Goal: Task Accomplishment & Management: Complete application form

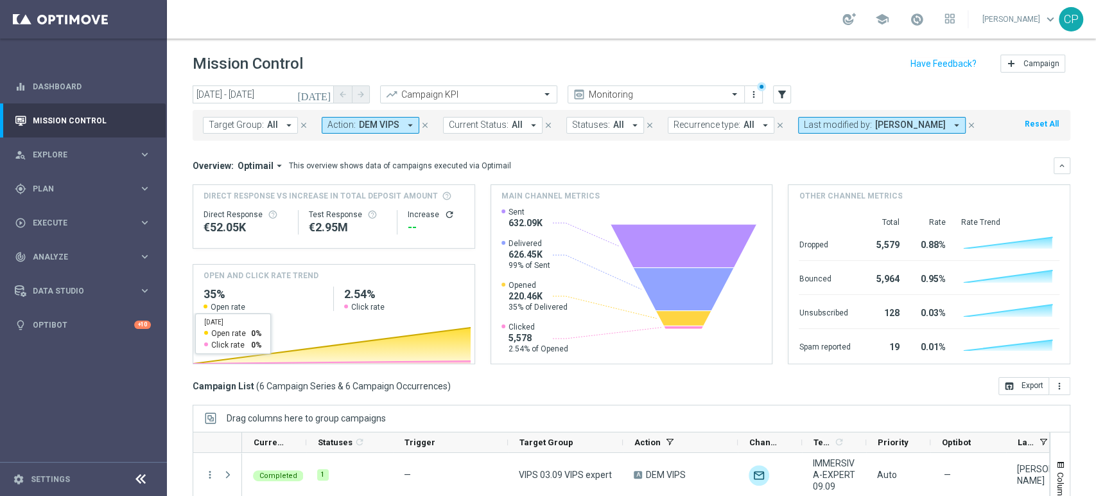
scroll to position [104, 0]
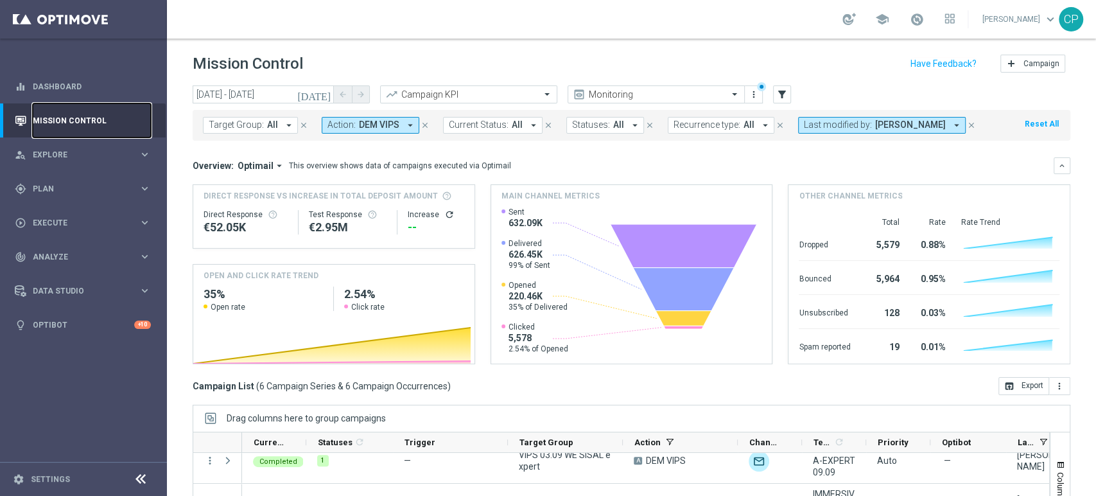
click at [77, 119] on link "Mission Control" at bounding box center [92, 120] width 118 height 34
click at [84, 158] on span "Explore" at bounding box center [86, 155] width 106 height 8
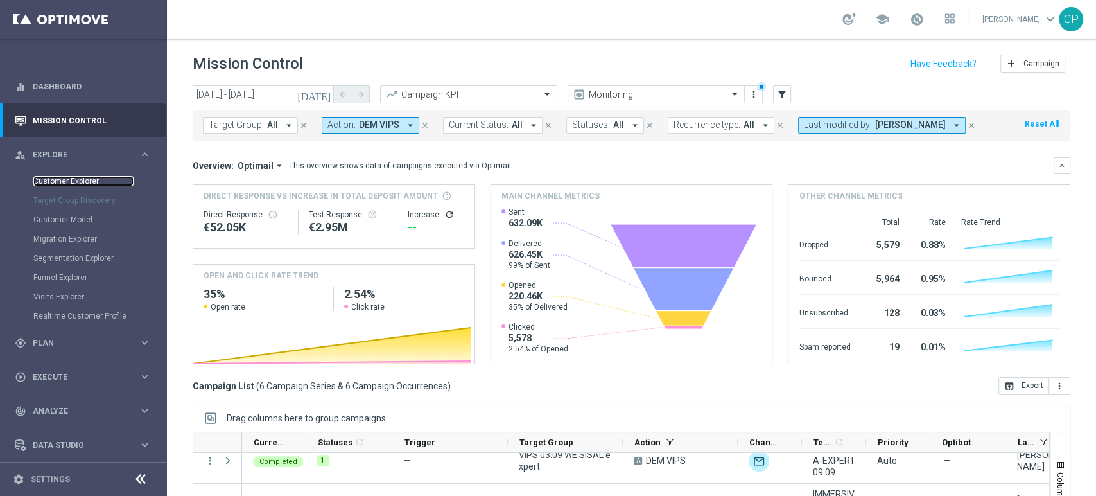
click at [66, 178] on link "Customer Explorer" at bounding box center [83, 181] width 100 height 10
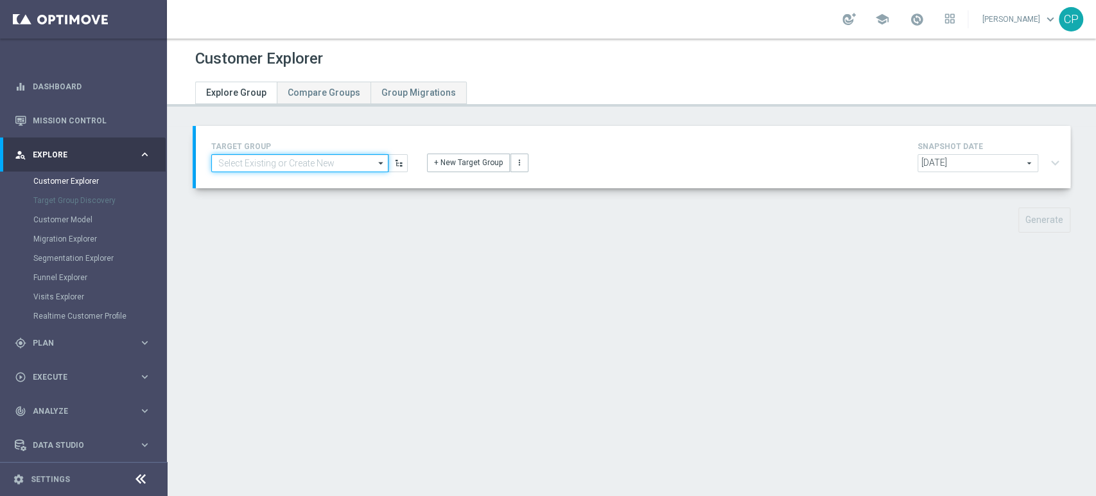
click at [303, 164] on input at bounding box center [299, 163] width 177 height 18
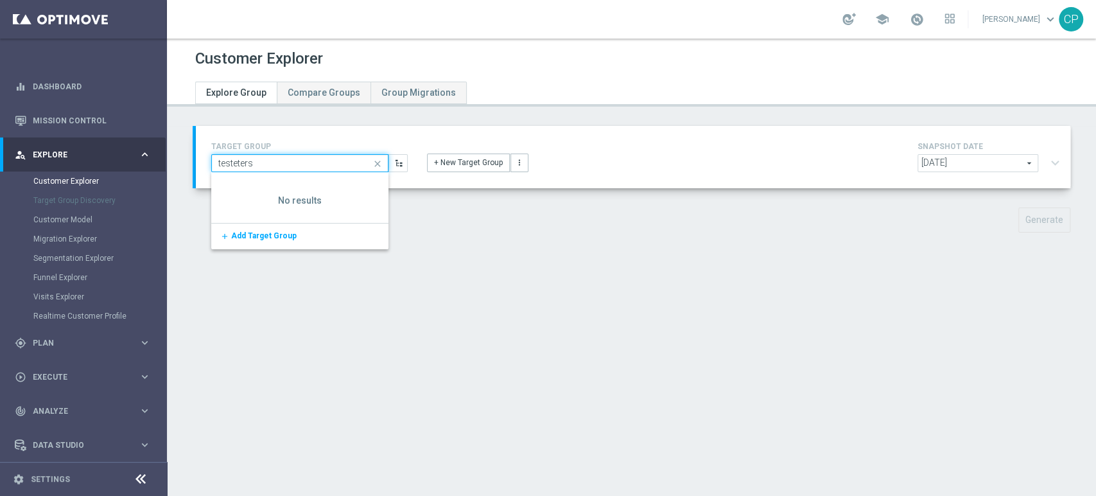
type input "testeters"
click at [437, 201] on div "TARGET GROUP testeters close Drag here to set row groups Drag here to set colum…" at bounding box center [631, 189] width 929 height 126
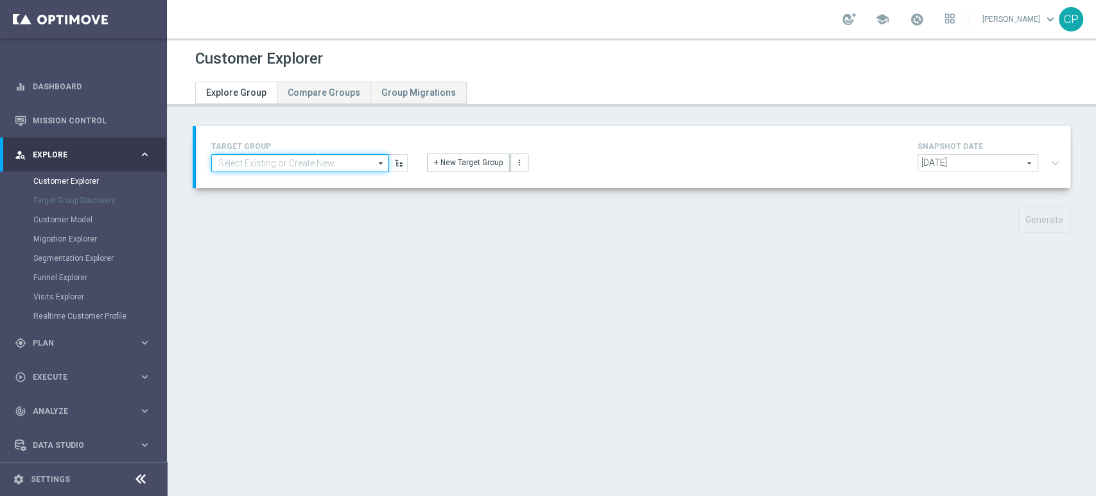
click at [287, 156] on input at bounding box center [299, 163] width 177 height 18
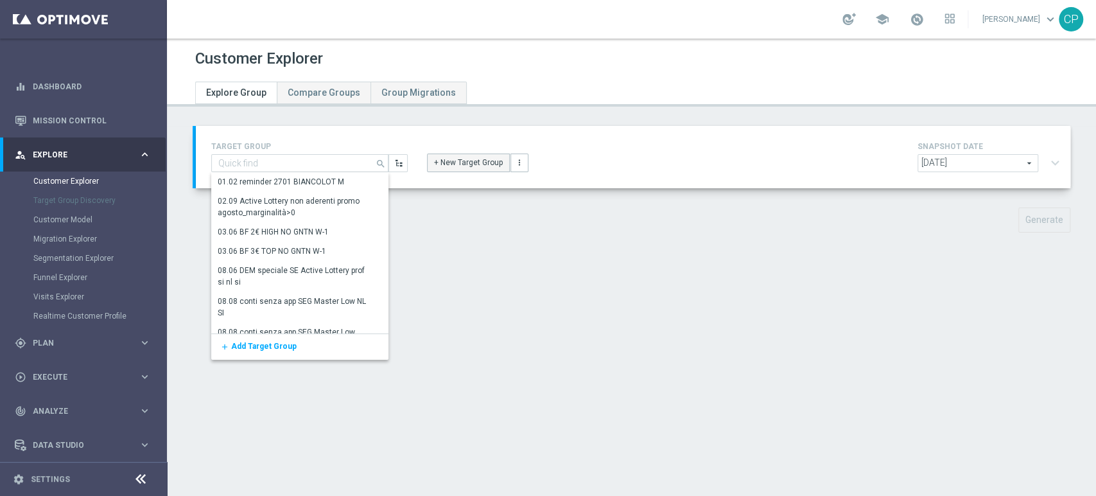
click at [458, 155] on button "+ New Target Group" at bounding box center [468, 163] width 83 height 18
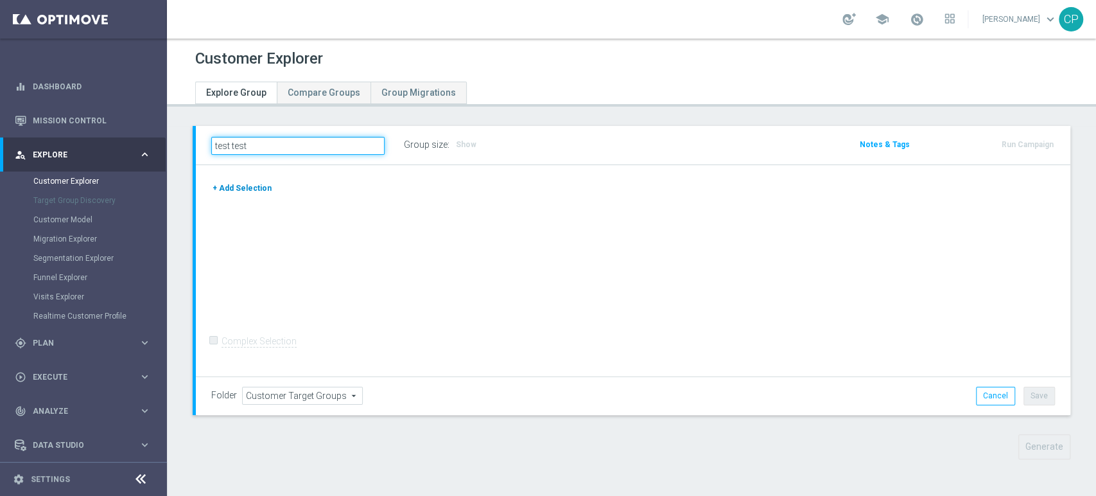
type input "test test"
click at [244, 184] on button "+ Add Selection" at bounding box center [242, 188] width 62 height 14
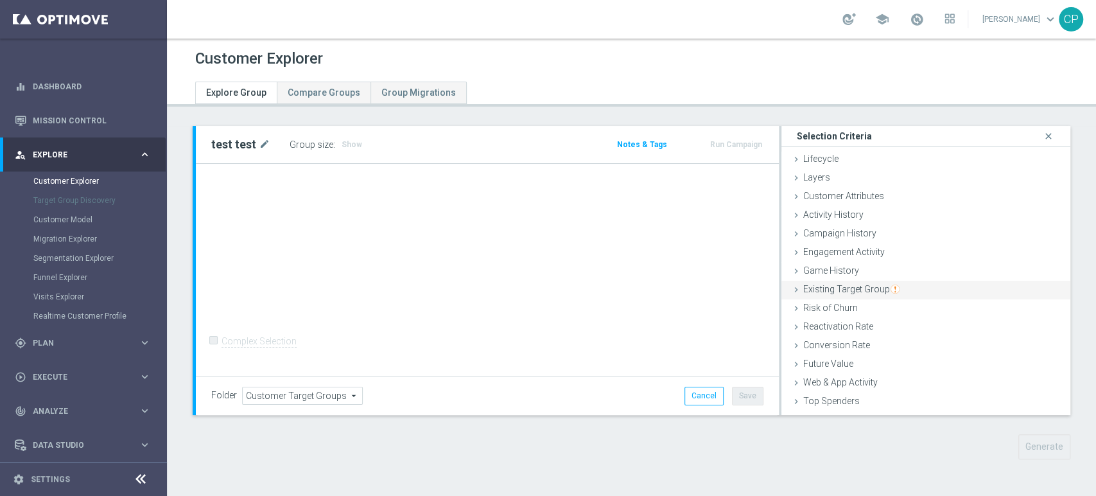
click at [838, 282] on div "Existing Target Group done" at bounding box center [926, 290] width 289 height 19
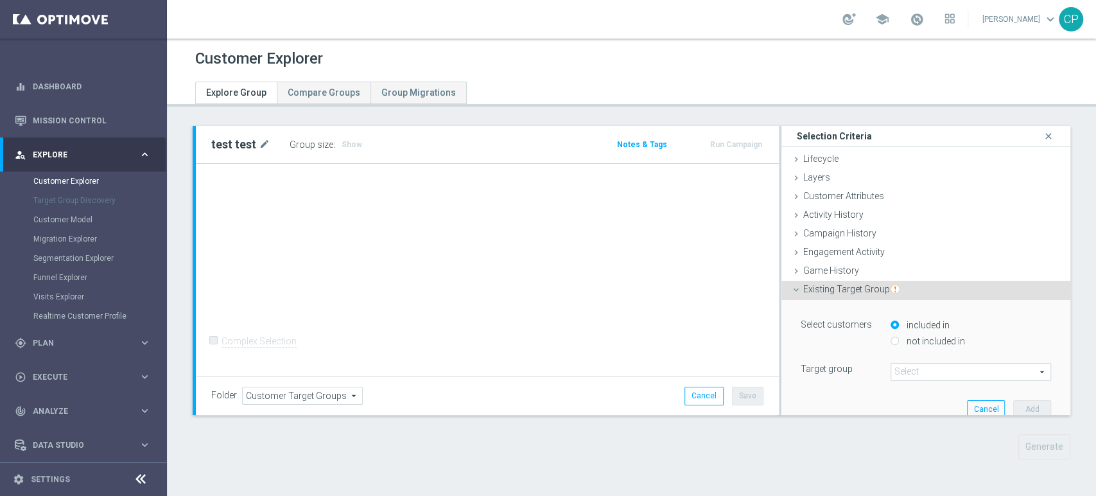
click at [903, 377] on span at bounding box center [971, 372] width 159 height 17
click at [903, 377] on input "search" at bounding box center [971, 372] width 161 height 18
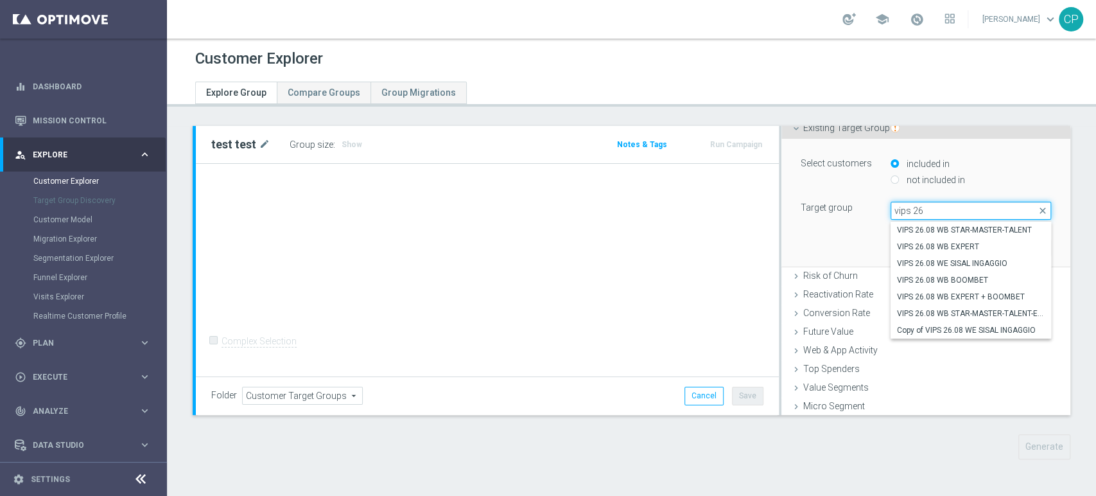
scroll to position [162, 0]
click at [1075, 281] on div "test test mode_edit Group size : Show Notes & Tags Run Campaign" at bounding box center [631, 302] width 929 height 353
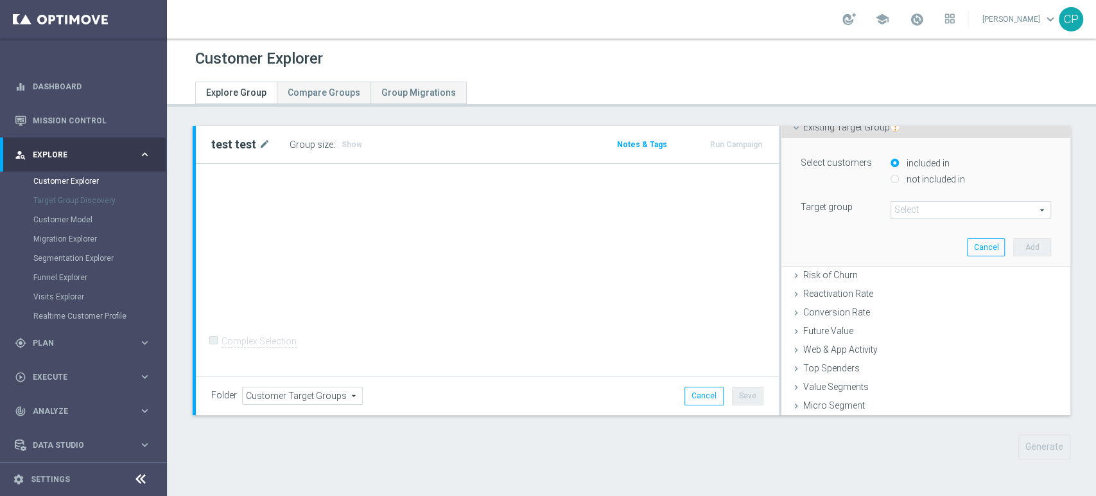
scroll to position [160, 0]
click at [924, 215] on span at bounding box center [971, 212] width 159 height 17
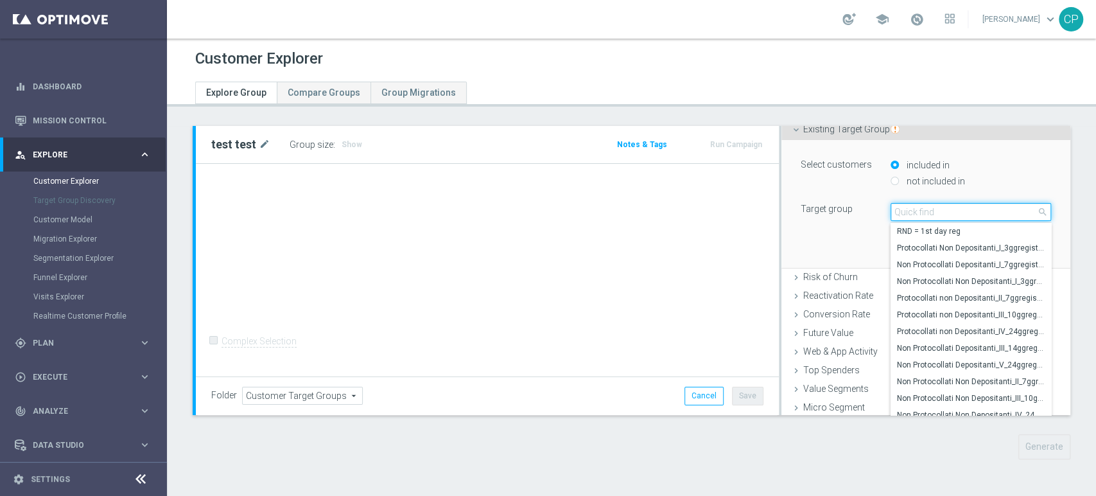
click at [926, 214] on input "search" at bounding box center [971, 212] width 161 height 18
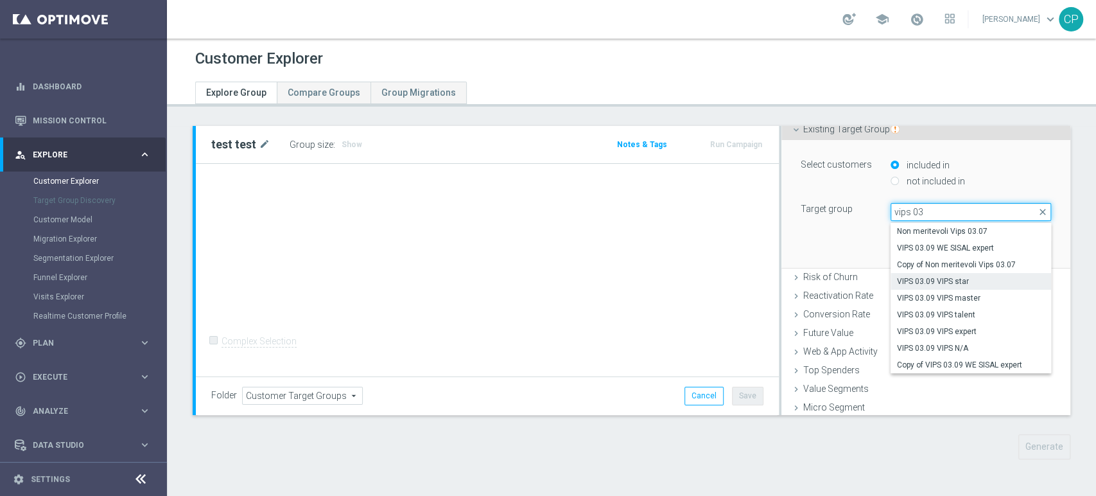
type input "vips 03"
click at [925, 277] on span "VIPS 03.09 VIPS star" at bounding box center [971, 281] width 148 height 10
type input "VIPS 03.09 VIPS star"
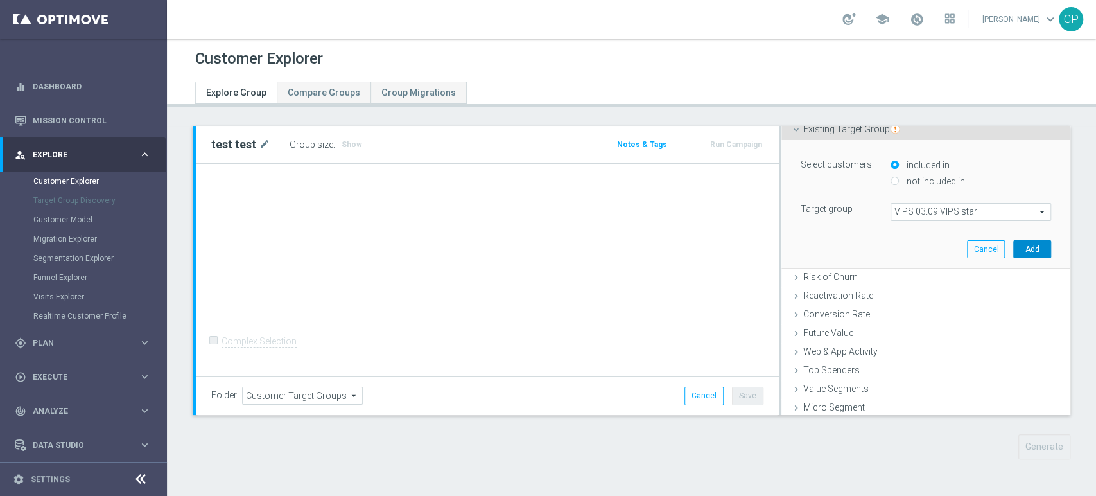
click at [1014, 248] on button "Add" at bounding box center [1033, 249] width 38 height 18
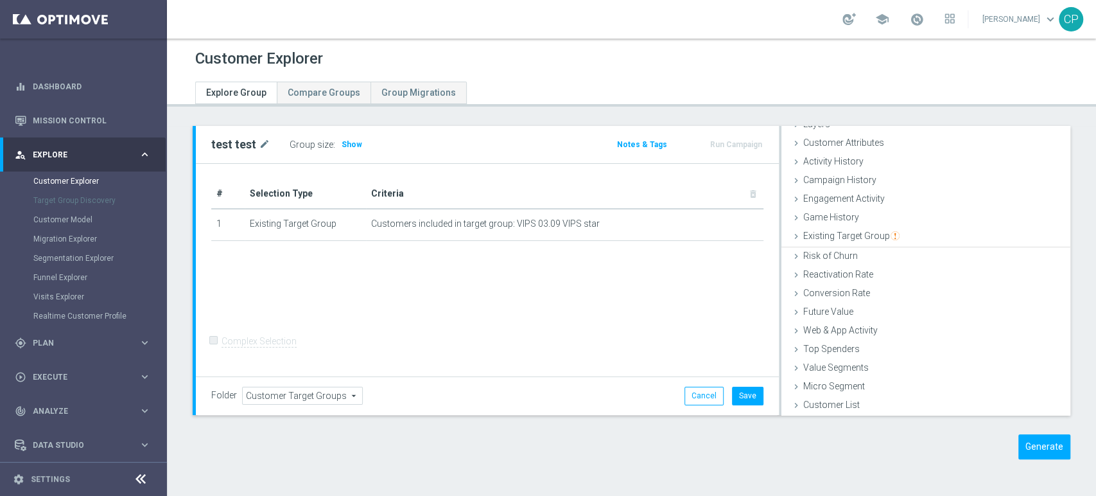
scroll to position [52, 0]
click at [829, 216] on span "Game History" at bounding box center [832, 218] width 56 height 10
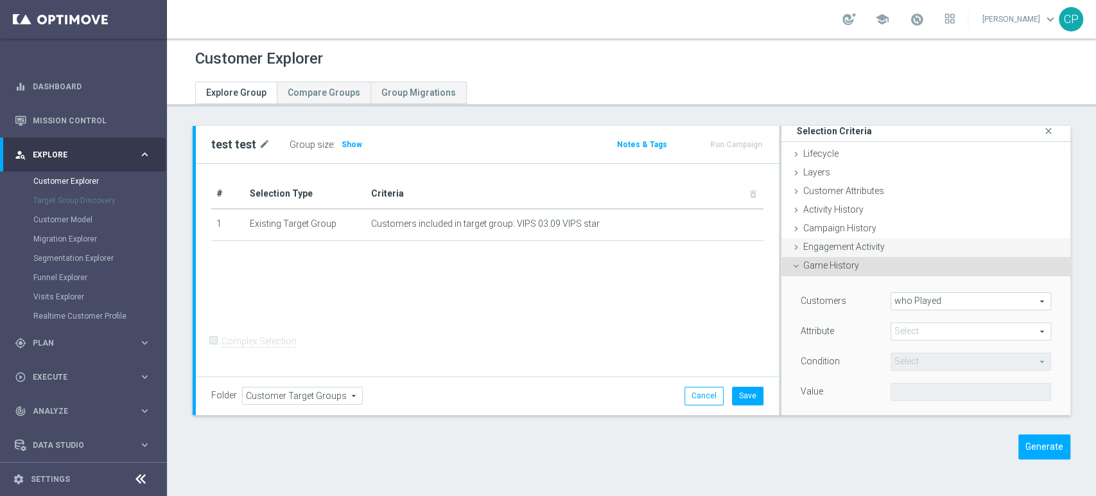
scroll to position [0, 0]
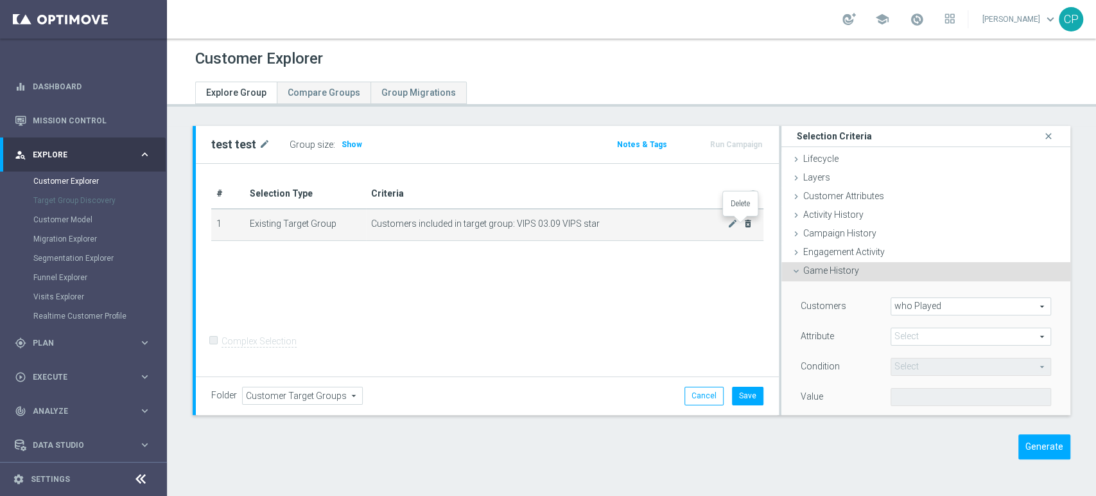
click at [743, 223] on icon "delete_forever" at bounding box center [748, 223] width 10 height 10
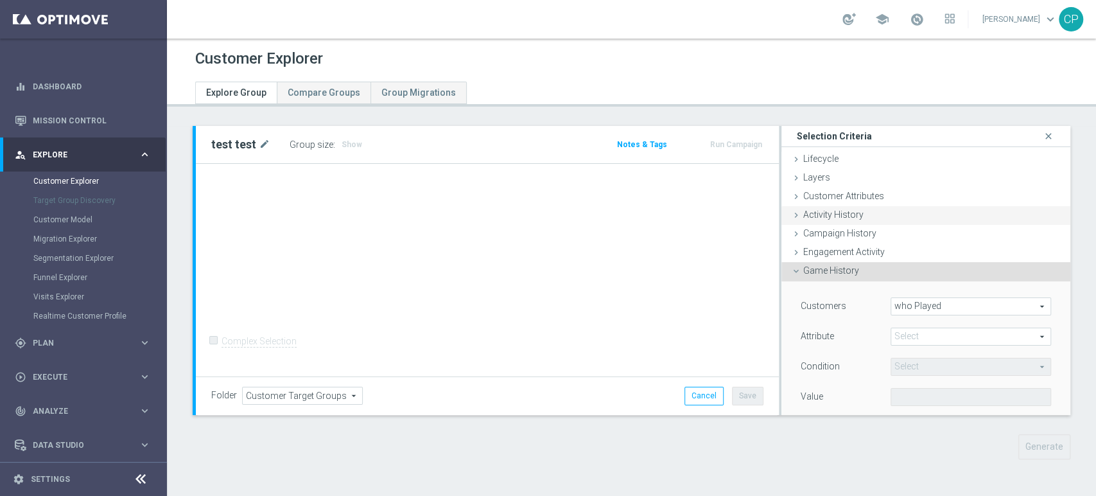
click at [857, 215] on div "Activity History done" at bounding box center [926, 215] width 289 height 19
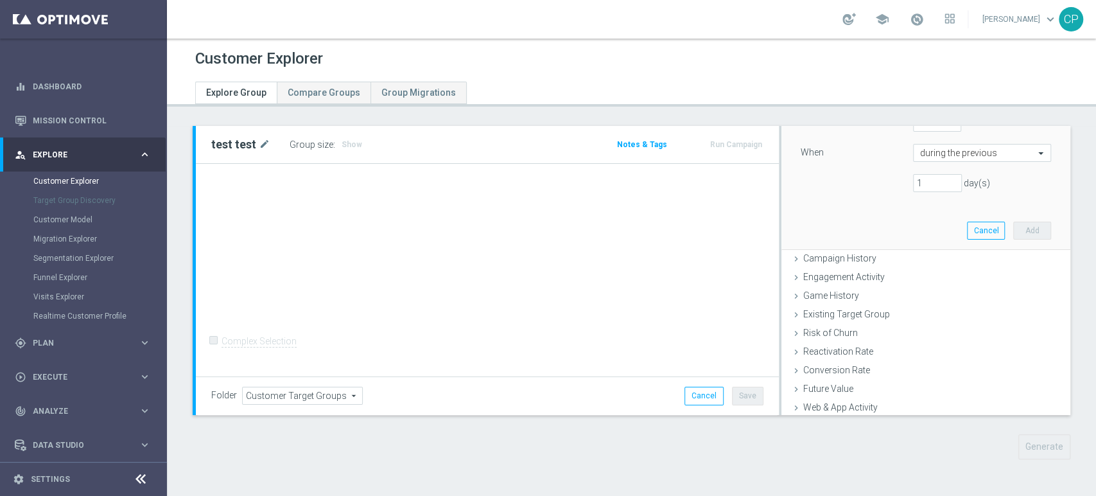
scroll to position [299, 0]
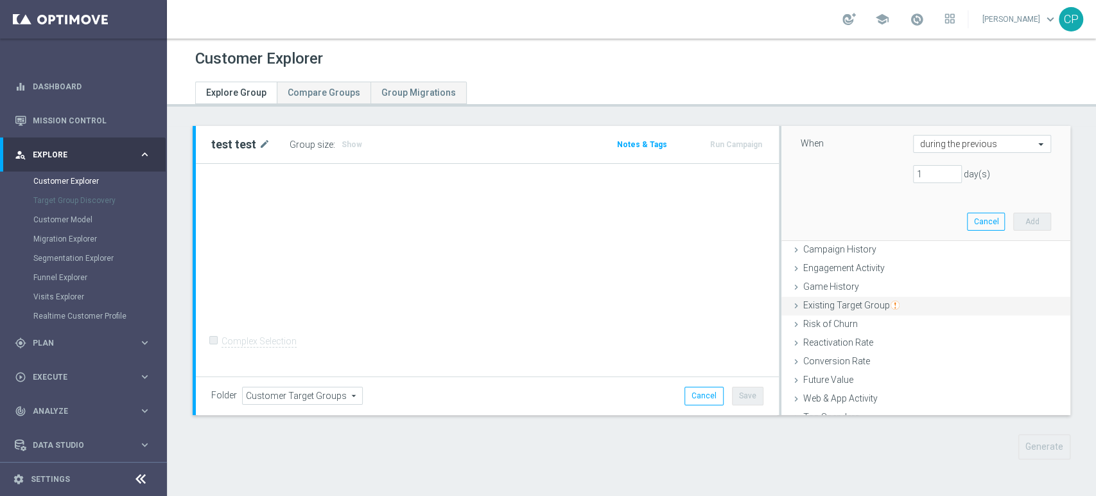
click at [858, 304] on span "Existing Target Group" at bounding box center [852, 305] width 96 height 10
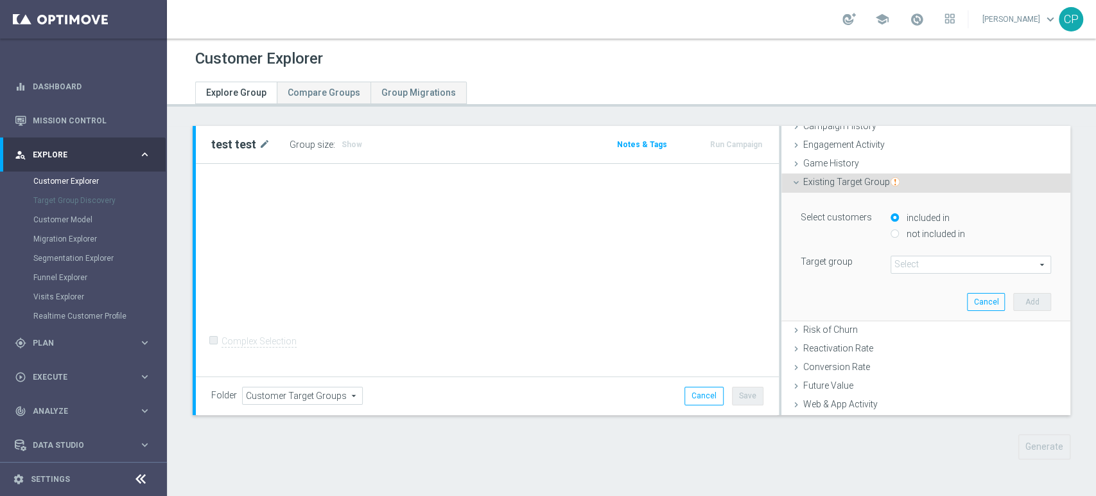
scroll to position [106, 0]
click at [915, 263] on span at bounding box center [971, 266] width 159 height 17
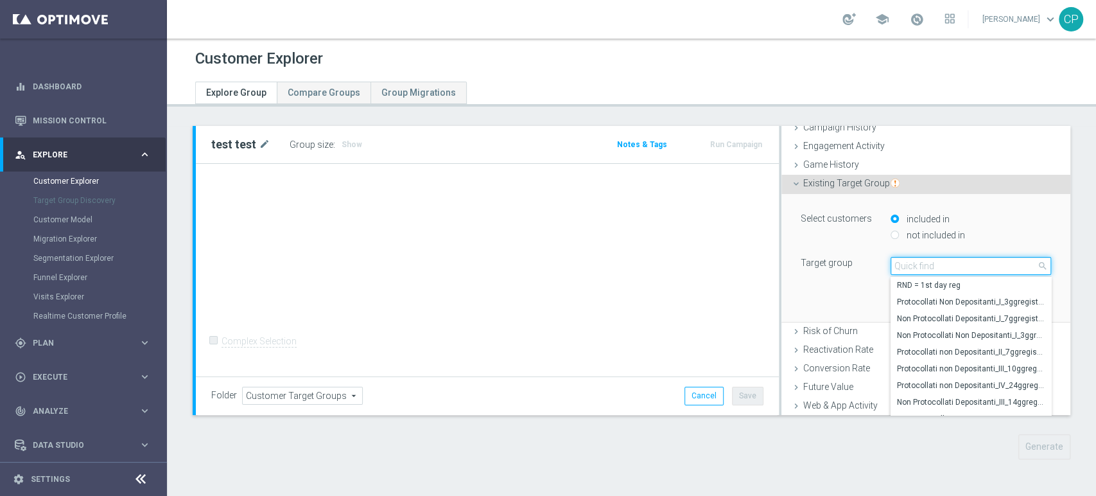
click at [915, 263] on input "search" at bounding box center [971, 266] width 161 height 18
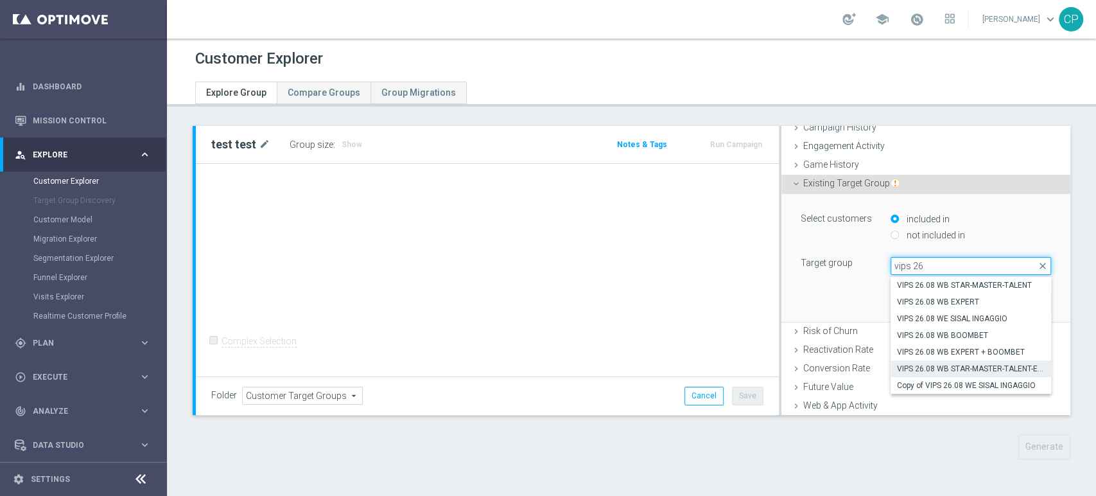
type input "vips 26"
click at [939, 365] on span "VIPS 26.08 WB STAR-MASTER-TALENT-EXPERT-BOOMBET" at bounding box center [971, 369] width 148 height 10
type input "VIPS 26.08 WB STAR-MASTER-TALENT-EXPERT-BOOMBET"
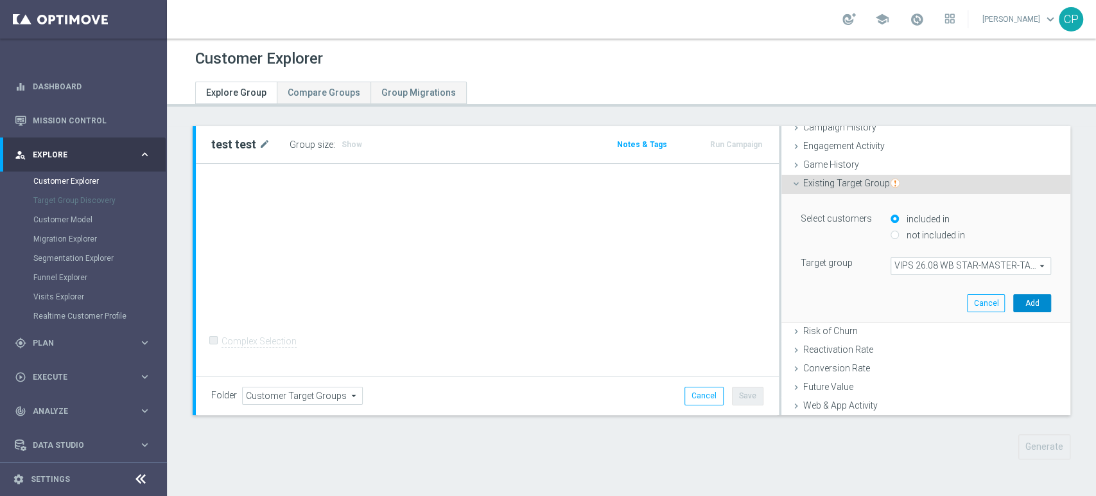
click at [1014, 295] on button "Add" at bounding box center [1033, 303] width 38 height 18
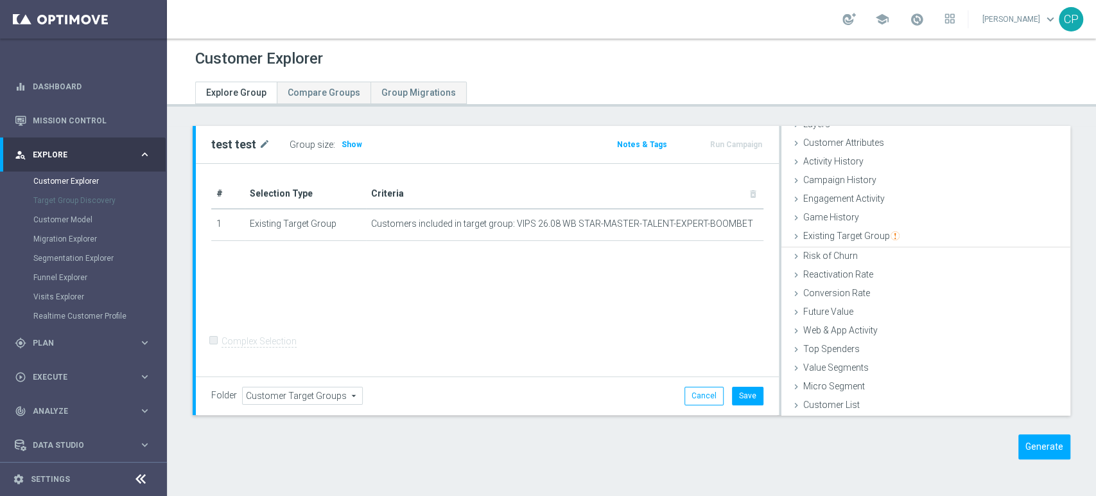
scroll to position [52, 0]
click at [864, 238] on span "Existing Target Group" at bounding box center [852, 237] width 96 height 10
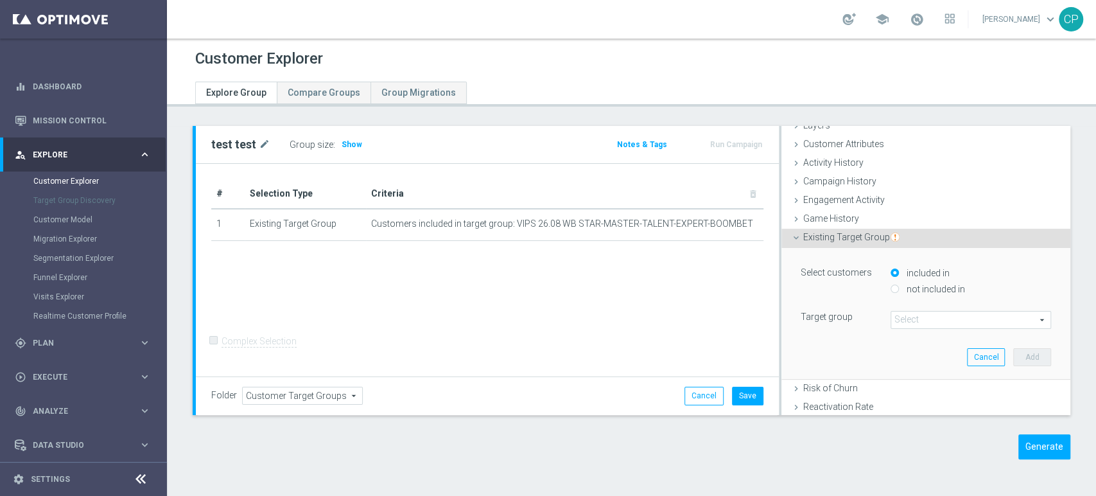
scroll to position [53, 0]
click at [904, 320] on span at bounding box center [971, 318] width 159 height 17
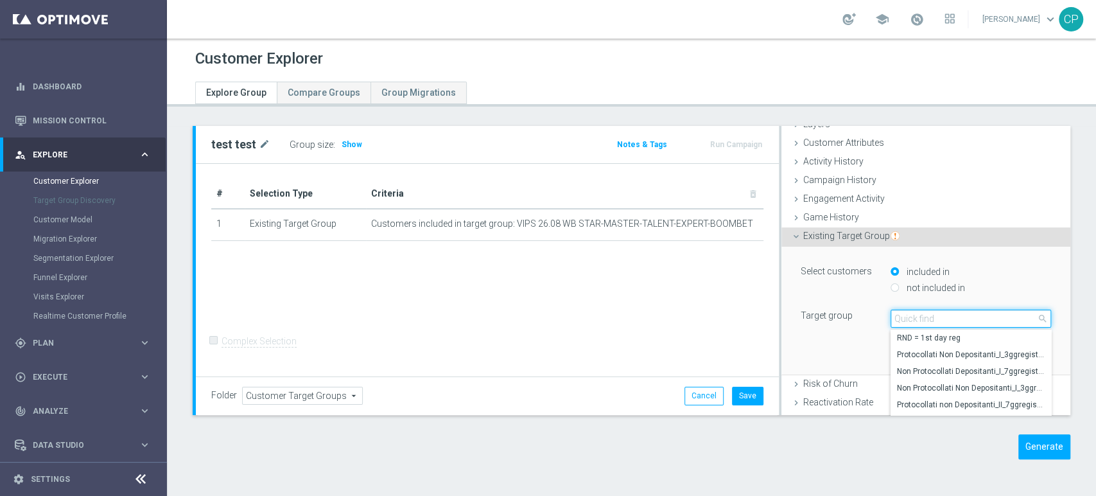
click at [904, 320] on input "search" at bounding box center [971, 319] width 161 height 18
type input "vips 26"
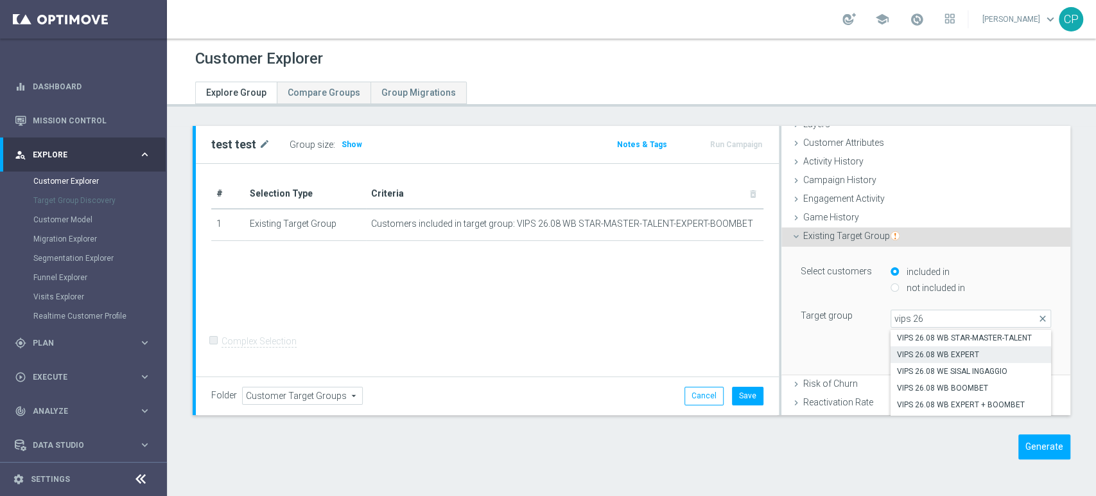
click at [940, 351] on span "VIPS 26.08 WB EXPERT" at bounding box center [971, 354] width 148 height 10
type input "VIPS 26.08 WB EXPERT"
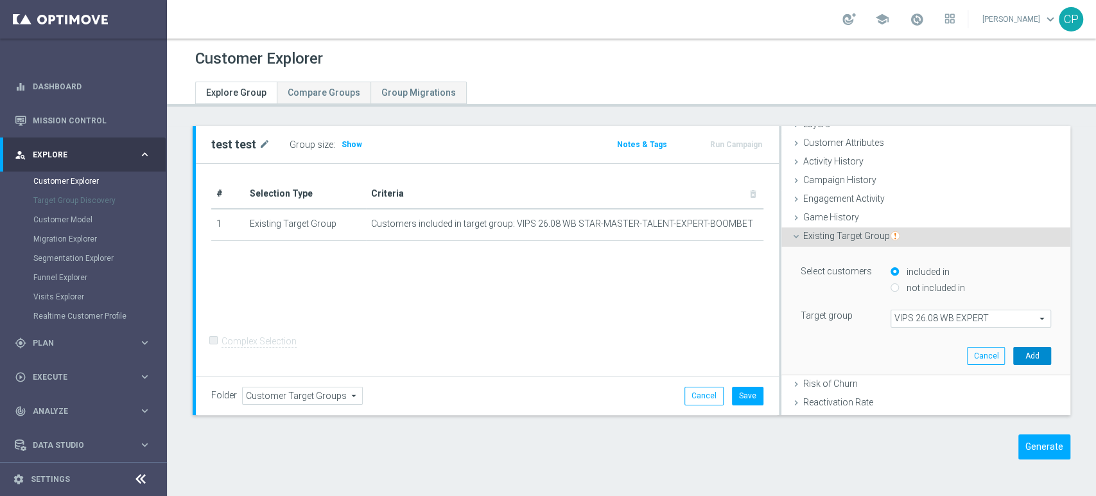
click at [1014, 353] on button "Add" at bounding box center [1033, 356] width 38 height 18
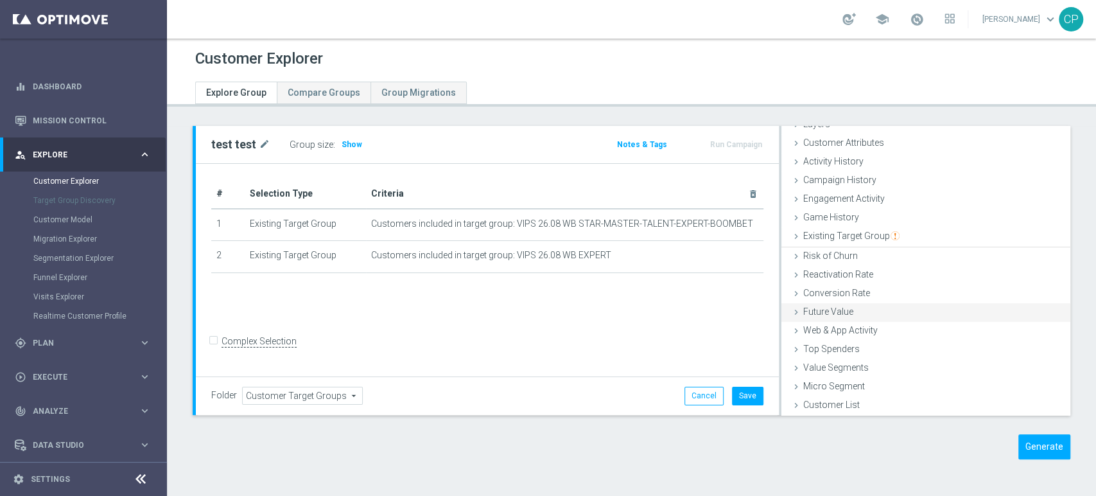
scroll to position [52, 0]
click at [850, 234] on span "Existing Target Group" at bounding box center [852, 237] width 96 height 10
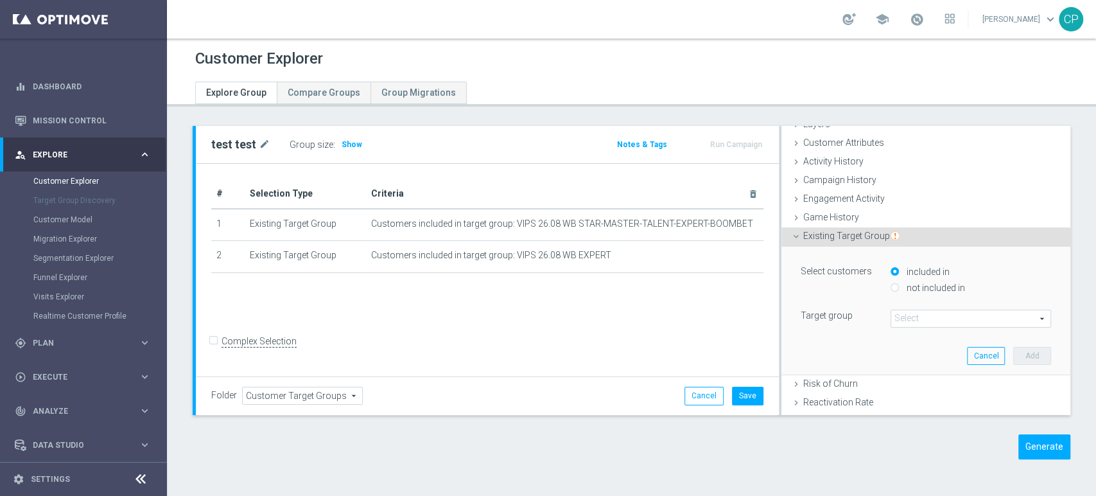
click at [895, 317] on span at bounding box center [971, 318] width 159 height 17
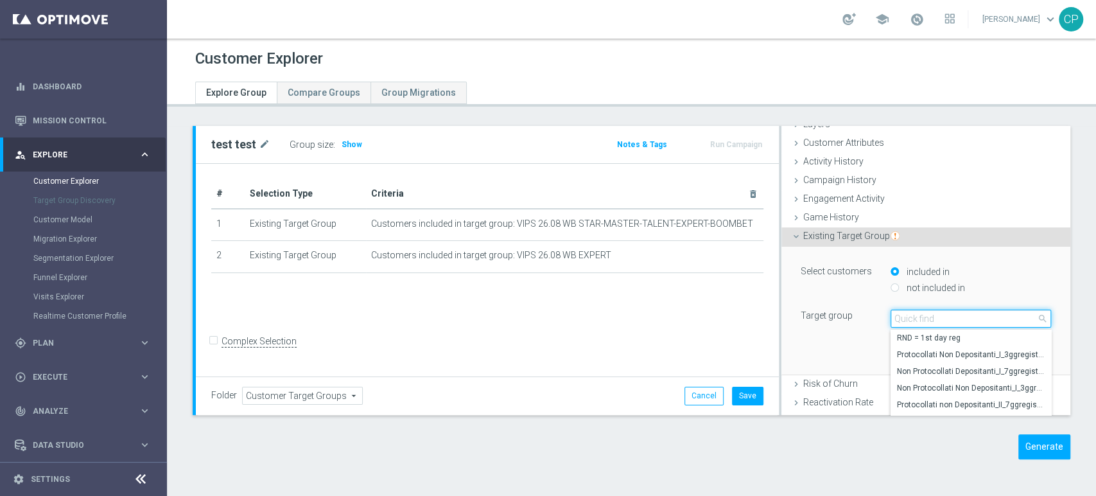
click at [895, 317] on input "search" at bounding box center [971, 319] width 161 height 18
type input "vips 26"
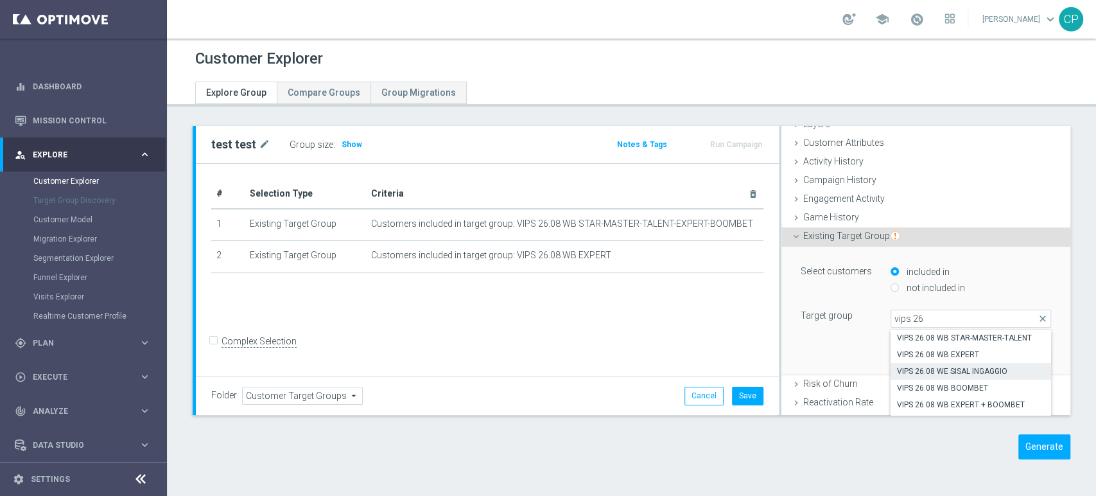
click at [930, 367] on span "VIPS 26.08 WE SISAL INGAGGIO" at bounding box center [971, 371] width 148 height 10
type input "VIPS 26.08 WE SISAL INGAGGIO"
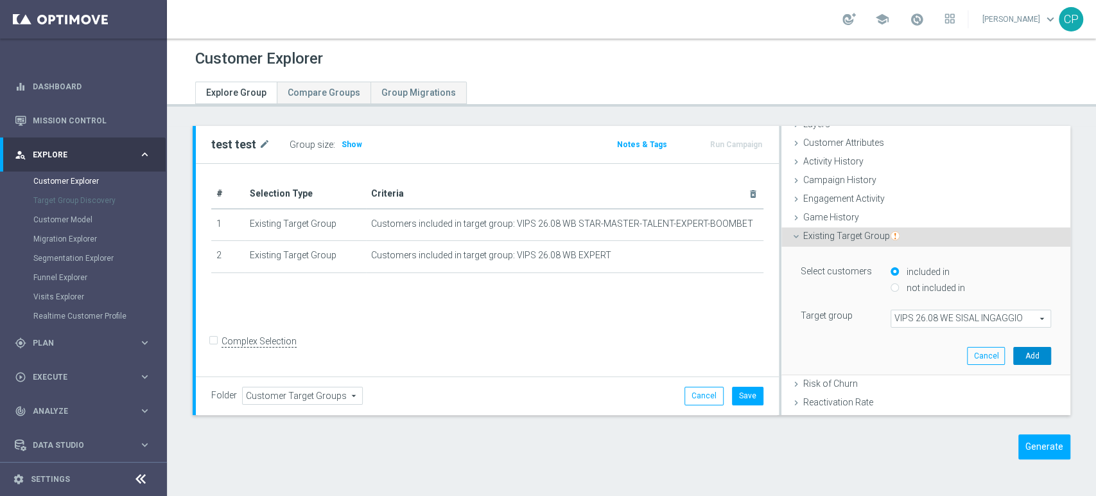
click at [1016, 350] on button "Add" at bounding box center [1033, 356] width 38 height 18
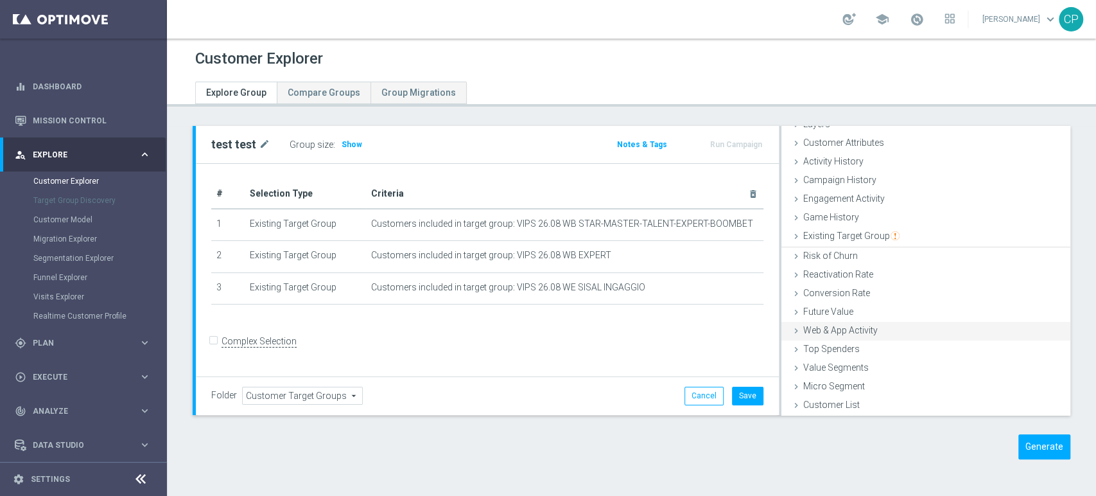
scroll to position [52, 0]
click at [846, 232] on span "Existing Target Group" at bounding box center [852, 237] width 96 height 10
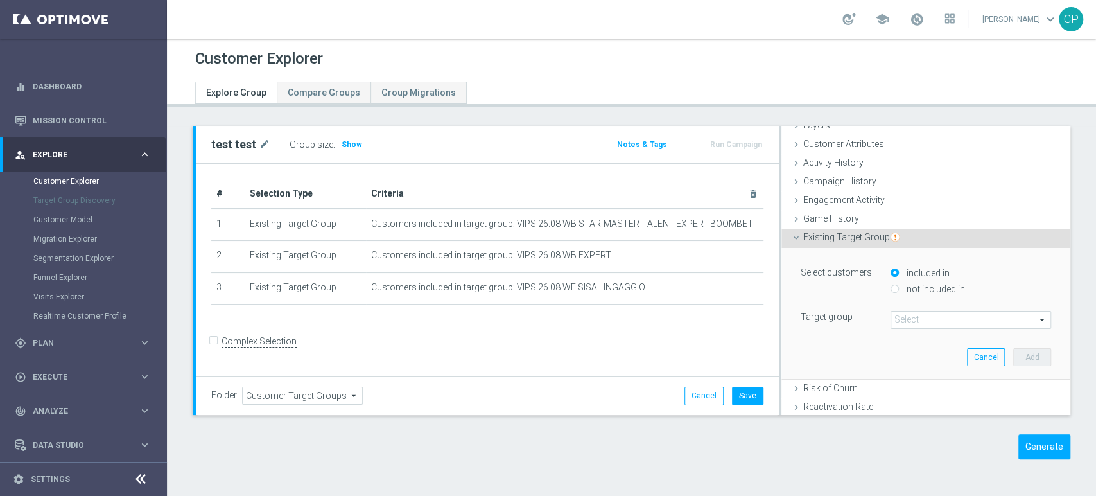
scroll to position [53, 0]
click at [894, 317] on span at bounding box center [971, 318] width 159 height 17
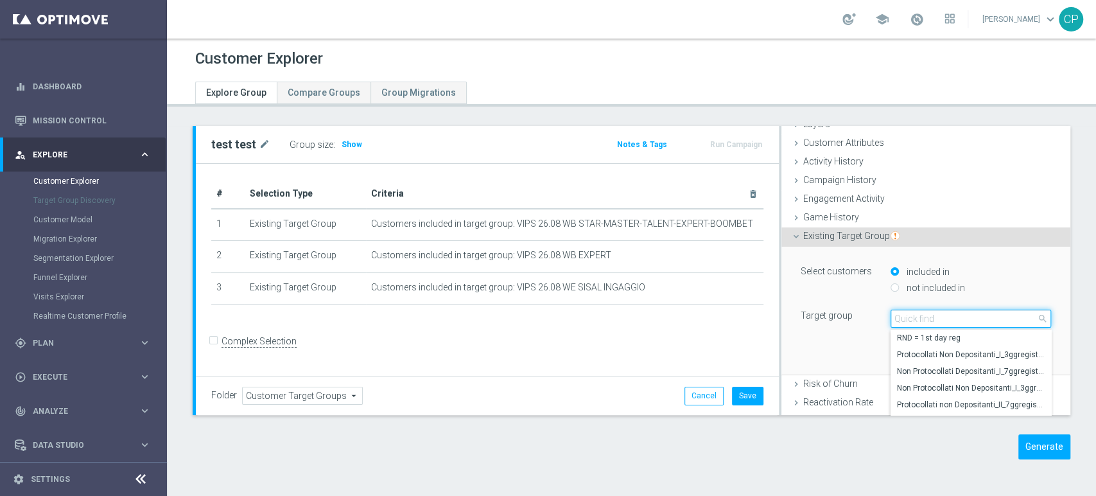
click at [894, 317] on input "search" at bounding box center [971, 319] width 161 height 18
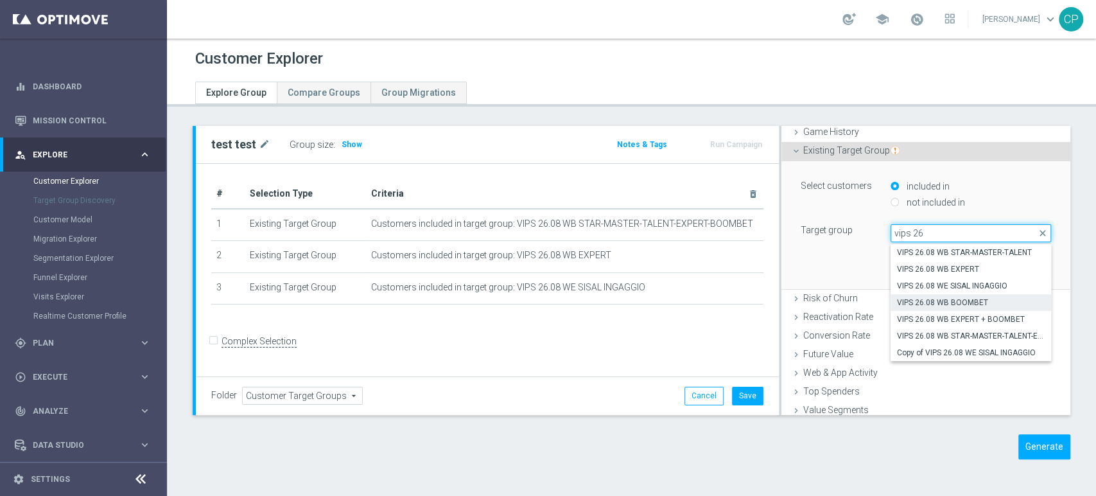
scroll to position [139, 0]
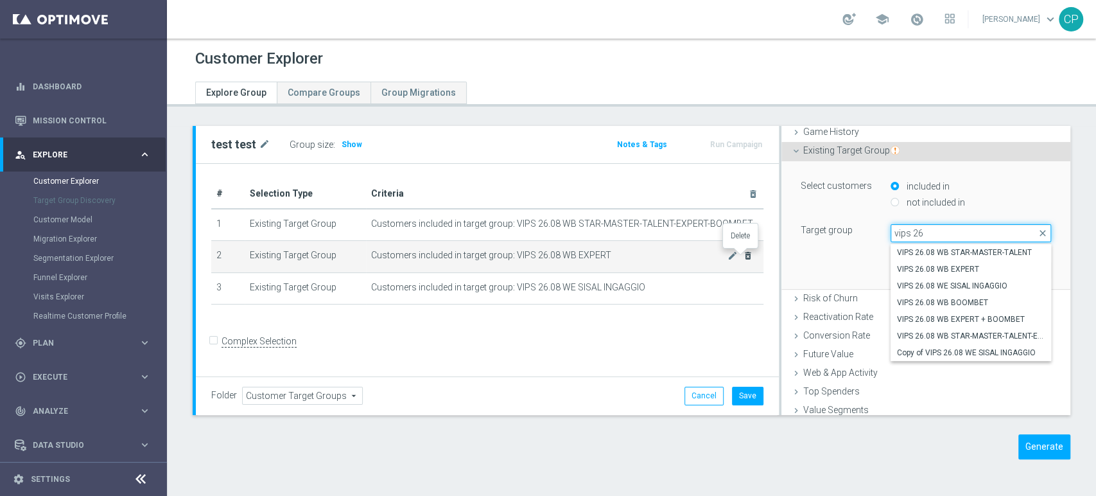
type input "vips 26"
click at [743, 256] on icon "delete_forever" at bounding box center [748, 256] width 10 height 10
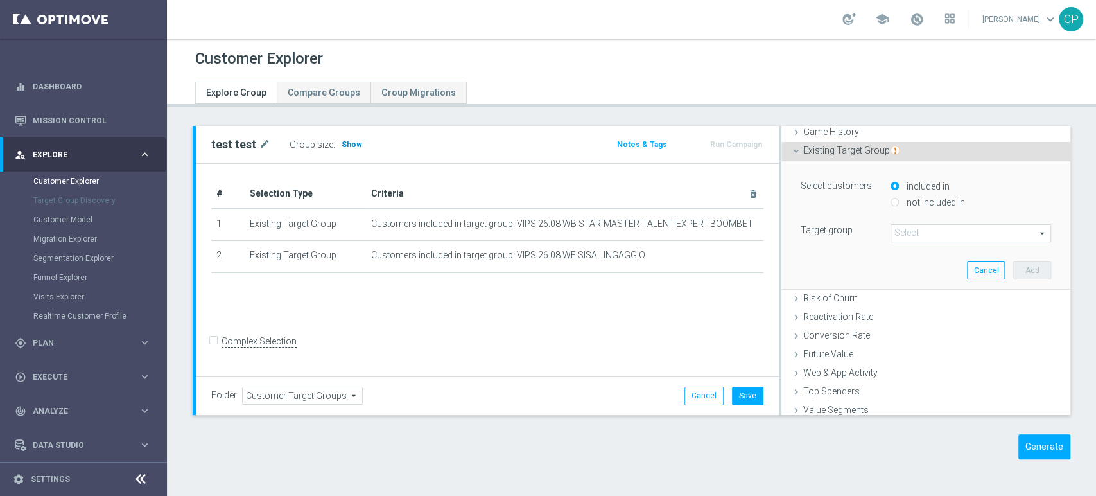
click at [348, 144] on span "Show" at bounding box center [352, 144] width 21 height 9
click at [744, 224] on icon "delete_forever" at bounding box center [748, 223] width 10 height 10
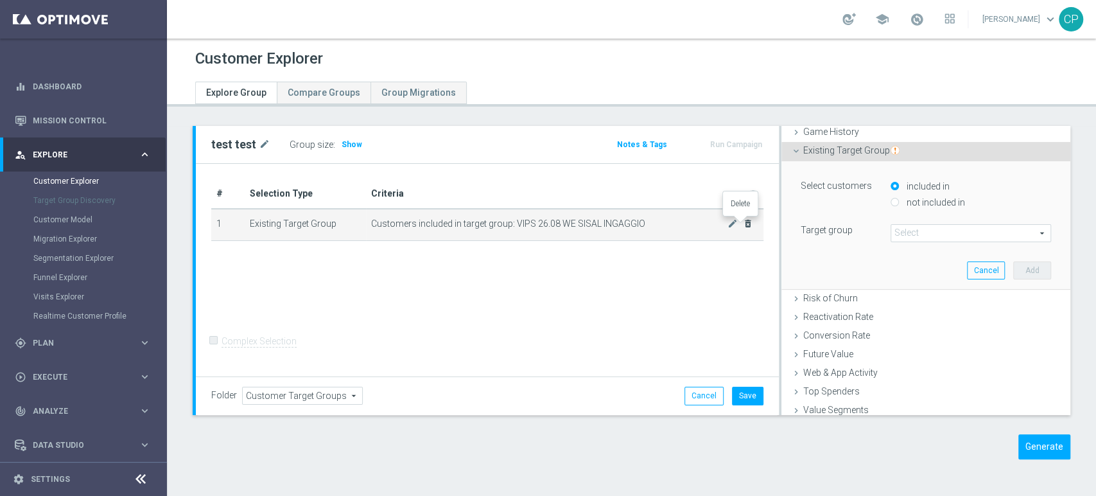
click at [744, 224] on icon "delete_forever" at bounding box center [748, 223] width 10 height 10
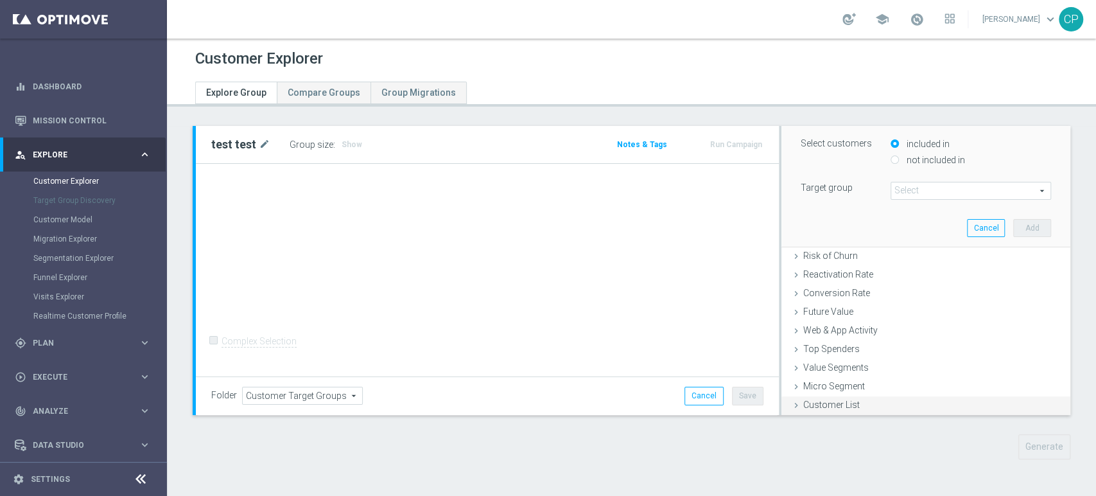
click at [806, 402] on span "Customer List" at bounding box center [832, 405] width 57 height 10
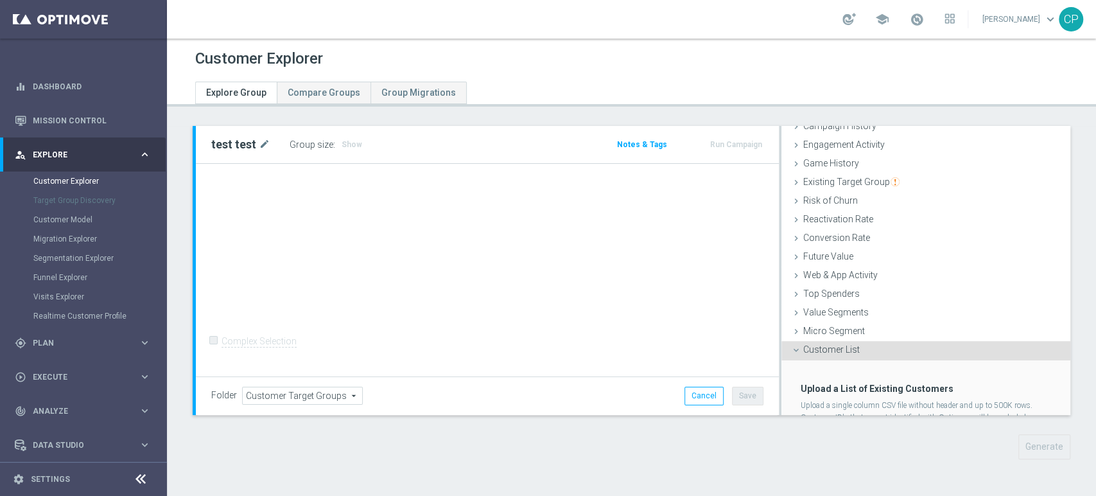
scroll to position [167, 0]
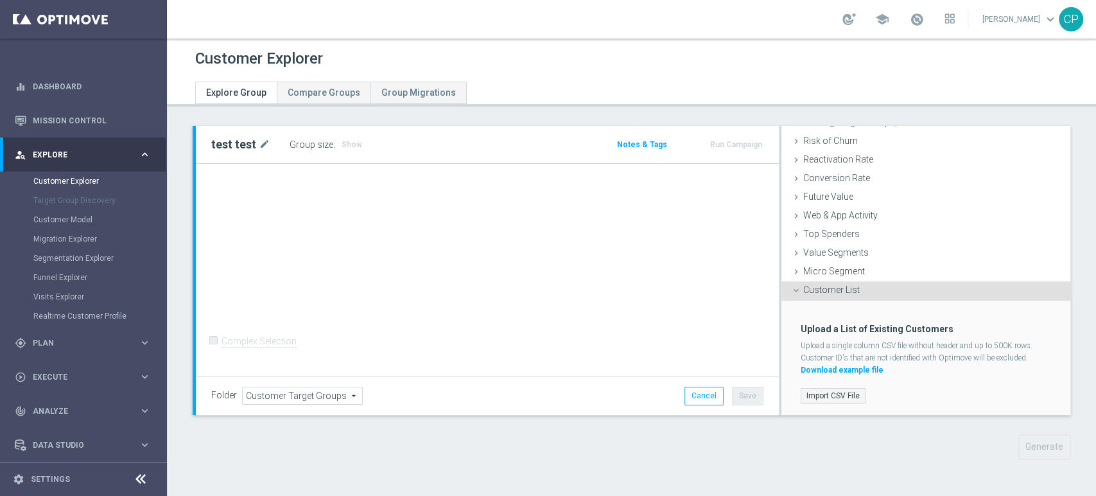
click at [815, 392] on label "Import CSV File" at bounding box center [833, 396] width 65 height 16
click at [0, 0] on input "Import CSV File" at bounding box center [0, 0] width 0 height 0
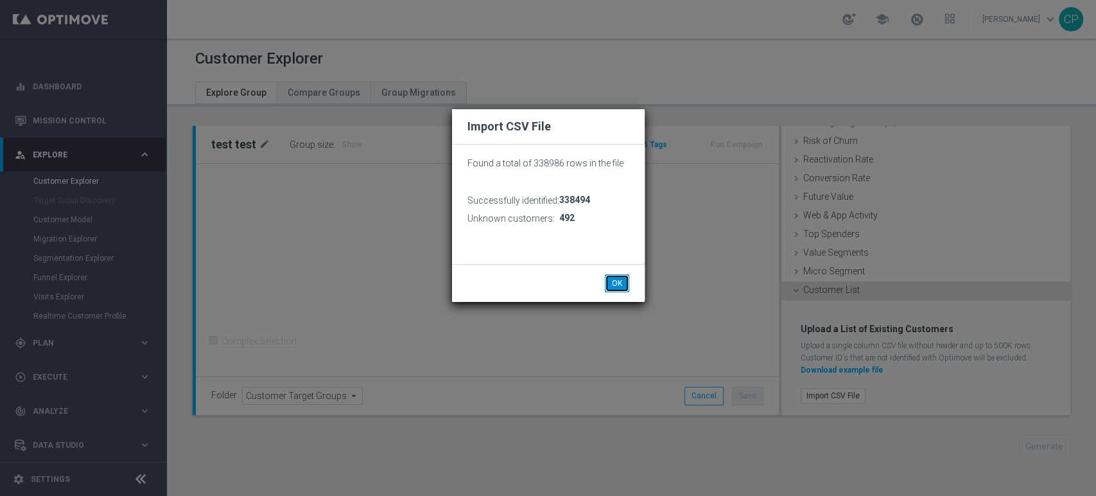
click at [613, 279] on button "OK" at bounding box center [617, 283] width 24 height 18
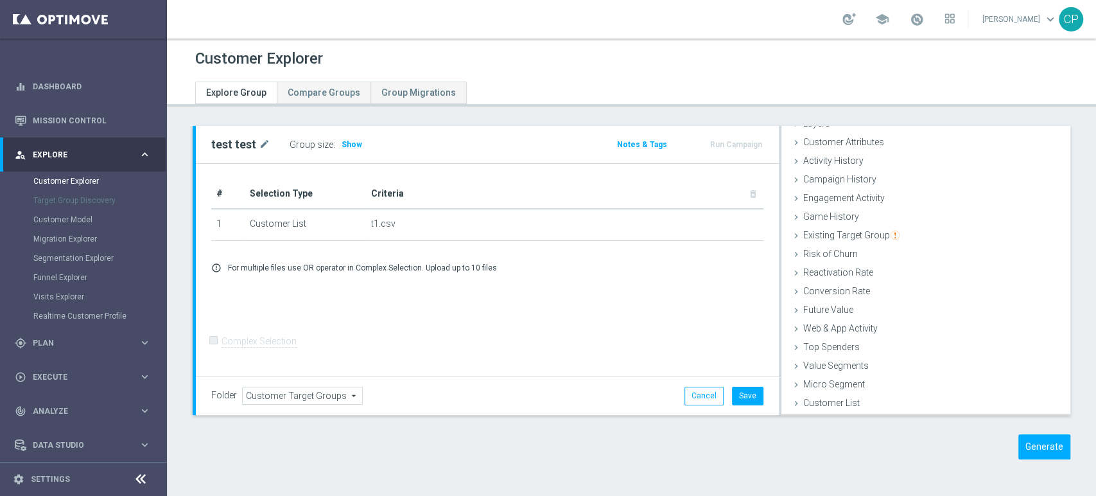
scroll to position [52, 0]
click at [818, 396] on div "Customer List done selection saved" at bounding box center [926, 405] width 289 height 19
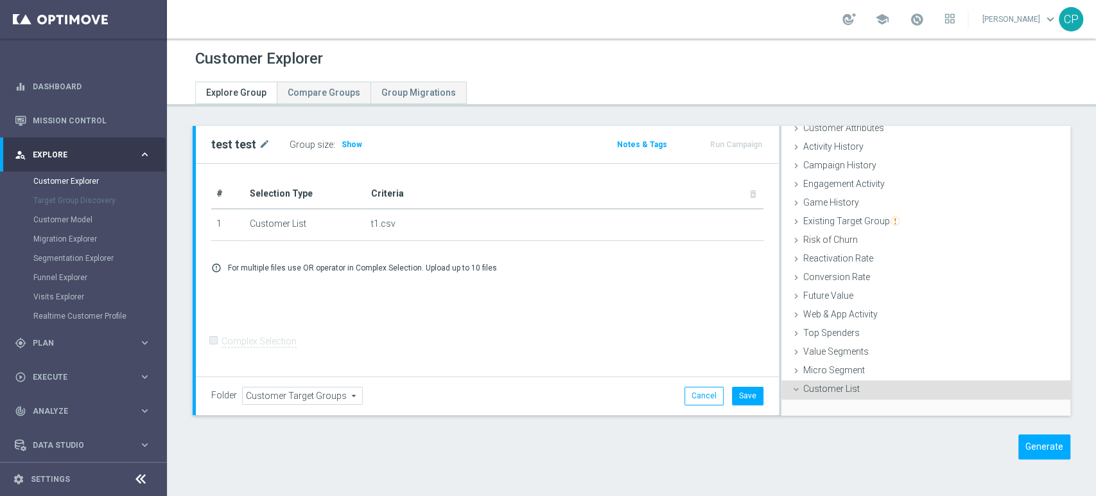
scroll to position [167, 0]
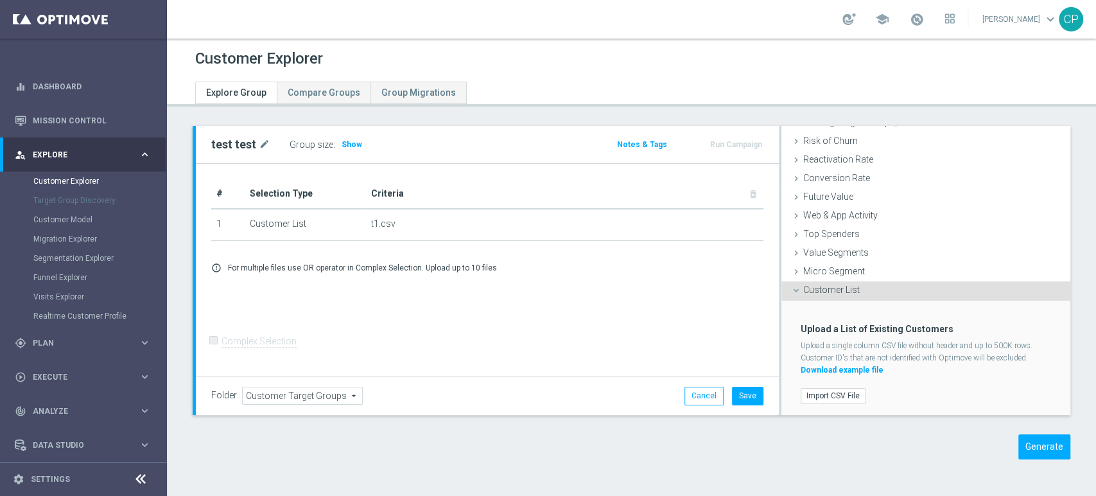
click at [818, 395] on label "Import CSV File" at bounding box center [833, 396] width 65 height 16
click at [0, 0] on input "Import CSV File" at bounding box center [0, 0] width 0 height 0
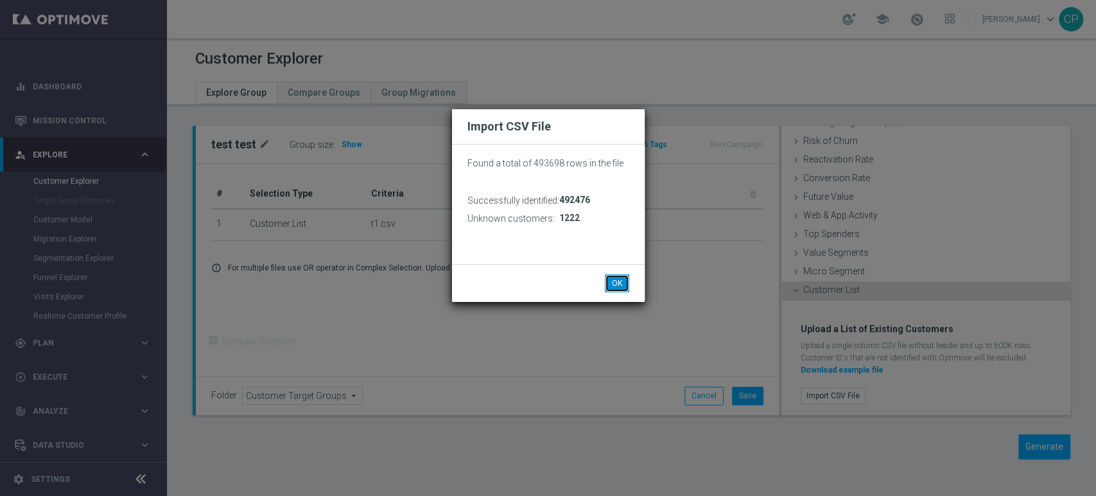
click at [614, 285] on button "OK" at bounding box center [617, 283] width 24 height 18
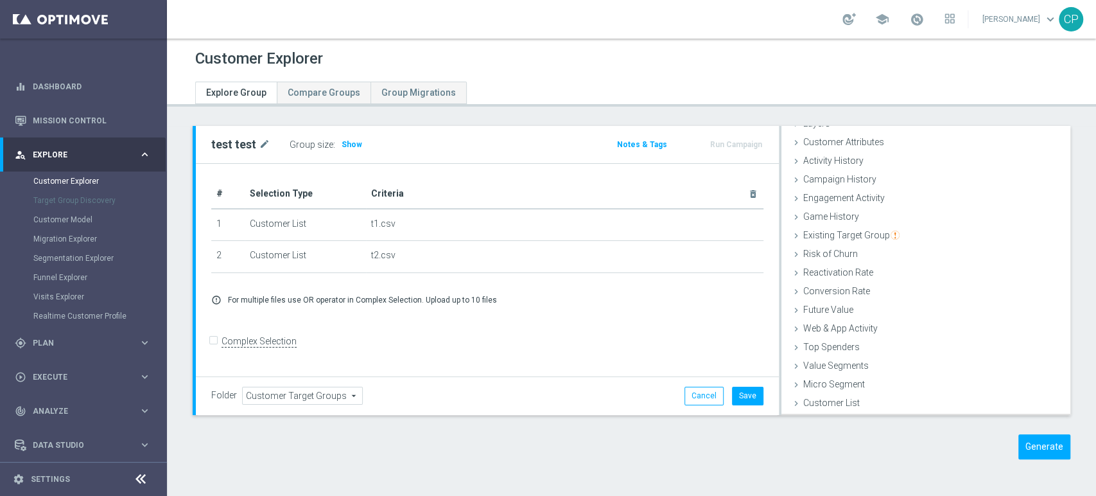
scroll to position [52, 0]
click at [1035, 444] on button "Generate" at bounding box center [1045, 446] width 52 height 25
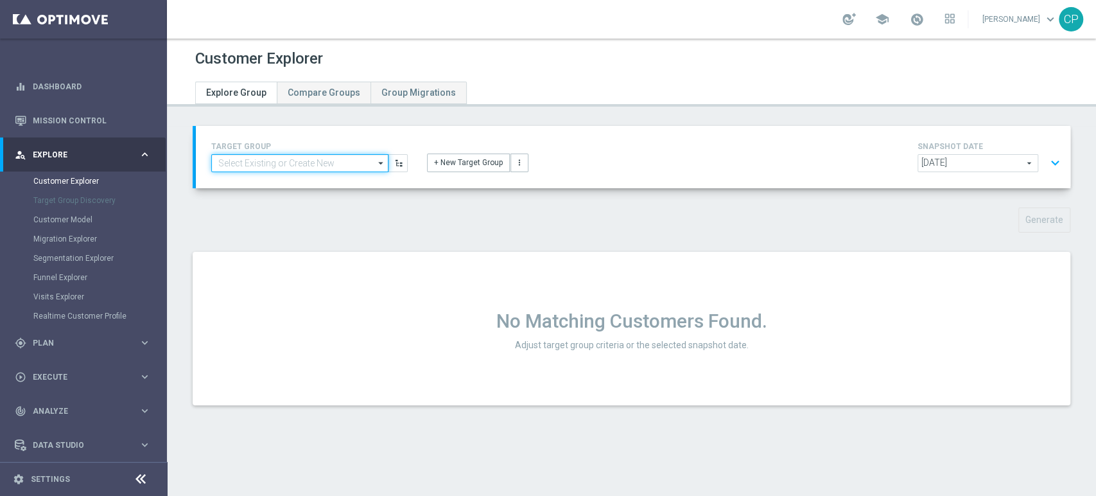
click at [324, 164] on input at bounding box center [299, 163] width 177 height 18
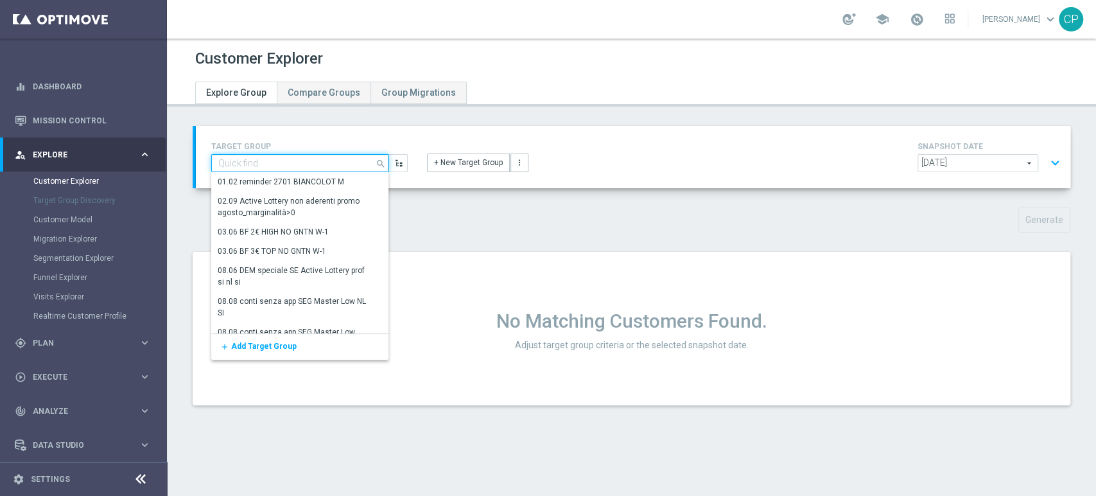
click at [258, 164] on input at bounding box center [299, 163] width 177 height 18
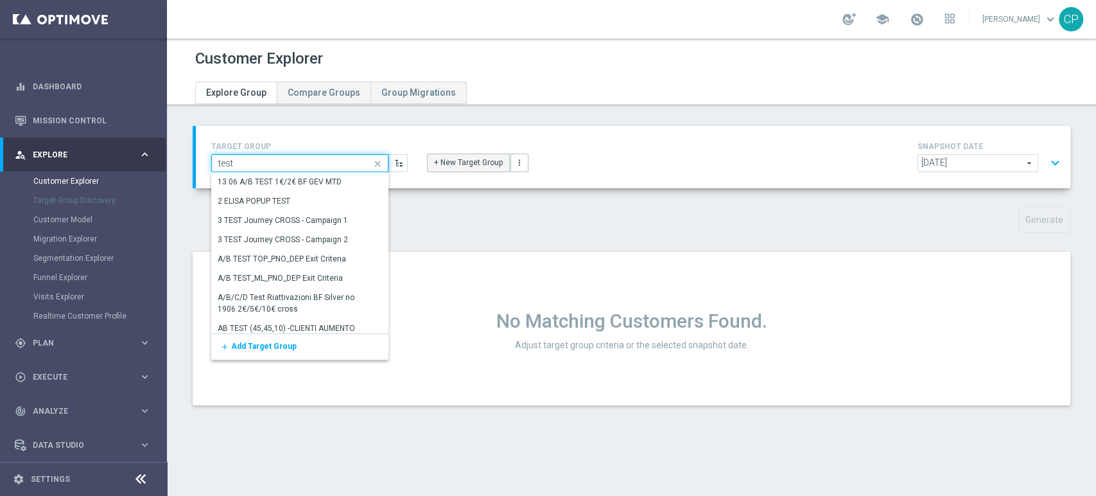
type input "test"
click at [479, 164] on button "+ New Target Group" at bounding box center [468, 163] width 83 height 18
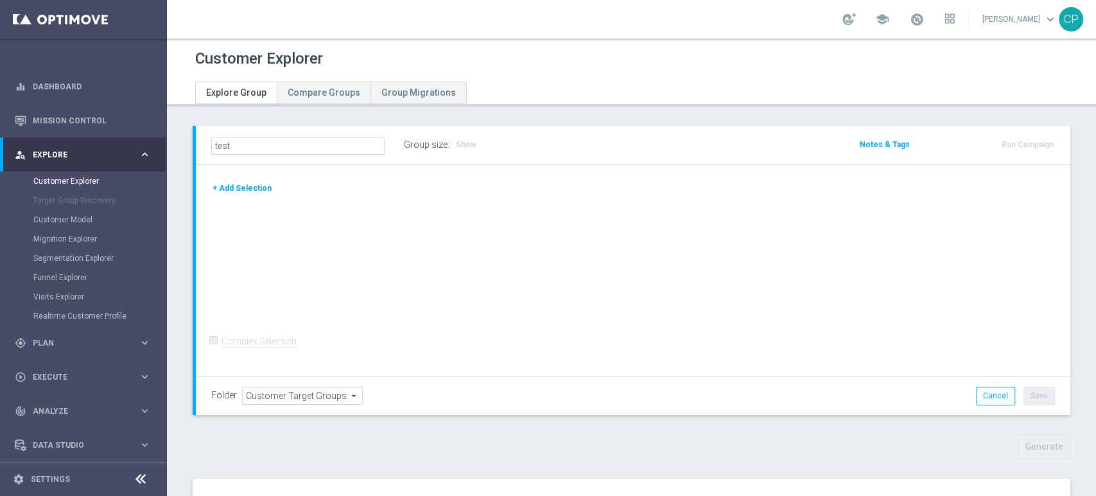
click at [241, 188] on button "+ Add Selection" at bounding box center [242, 188] width 62 height 14
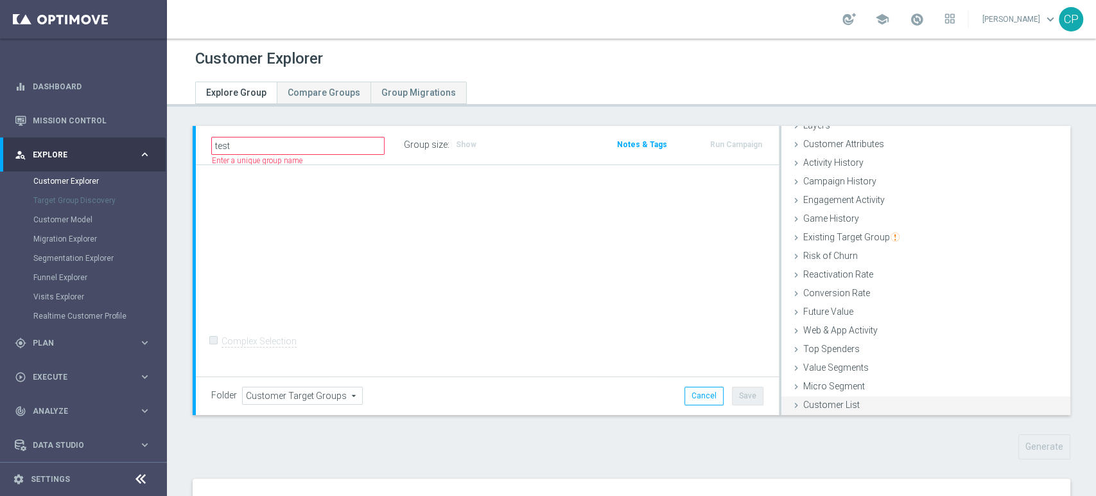
click at [834, 403] on span "Customer List" at bounding box center [832, 405] width 57 height 10
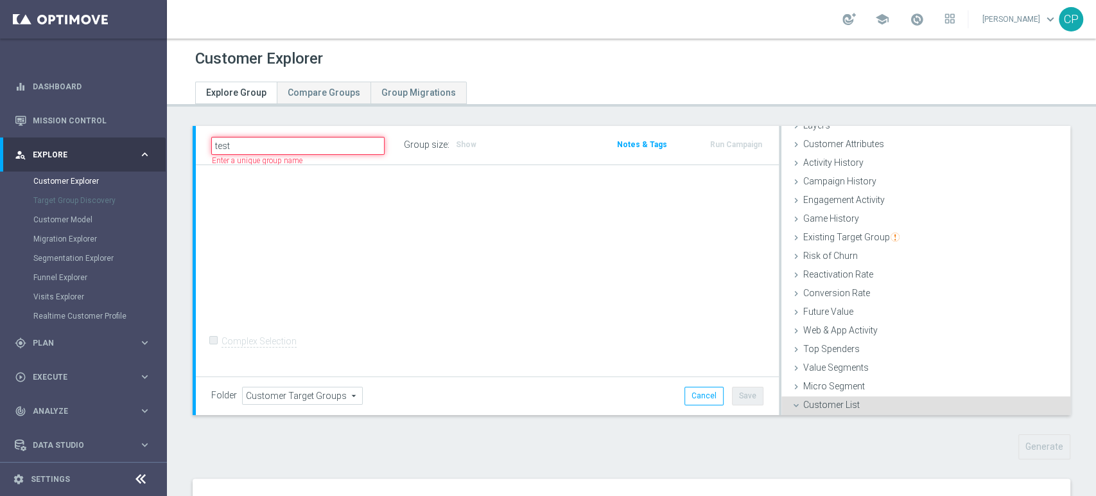
click at [324, 138] on input "test" at bounding box center [297, 146] width 173 height 18
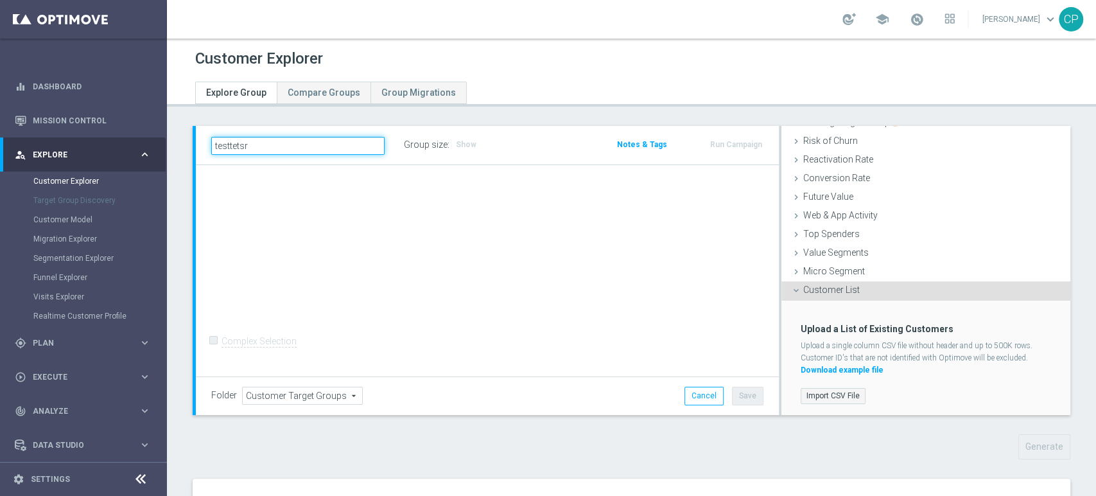
type input "testtetsr"
click at [818, 389] on label "Import CSV File" at bounding box center [833, 396] width 65 height 16
click at [0, 0] on input "Import CSV File" at bounding box center [0, 0] width 0 height 0
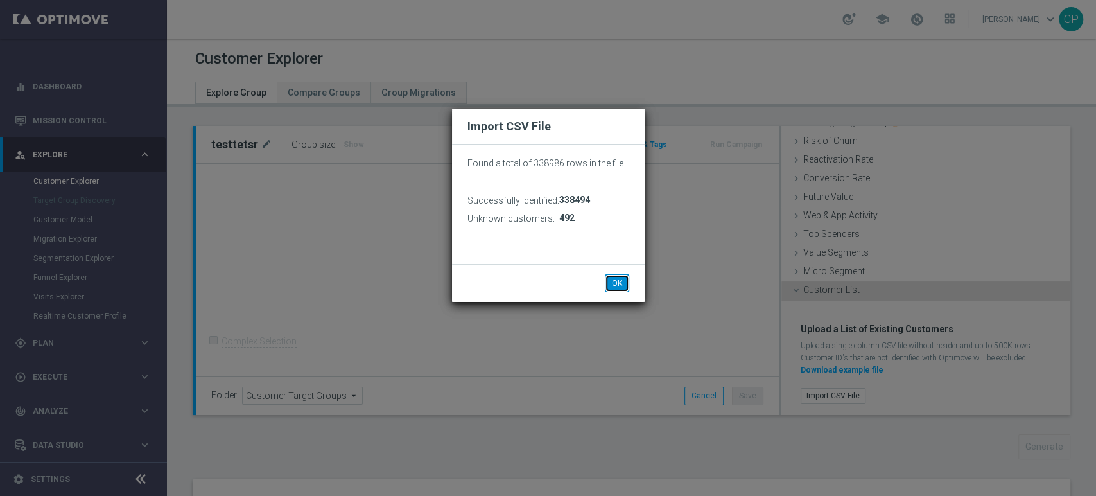
click at [613, 281] on button "OK" at bounding box center [617, 283] width 24 height 18
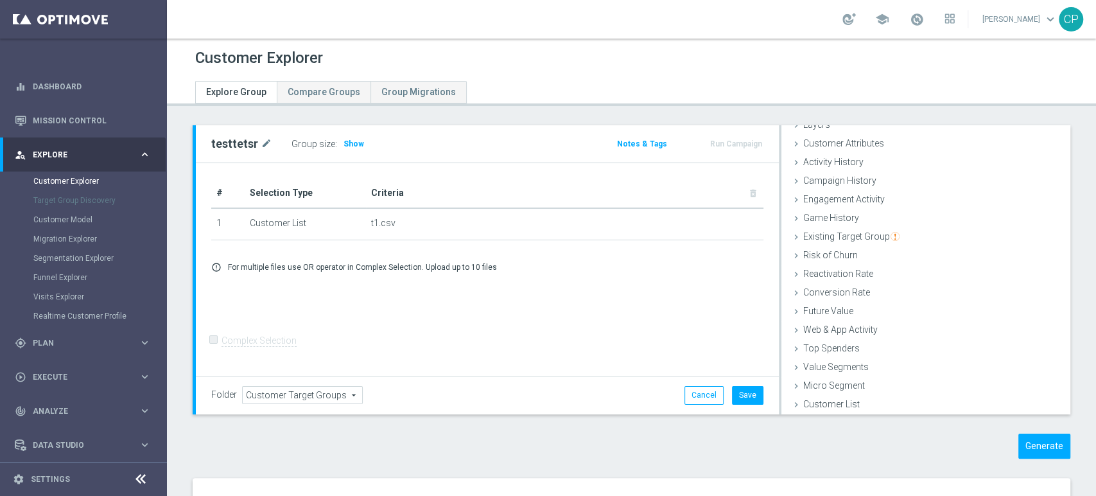
scroll to position [0, 0]
click at [818, 396] on div "Customer List done selection saved" at bounding box center [926, 405] width 289 height 19
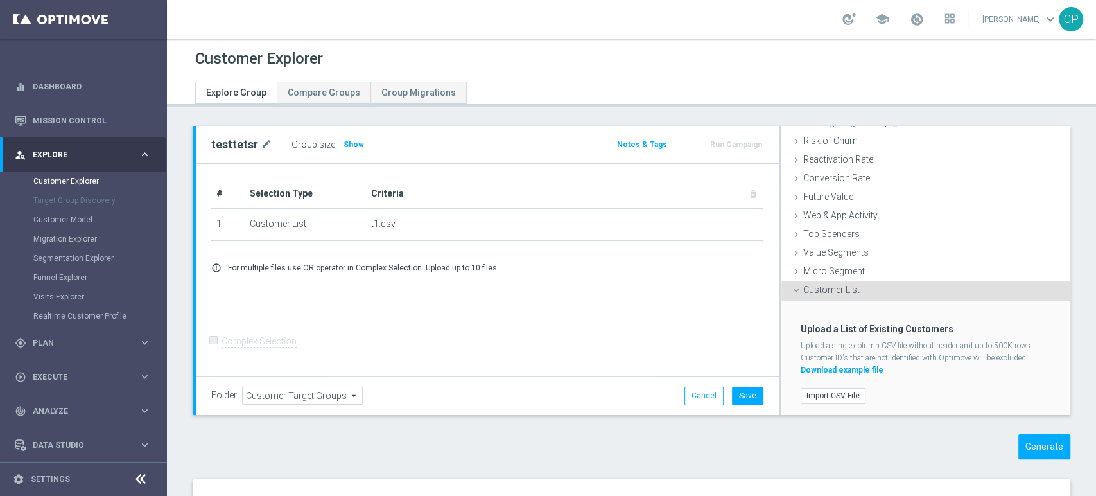
scroll to position [167, 0]
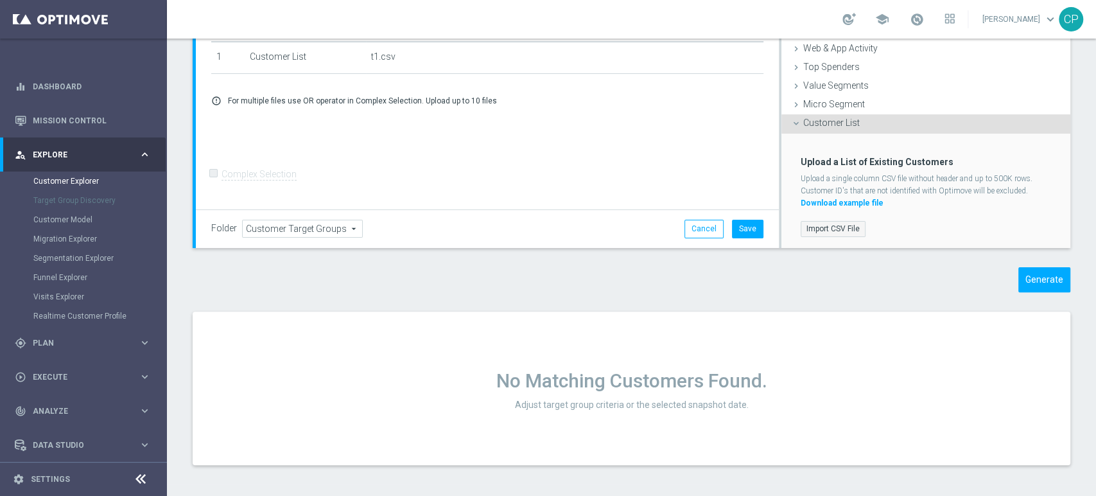
click at [837, 222] on label "Import CSV File" at bounding box center [833, 229] width 65 height 16
click at [0, 0] on input "Import CSV File" at bounding box center [0, 0] width 0 height 0
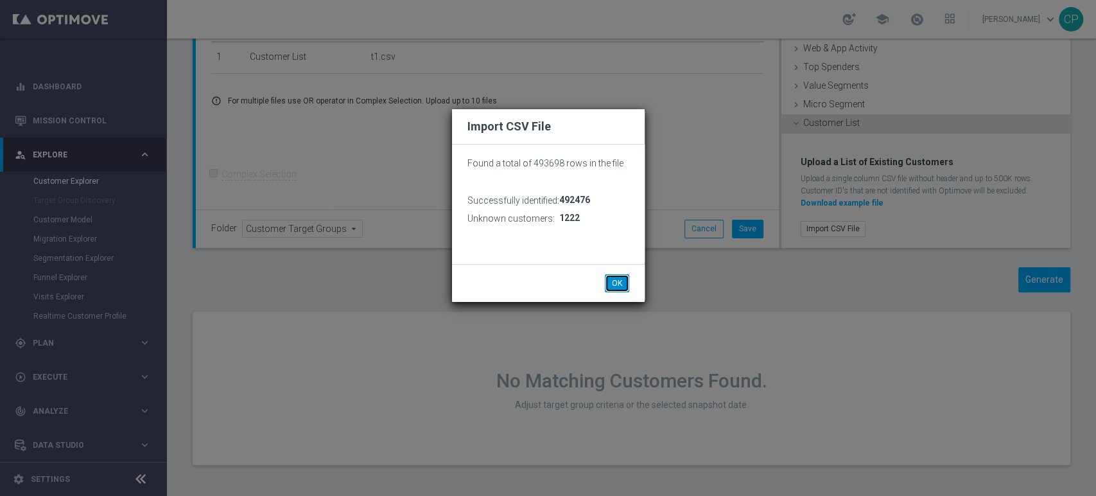
click at [622, 281] on button "OK" at bounding box center [617, 283] width 24 height 18
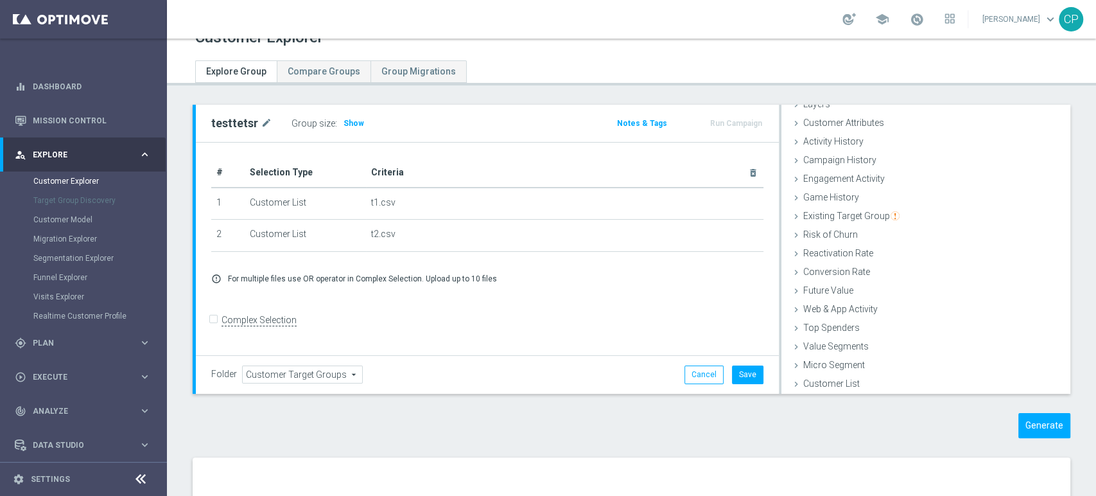
scroll to position [21, 0]
click at [1033, 423] on button "Generate" at bounding box center [1045, 426] width 52 height 25
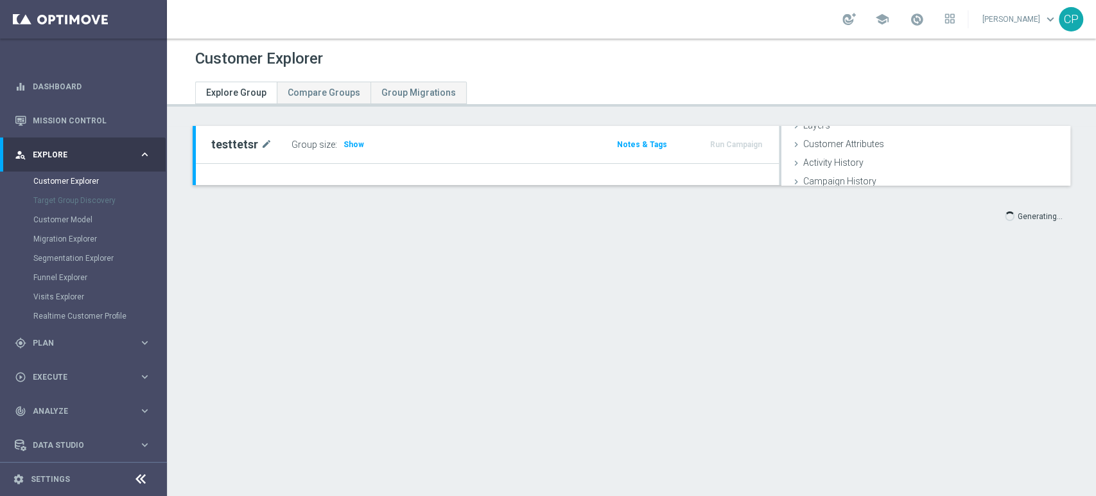
scroll to position [0, 0]
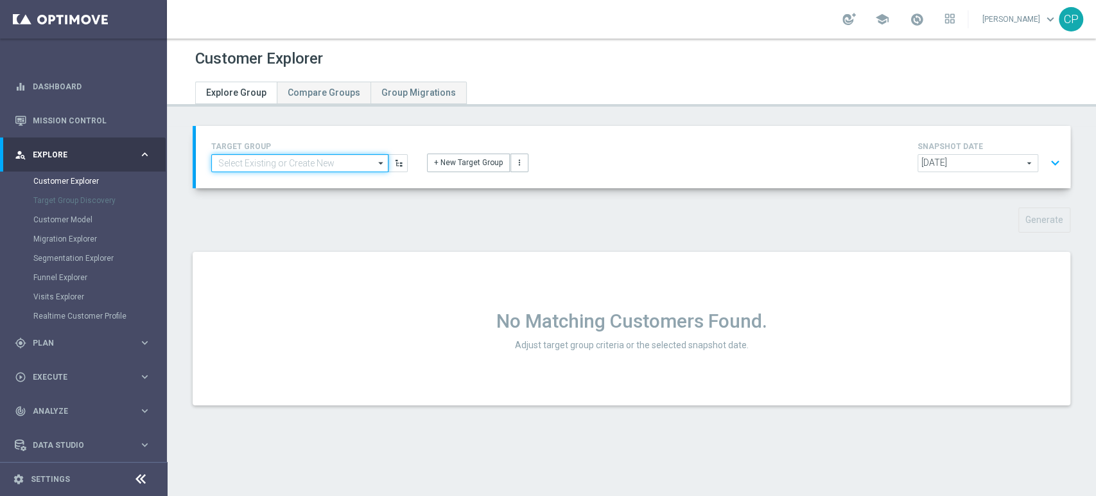
click at [308, 168] on input at bounding box center [299, 163] width 177 height 18
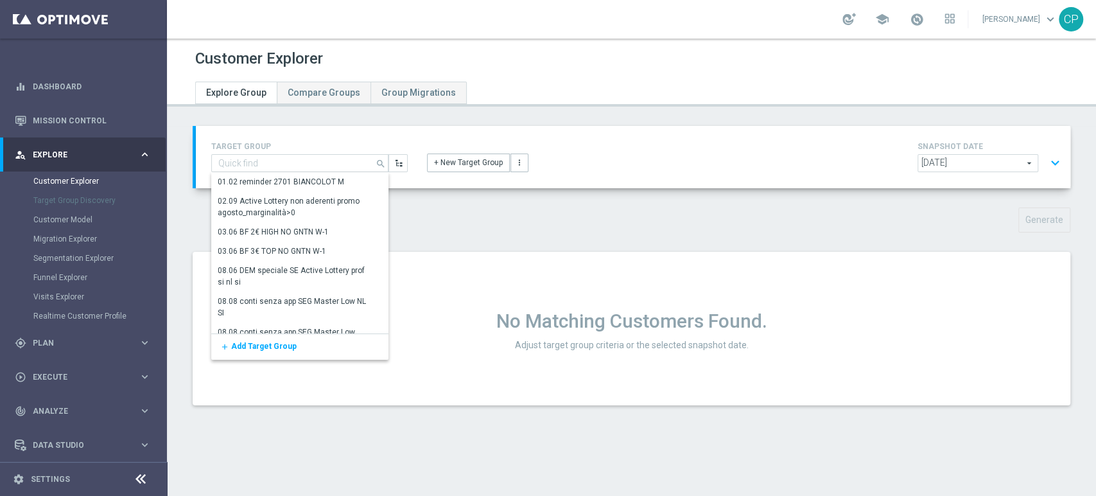
click at [511, 216] on div "Generate" at bounding box center [631, 219] width 897 height 25
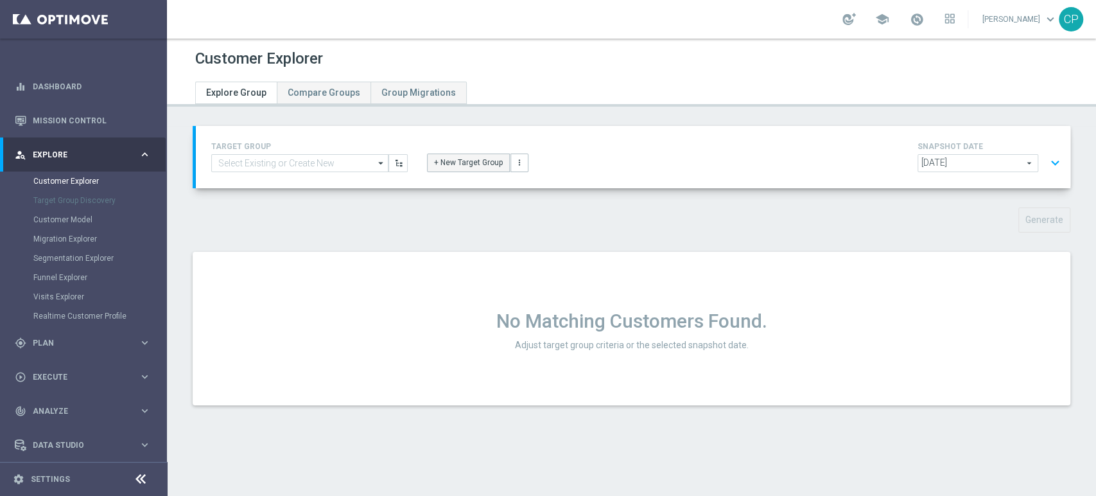
click at [477, 166] on button "+ New Target Group" at bounding box center [468, 163] width 83 height 18
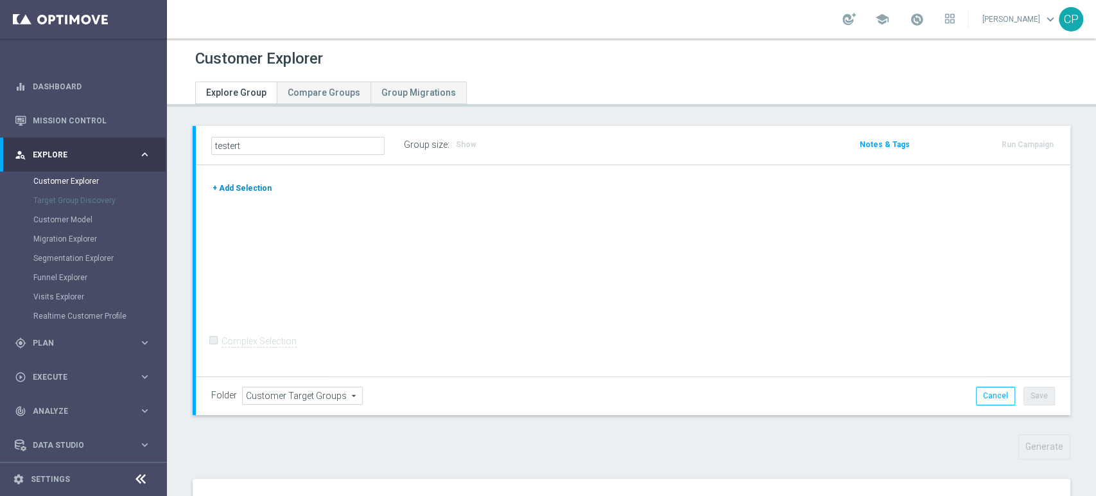
type input "testert"
click at [242, 188] on button "+ Add Selection" at bounding box center [242, 188] width 62 height 14
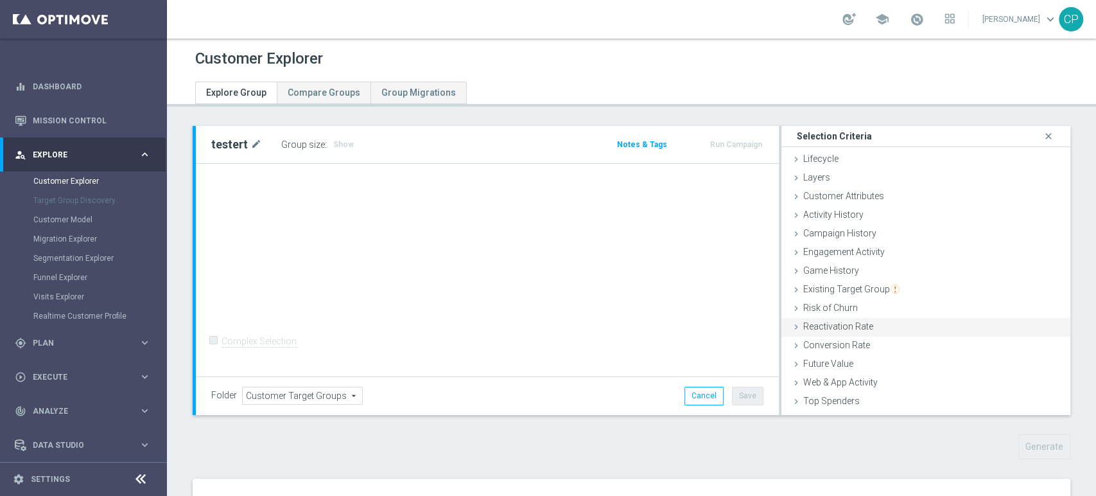
scroll to position [52, 0]
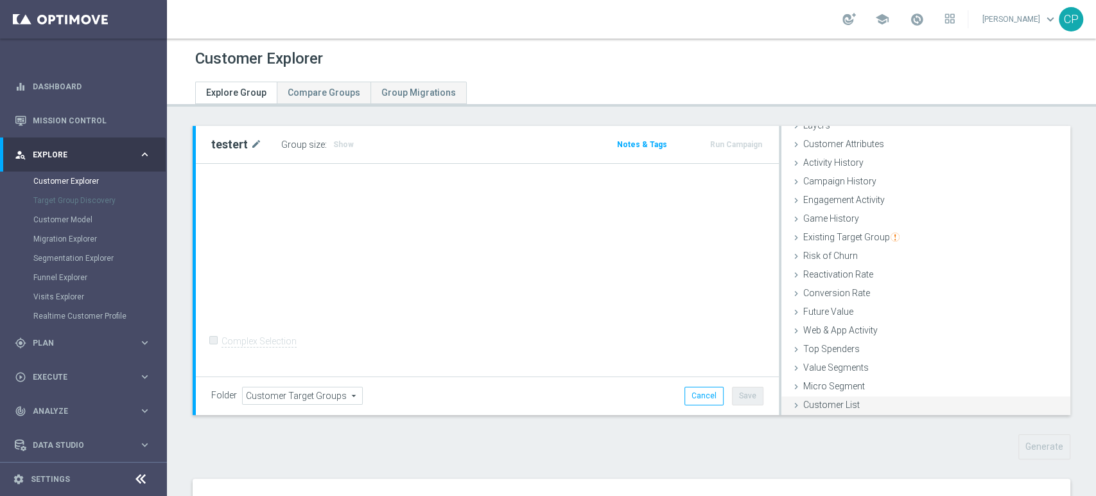
click at [804, 401] on span "Customer List" at bounding box center [832, 405] width 57 height 10
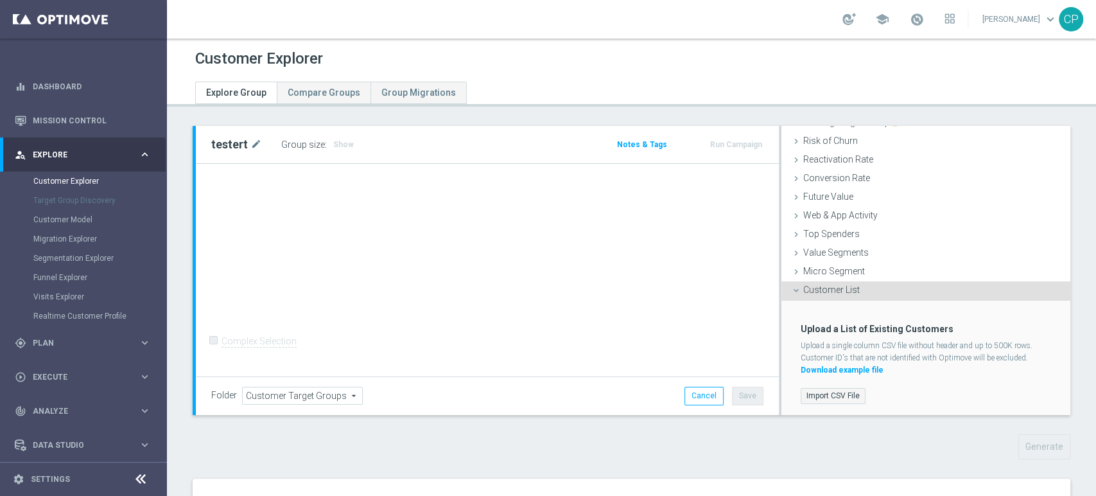
click at [824, 395] on label "Import CSV File" at bounding box center [833, 396] width 65 height 16
click at [0, 0] on input "Import CSV File" at bounding box center [0, 0] width 0 height 0
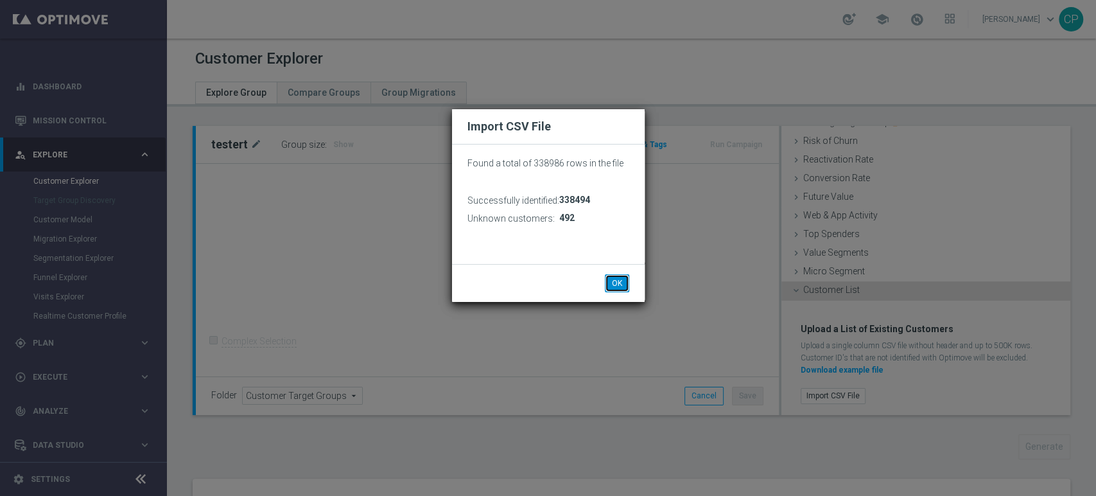
click at [620, 285] on button "OK" at bounding box center [617, 283] width 24 height 18
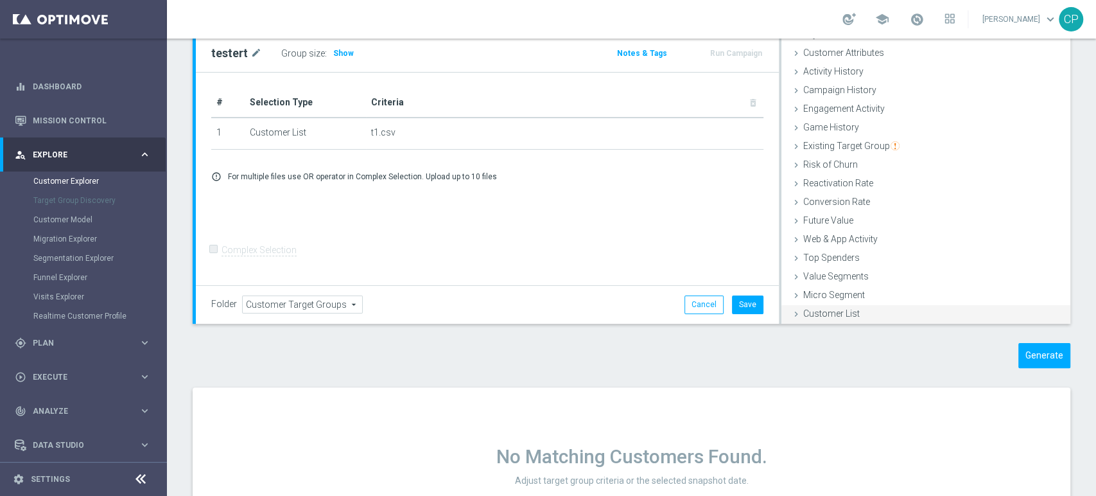
scroll to position [119, 0]
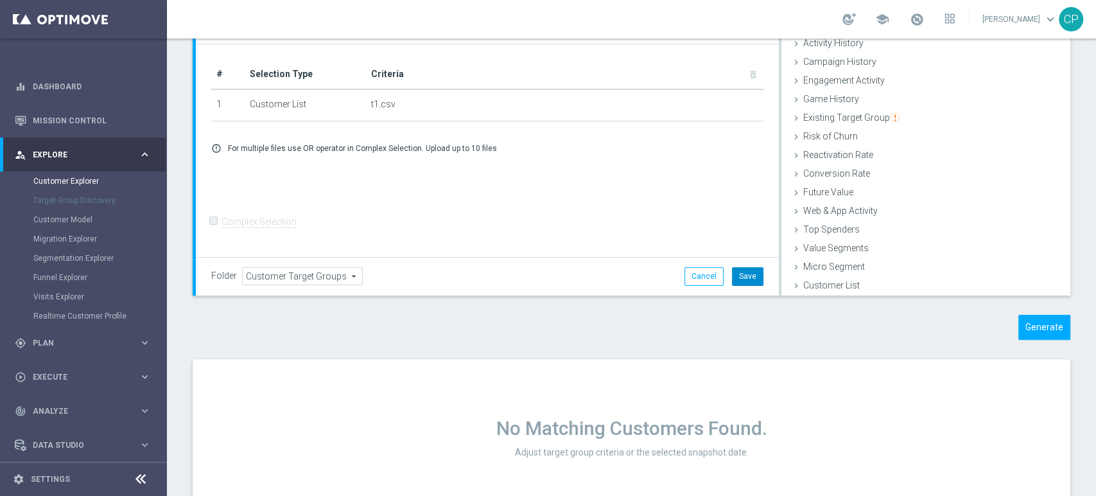
click at [746, 278] on button "Save" at bounding box center [747, 276] width 31 height 18
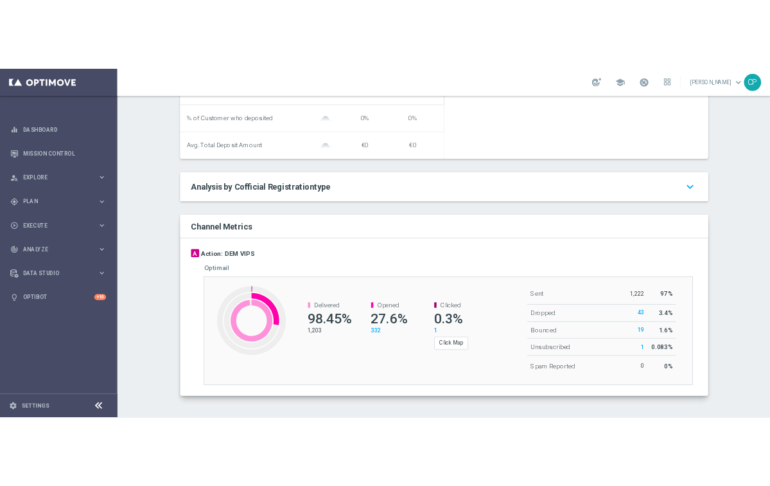
scroll to position [595, 0]
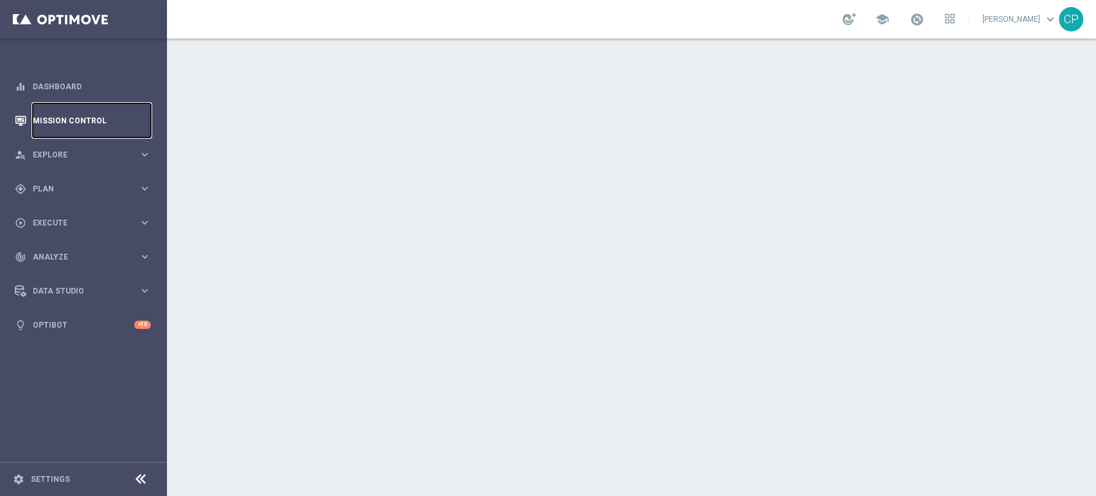
click at [84, 120] on link "Mission Control" at bounding box center [92, 120] width 118 height 34
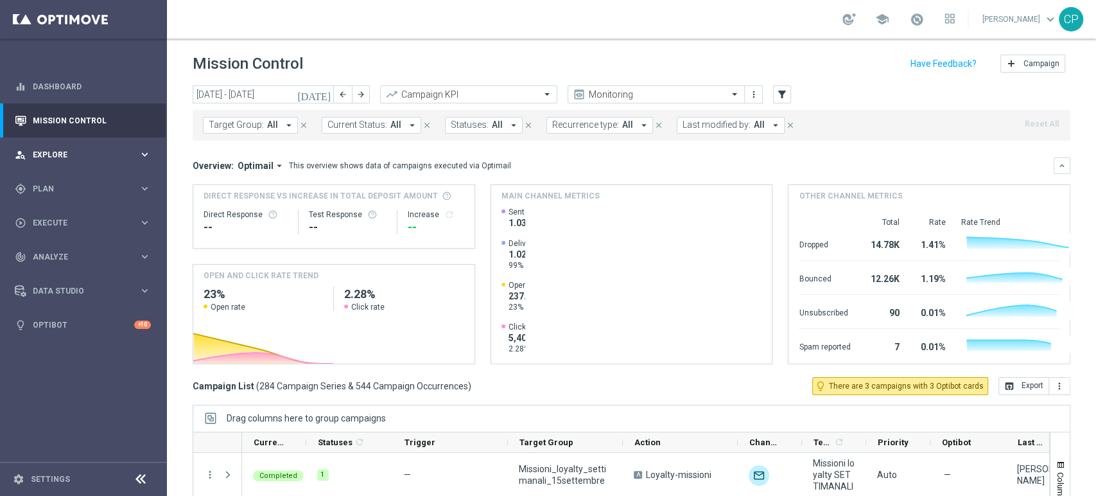
click at [79, 155] on span "Explore" at bounding box center [86, 155] width 106 height 8
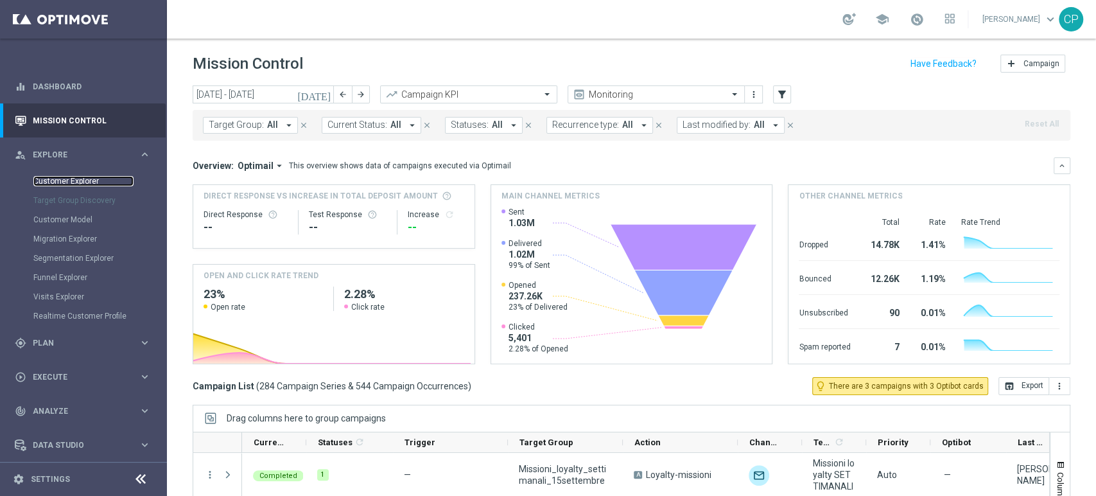
click at [62, 186] on link "Customer Explorer" at bounding box center [83, 181] width 100 height 10
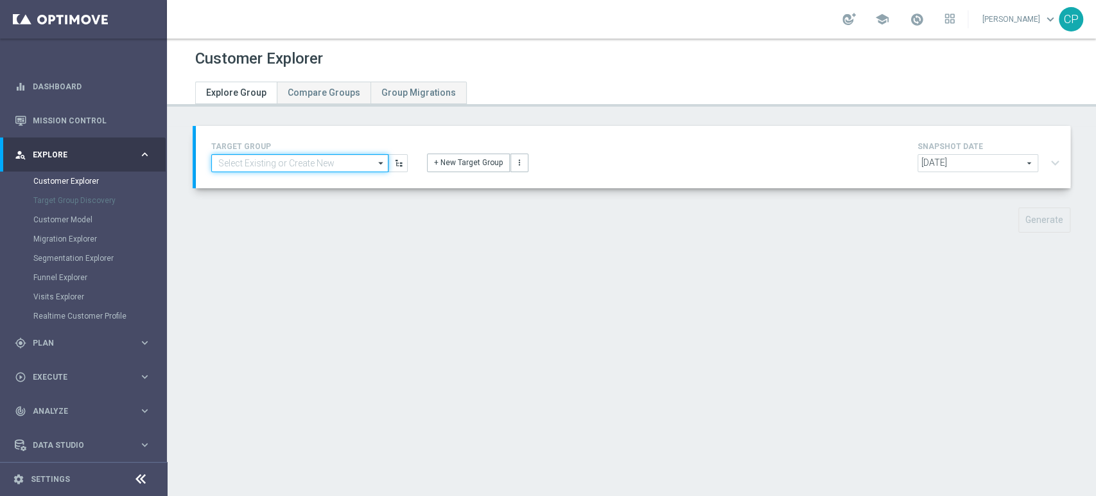
click at [278, 163] on input at bounding box center [299, 163] width 177 height 18
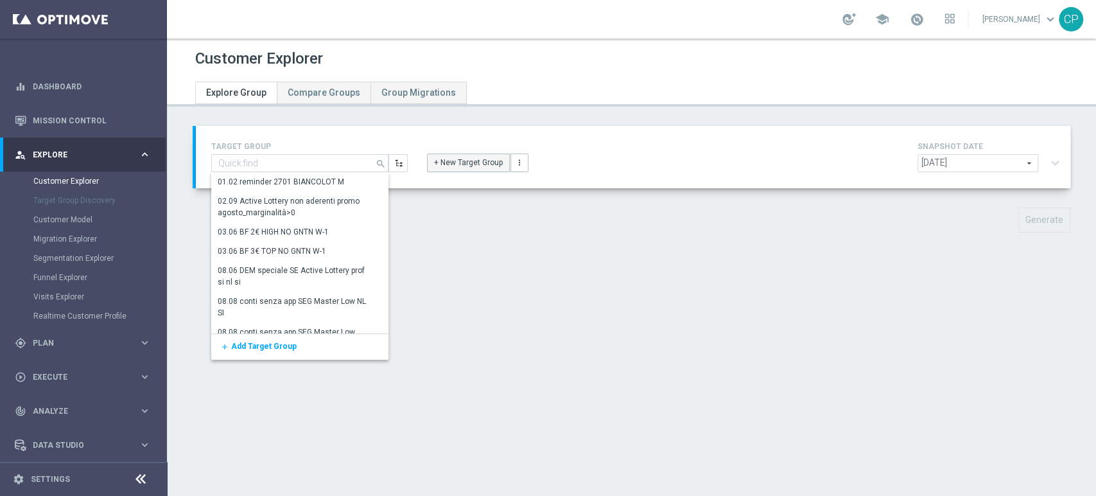
click at [486, 159] on button "+ New Target Group" at bounding box center [468, 163] width 83 height 18
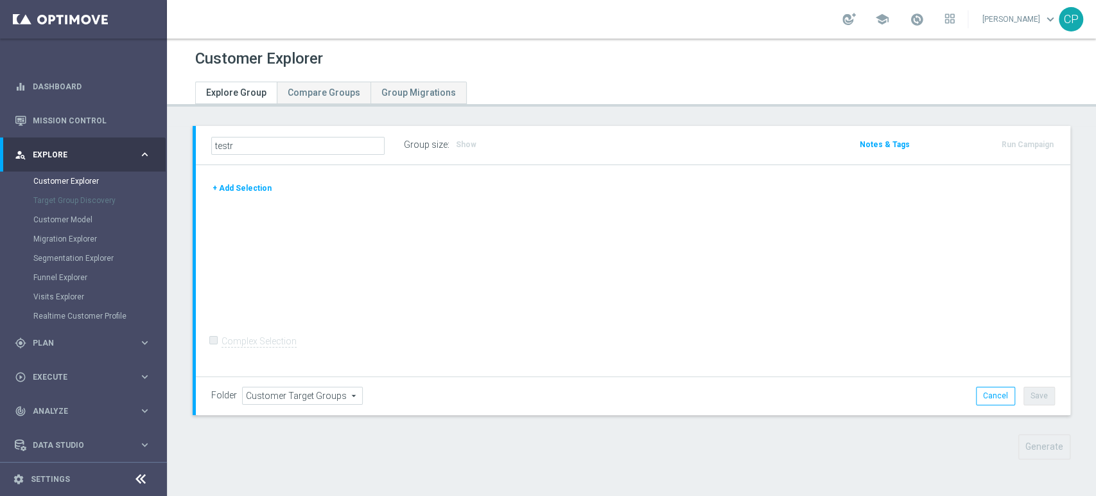
type input "testr"
click at [468, 157] on div "testr Group size : Show Notes & Tags Run Campaign" at bounding box center [633, 145] width 875 height 39
click at [232, 180] on button "+ Add Selection" at bounding box center [242, 187] width 62 height 14
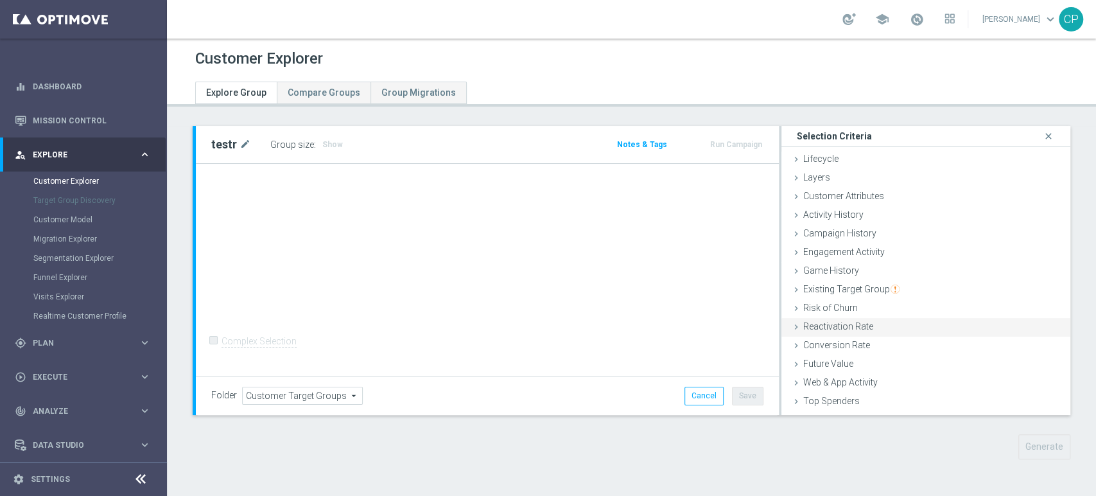
scroll to position [52, 0]
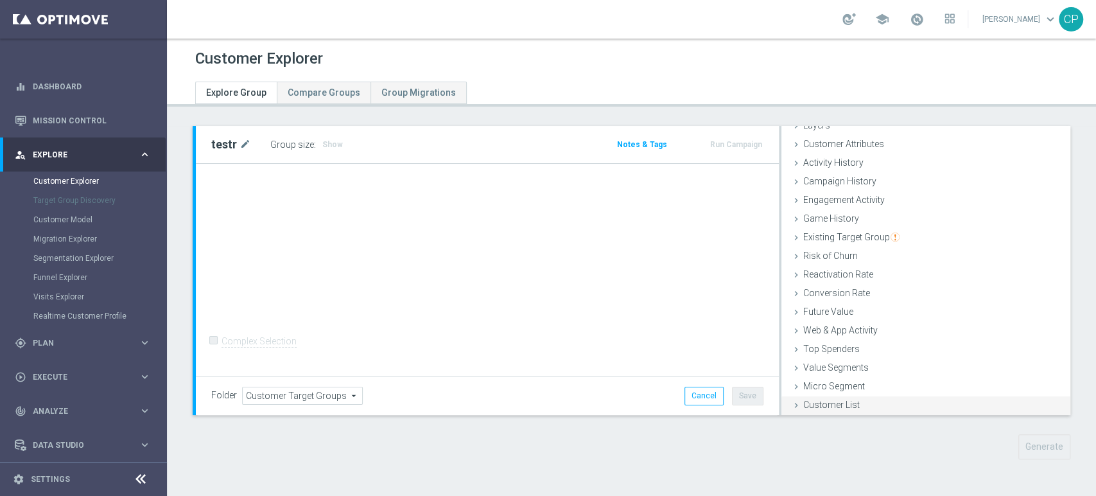
click at [782, 400] on span "Customer List" at bounding box center [832, 405] width 57 height 10
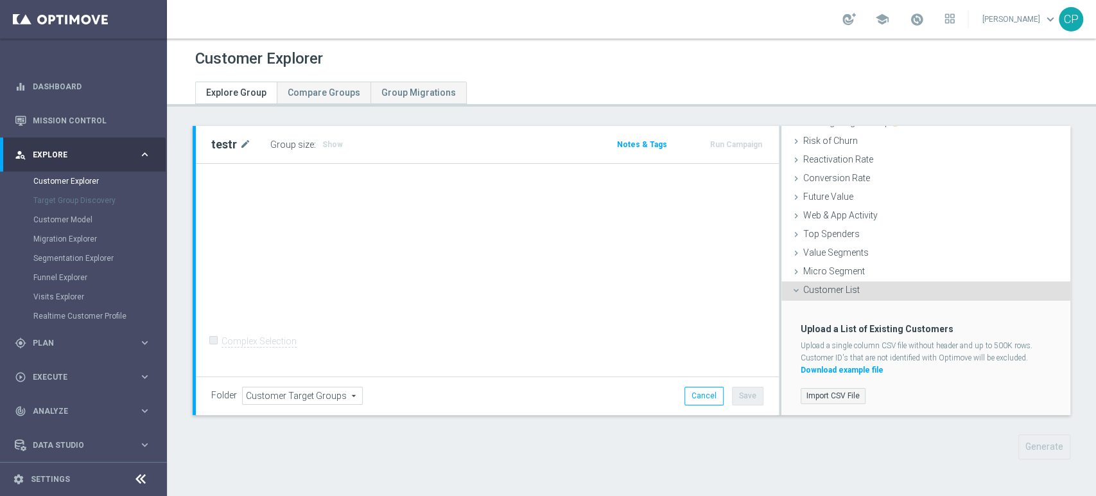
click at [782, 389] on label "Import CSV File" at bounding box center [833, 396] width 65 height 16
click at [0, 0] on input "Import CSV File" at bounding box center [0, 0] width 0 height 0
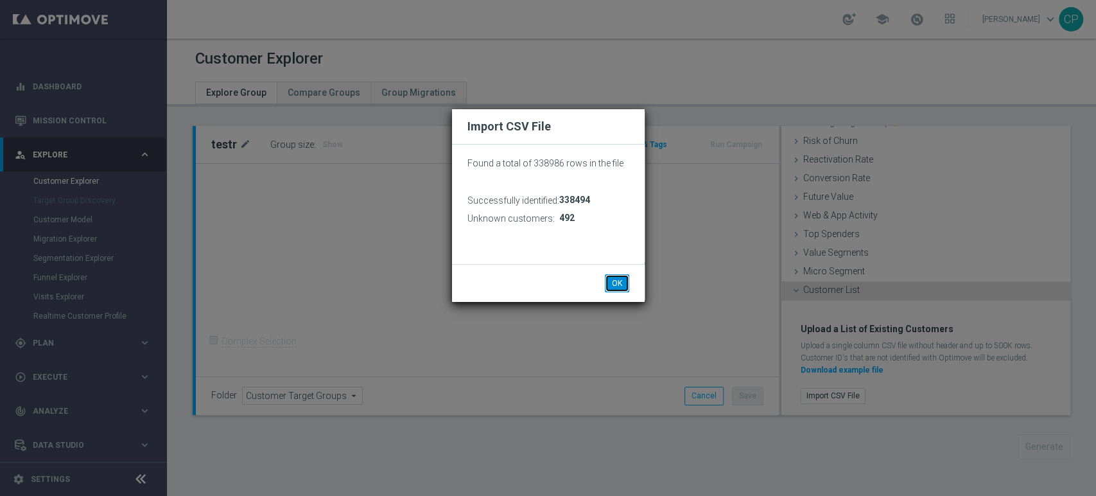
click at [615, 277] on button "OK" at bounding box center [617, 283] width 24 height 18
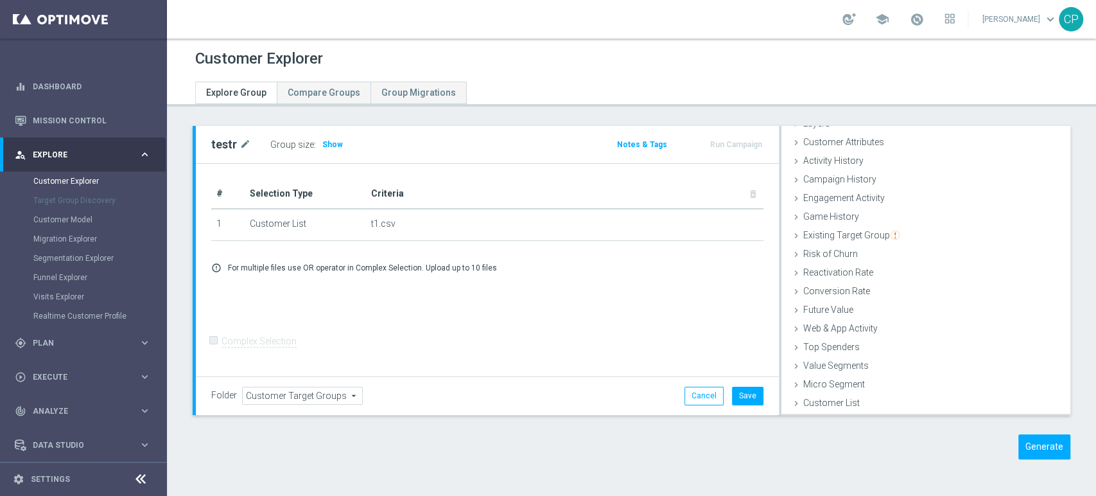
scroll to position [52, 0]
click at [782, 442] on button "Generate" at bounding box center [1045, 446] width 52 height 25
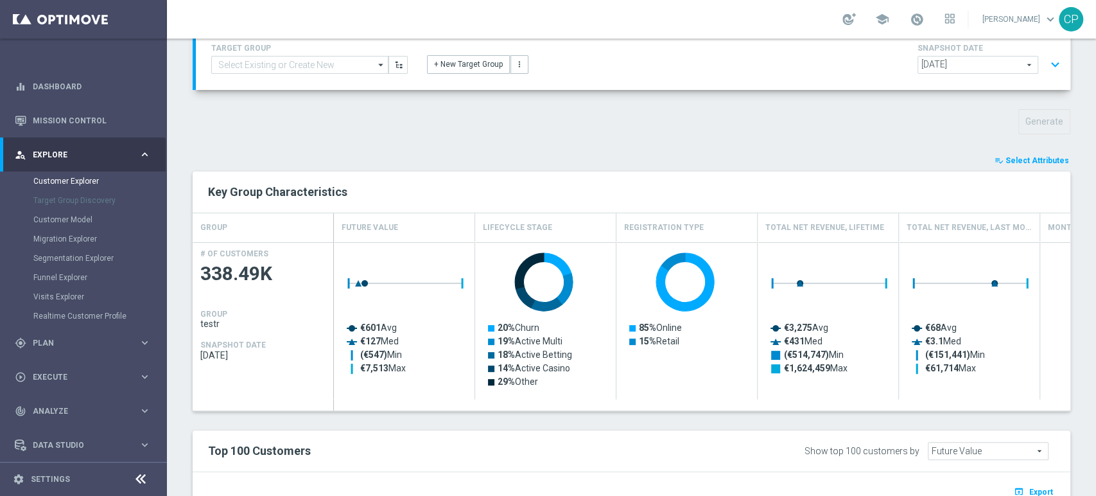
scroll to position [66, 0]
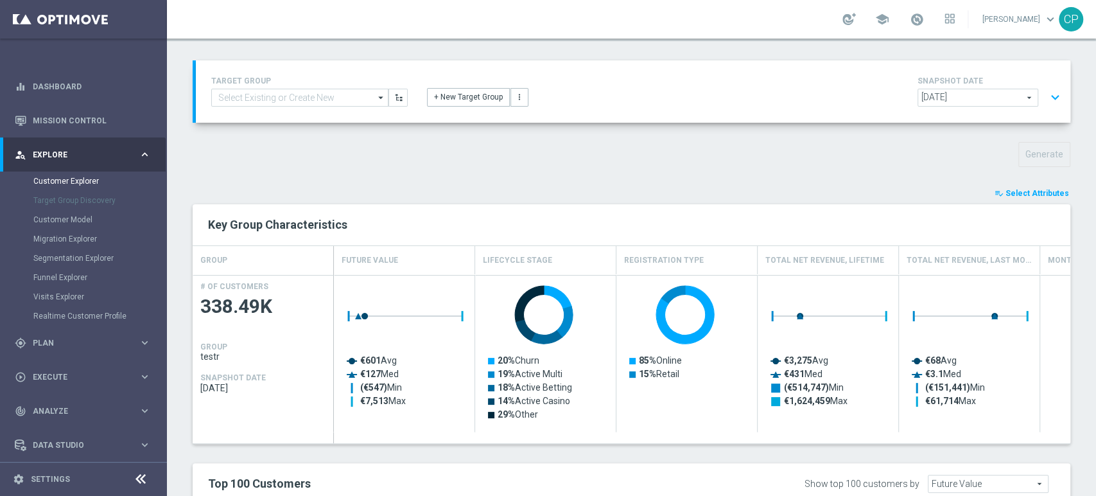
click at [782, 191] on span "Select Attributes" at bounding box center [1038, 193] width 64 height 9
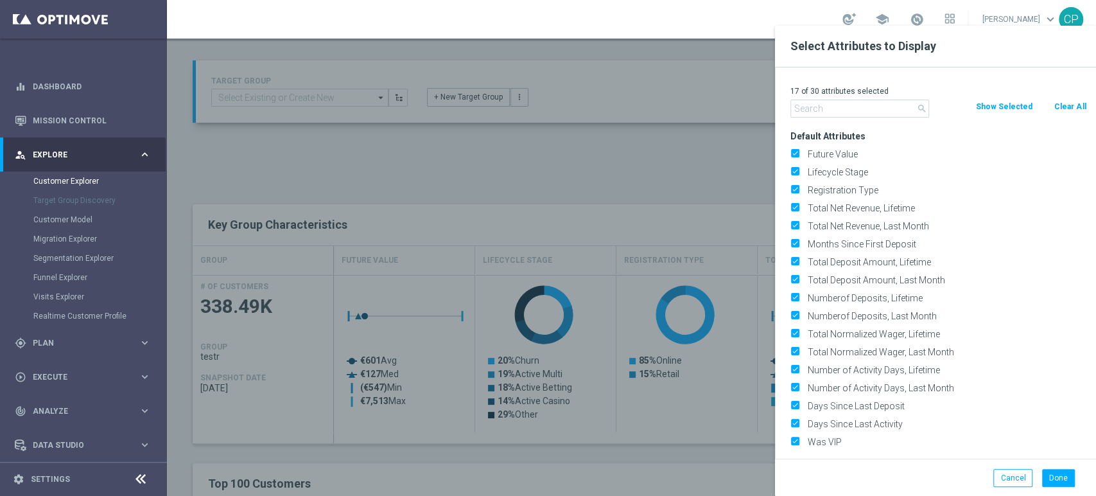
click at [782, 109] on button "Clear All" at bounding box center [1070, 107] width 34 height 14
checkbox input "false"
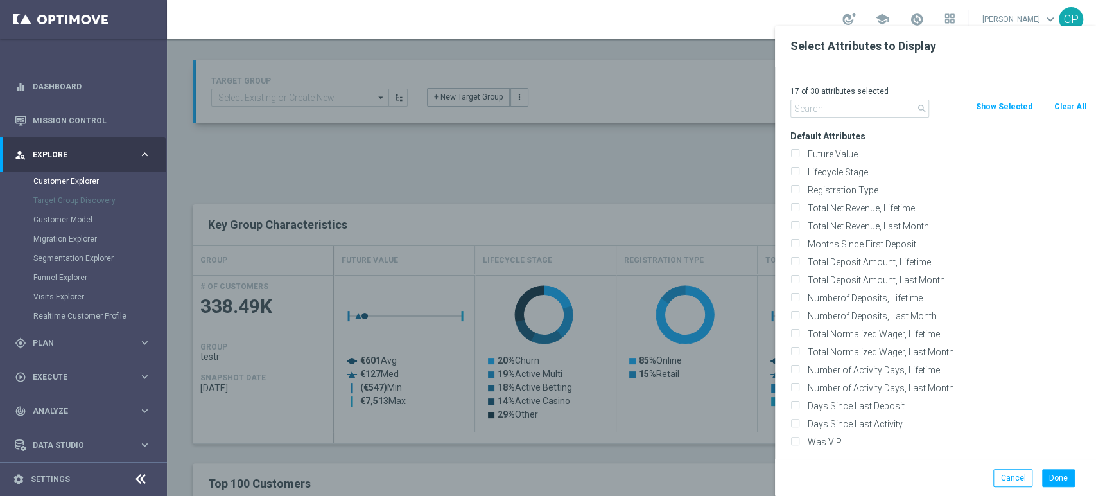
checkbox input "false"
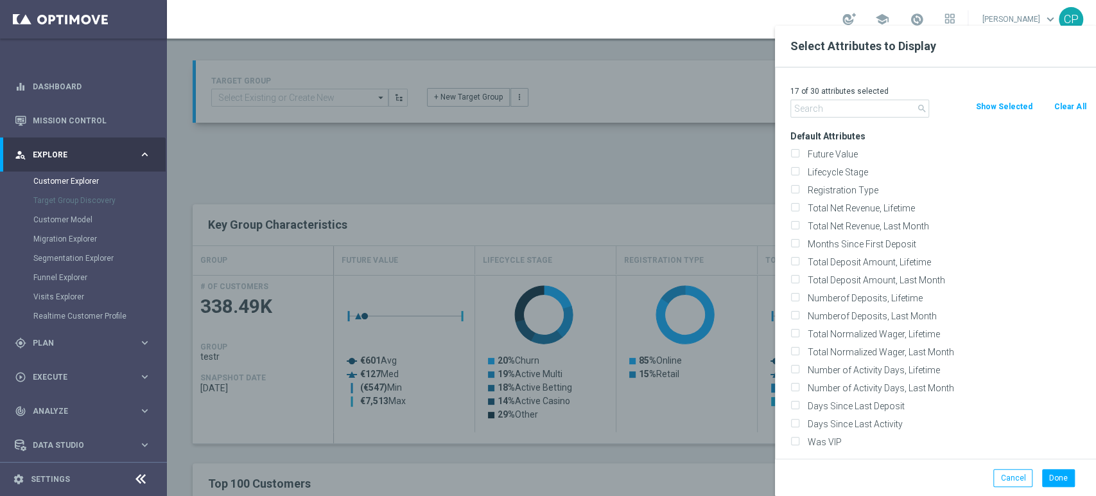
checkbox input "false"
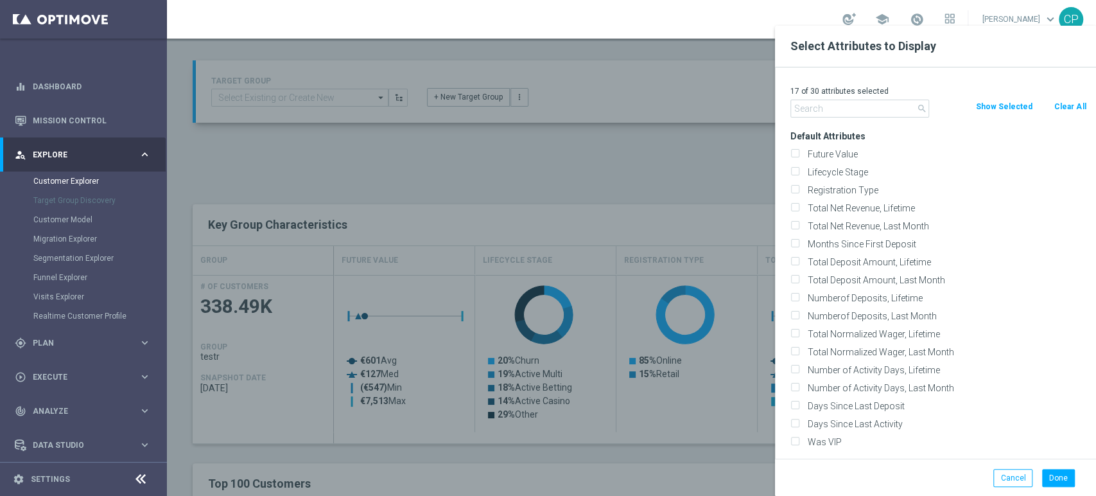
checkbox input "false"
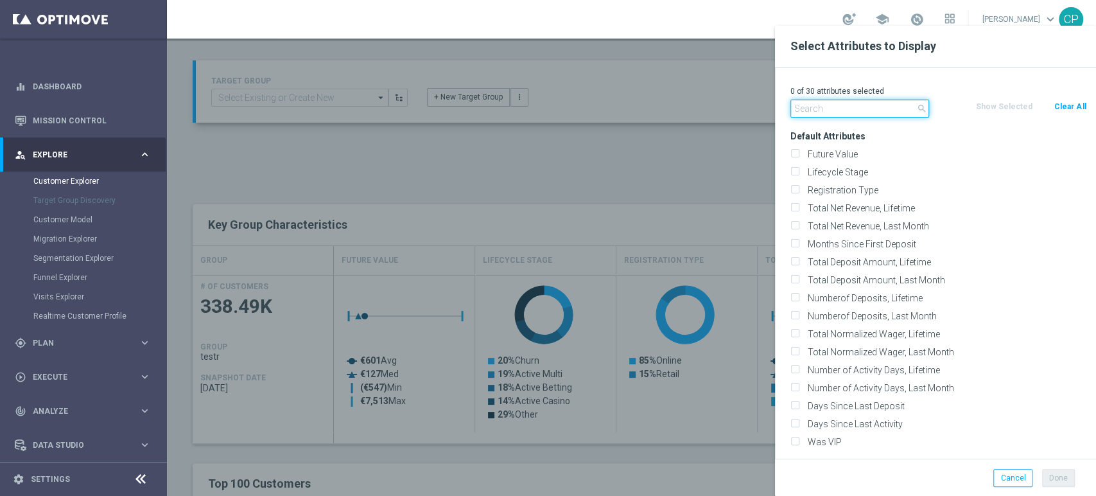
click at [782, 105] on input "text" at bounding box center [860, 109] width 139 height 18
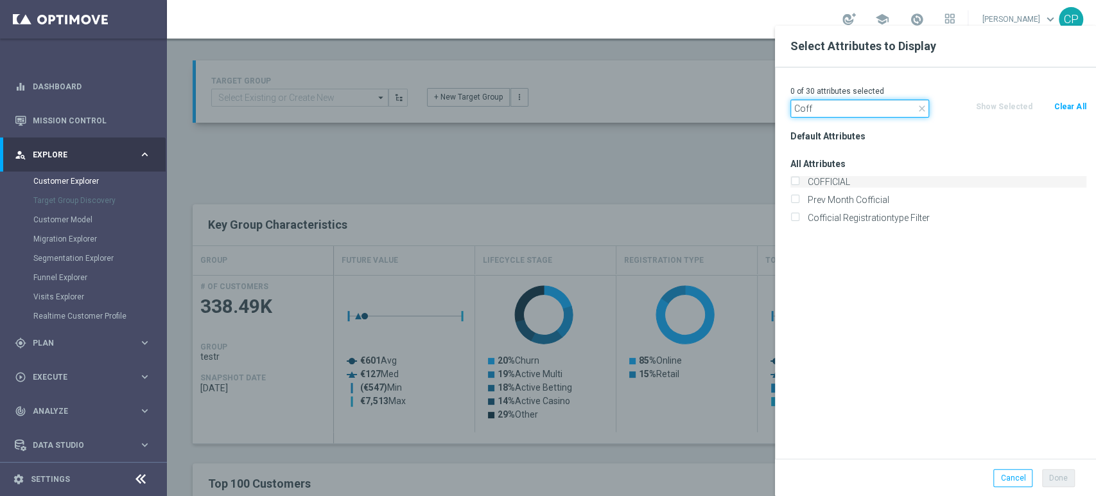
type input "Coff"
click at [782, 177] on label "COFFICIAL" at bounding box center [945, 182] width 283 height 12
click at [782, 179] on input "COFFICIAL" at bounding box center [795, 183] width 8 height 8
checkbox input "true"
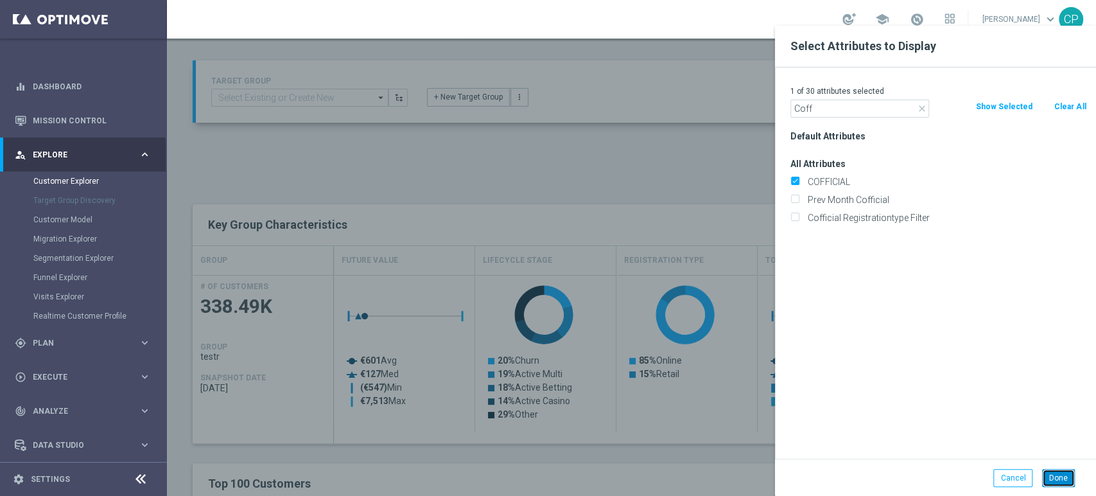
click at [782, 481] on button "Done" at bounding box center [1058, 478] width 33 height 18
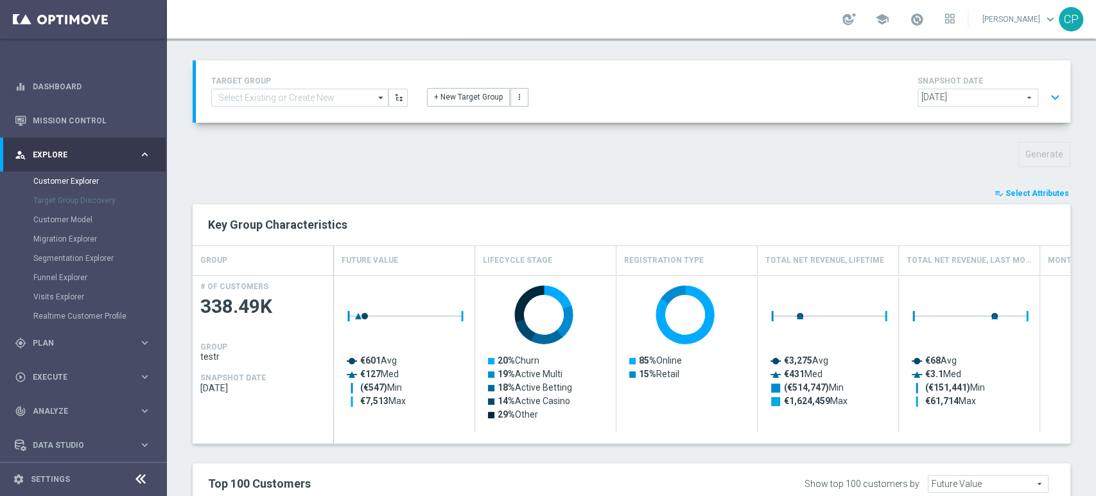
type input "Search"
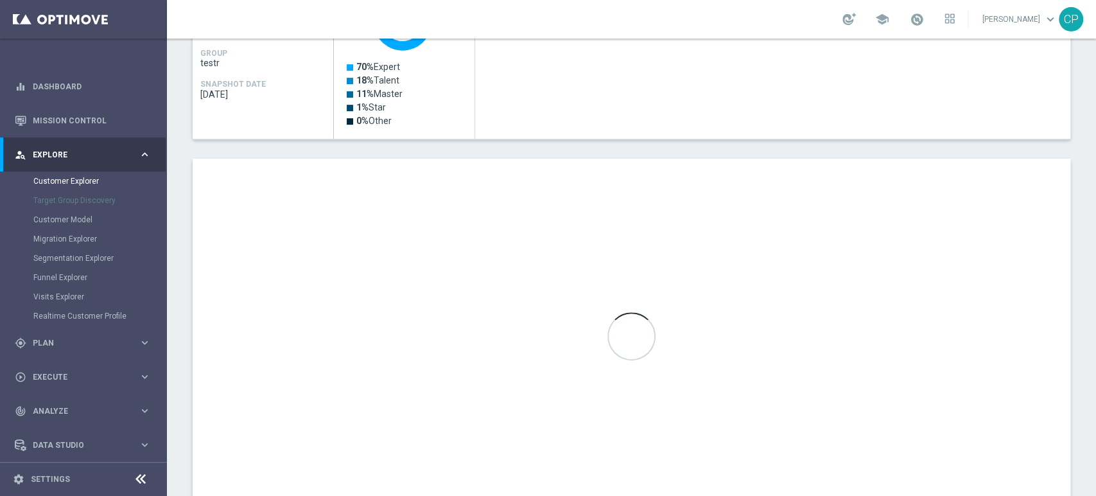
scroll to position [363, 0]
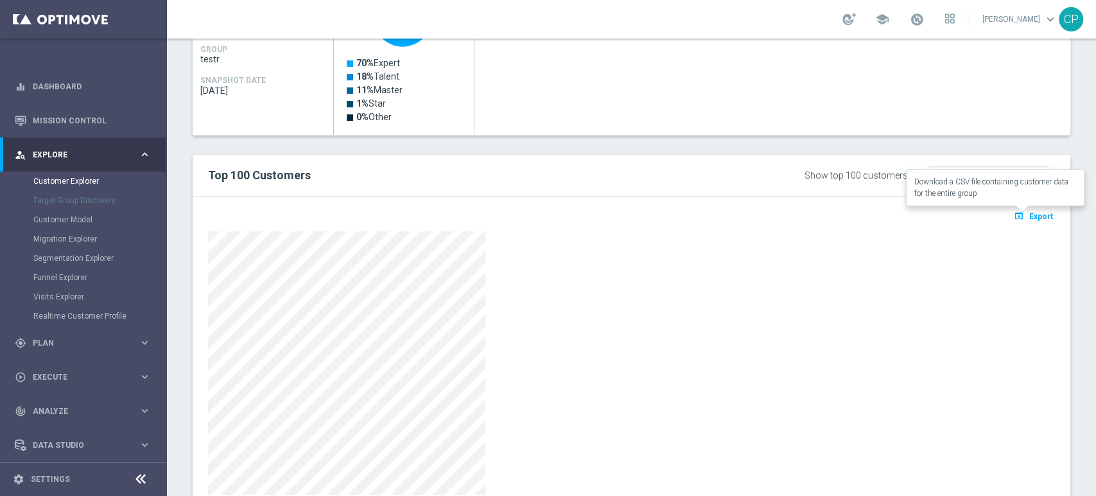
click at [782, 216] on span "Export" at bounding box center [1042, 216] width 24 height 9
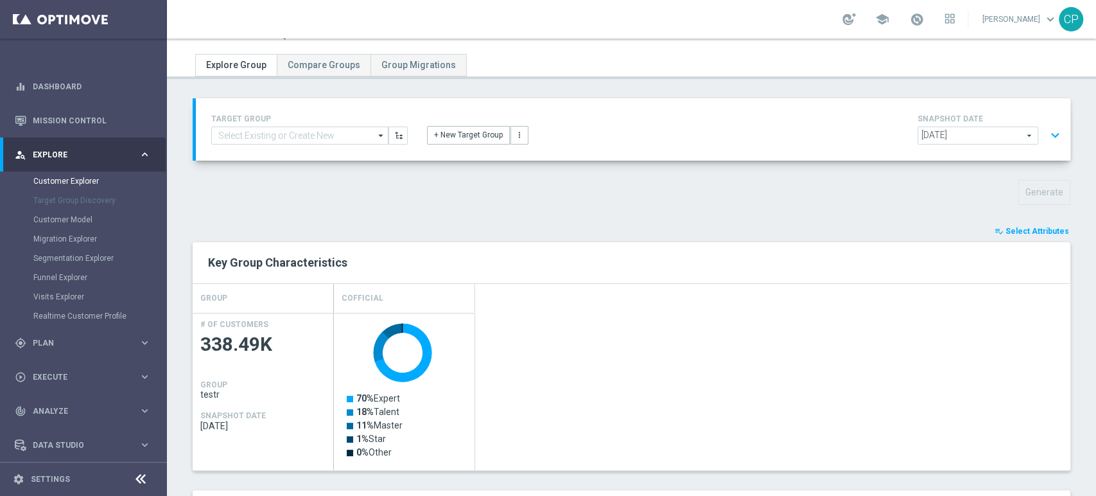
scroll to position [0, 0]
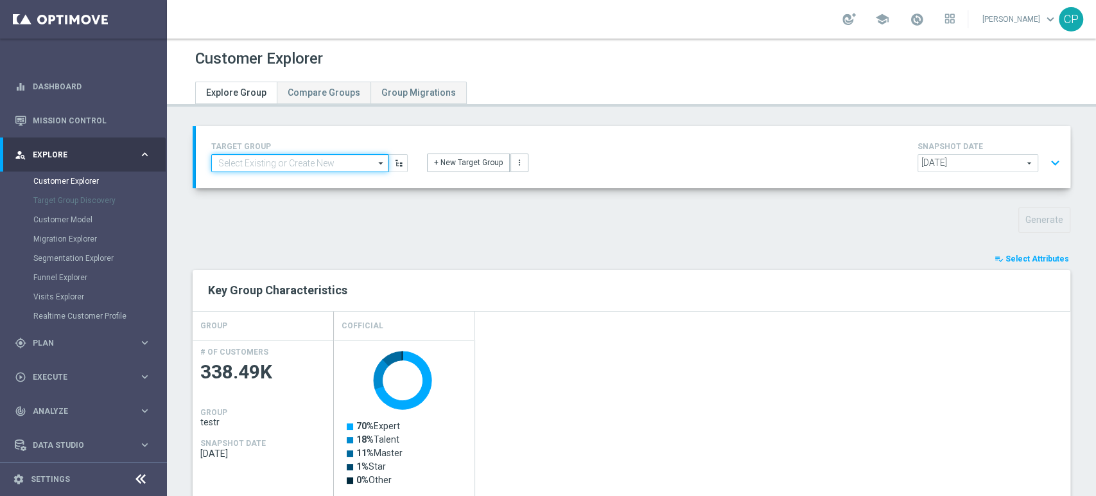
click at [250, 168] on input at bounding box center [299, 163] width 177 height 18
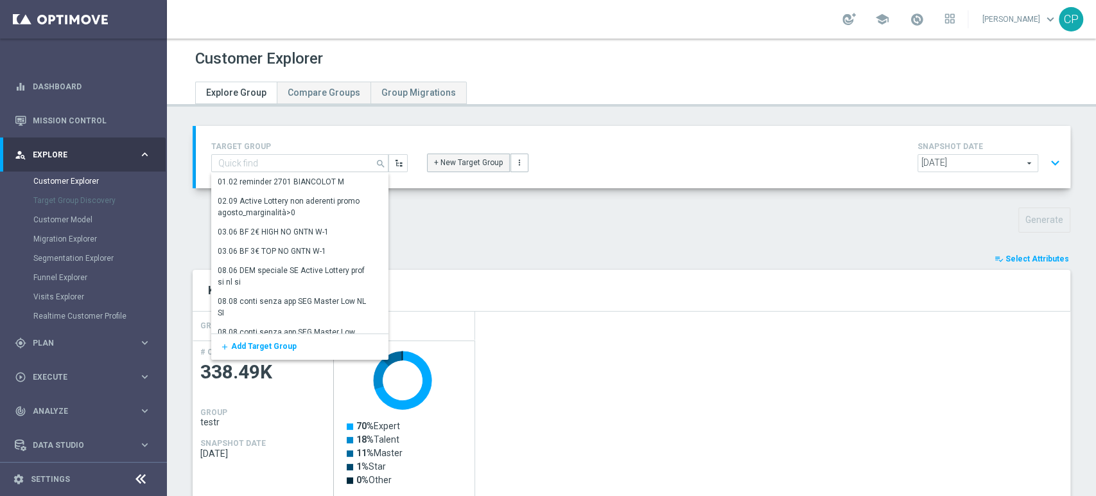
click at [471, 169] on button "+ New Target Group" at bounding box center [468, 163] width 83 height 18
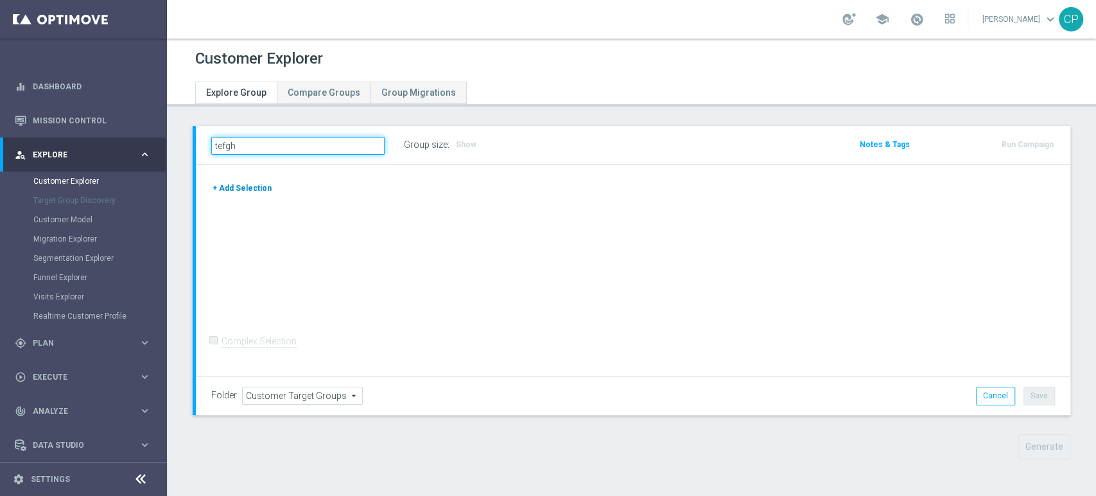
type input "tefgh"
click at [226, 191] on button "+ Add Selection" at bounding box center [242, 188] width 62 height 14
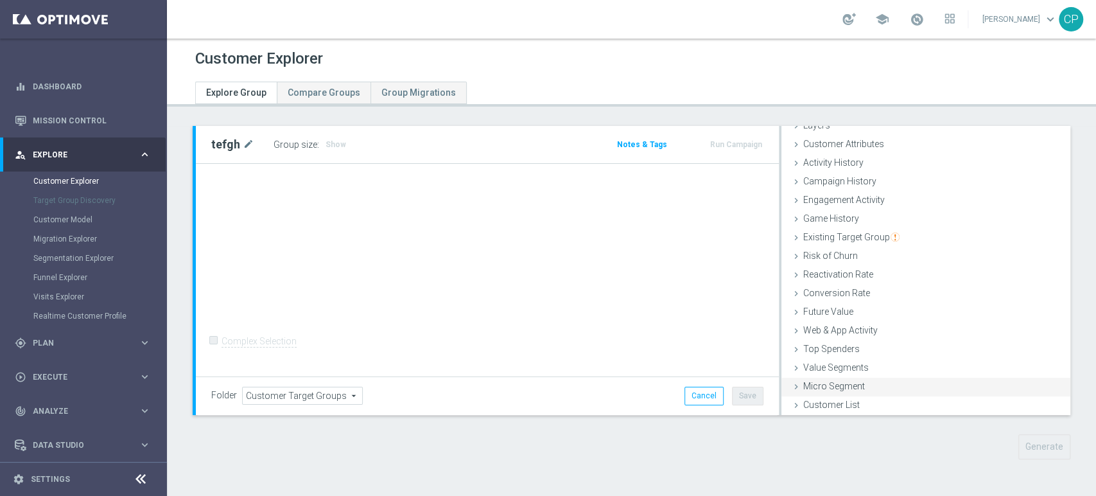
scroll to position [51, 0]
click at [782, 400] on span "Customer List" at bounding box center [832, 405] width 57 height 10
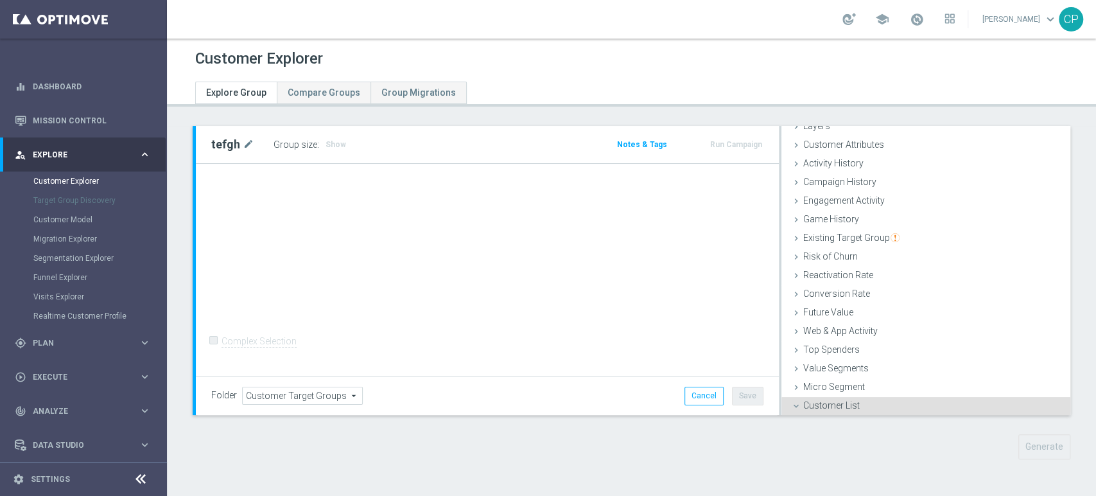
scroll to position [167, 0]
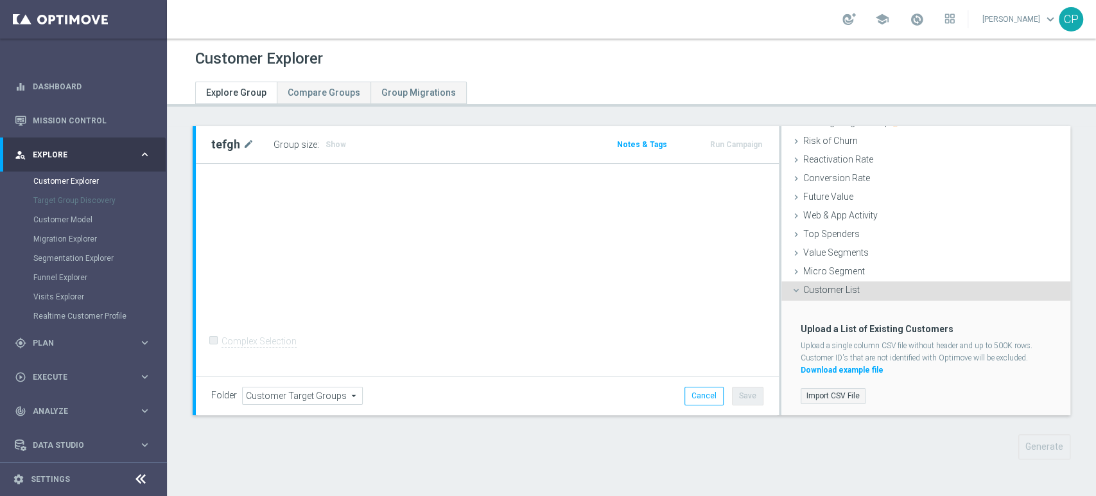
click at [782, 393] on label "Import CSV File" at bounding box center [833, 396] width 65 height 16
click at [0, 0] on input "Import CSV File" at bounding box center [0, 0] width 0 height 0
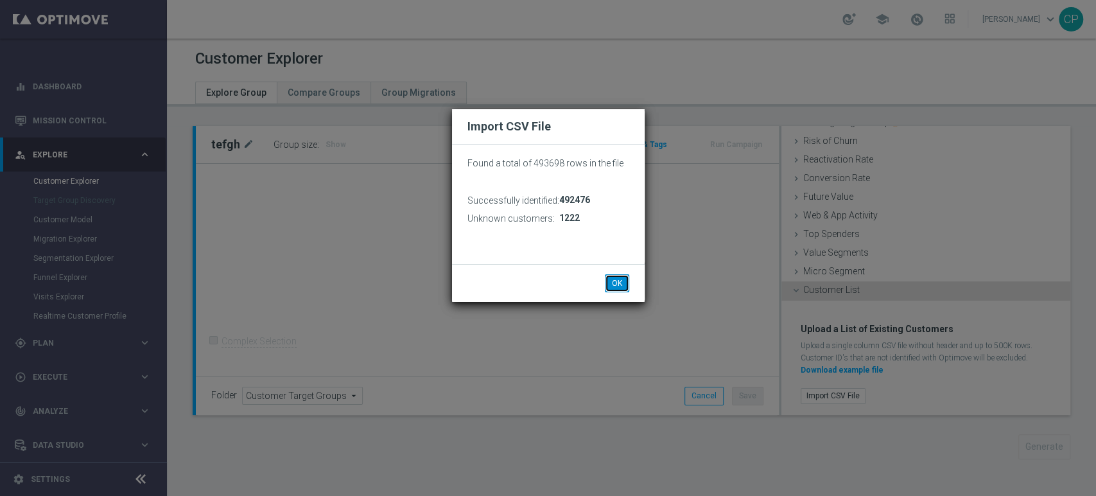
click at [617, 281] on button "OK" at bounding box center [617, 283] width 24 height 18
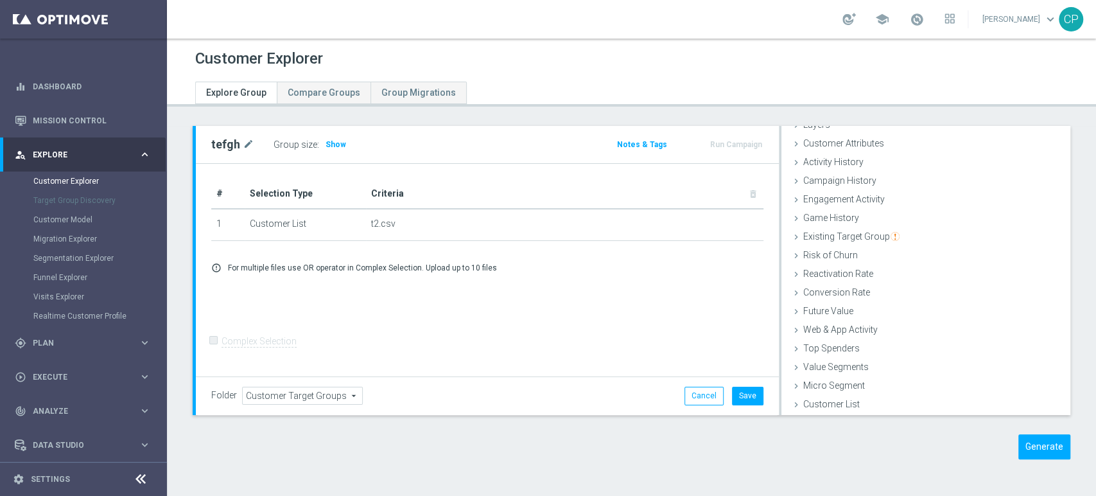
scroll to position [52, 0]
click at [737, 393] on button "Save" at bounding box center [747, 396] width 31 height 18
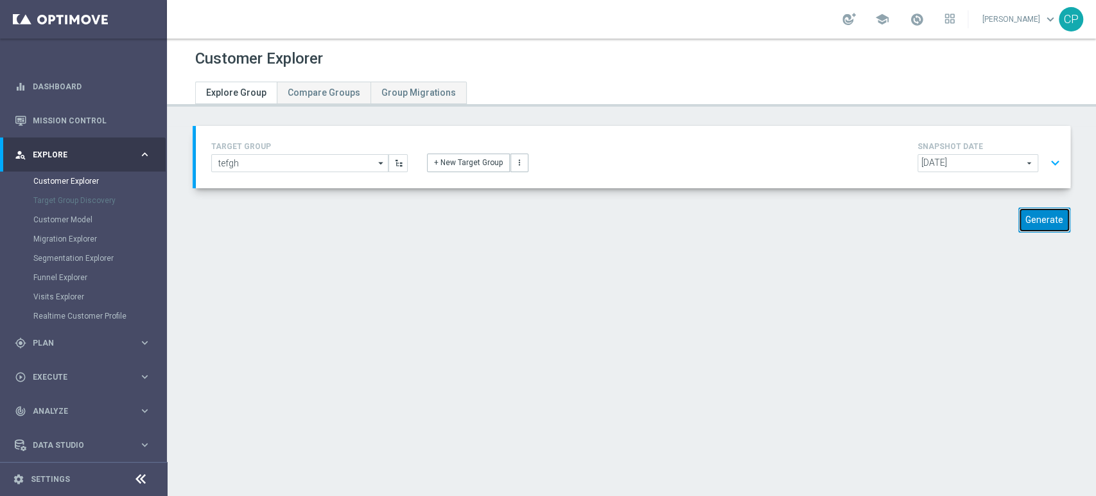
click at [782, 215] on button "Generate" at bounding box center [1045, 219] width 52 height 25
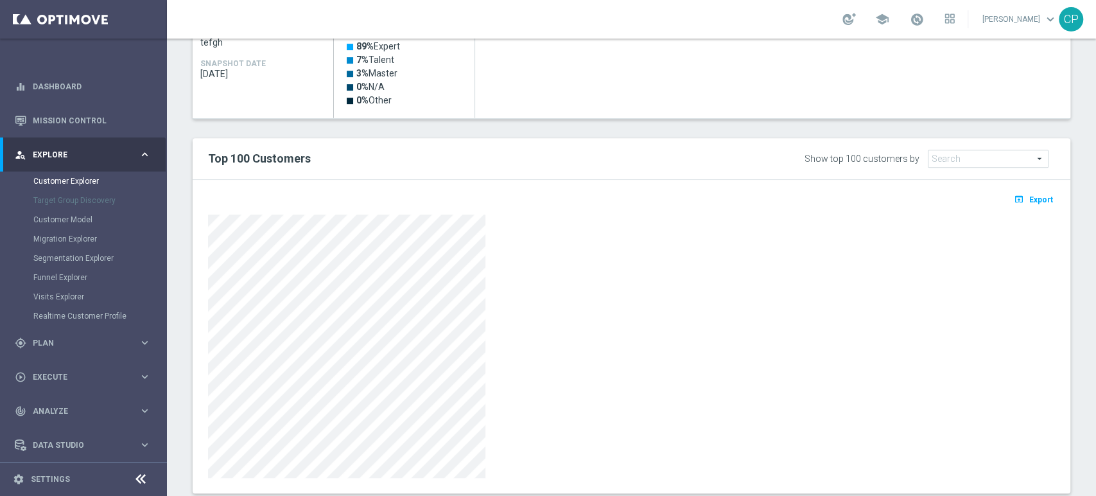
scroll to position [407, 0]
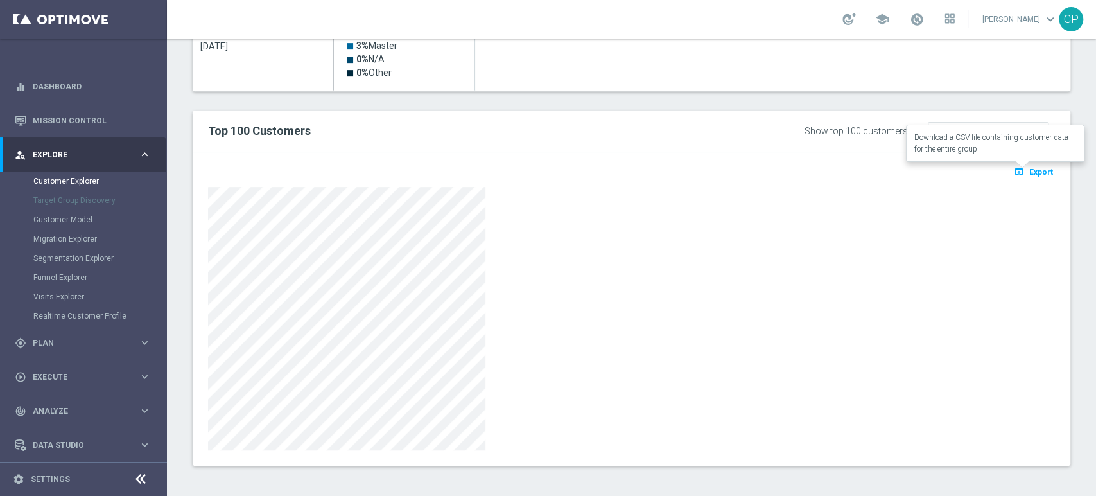
click at [782, 171] on span "Export" at bounding box center [1042, 172] width 24 height 9
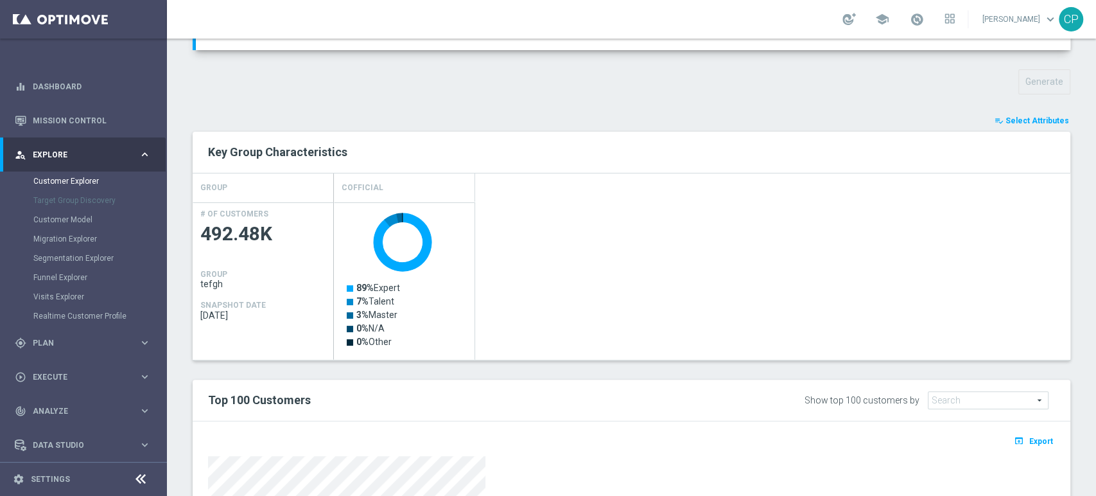
scroll to position [0, 0]
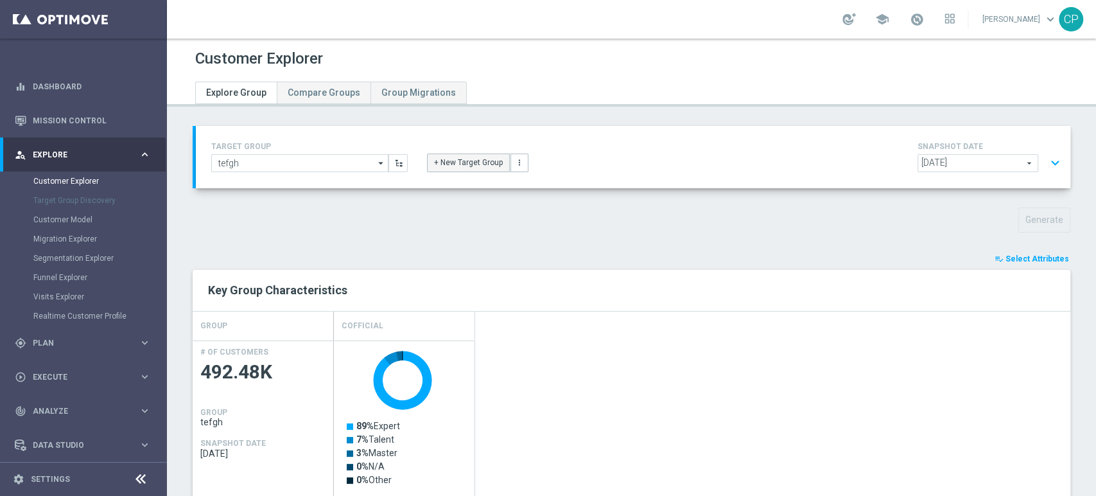
click at [473, 163] on button "+ New Target Group" at bounding box center [468, 163] width 83 height 18
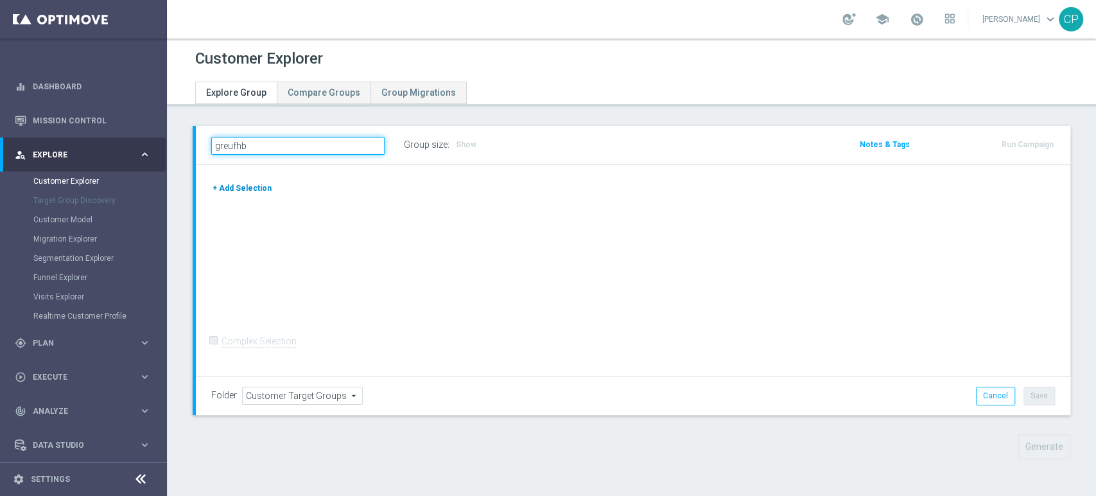
type input "greufhb"
click at [245, 188] on button "+ Add Selection" at bounding box center [242, 188] width 62 height 14
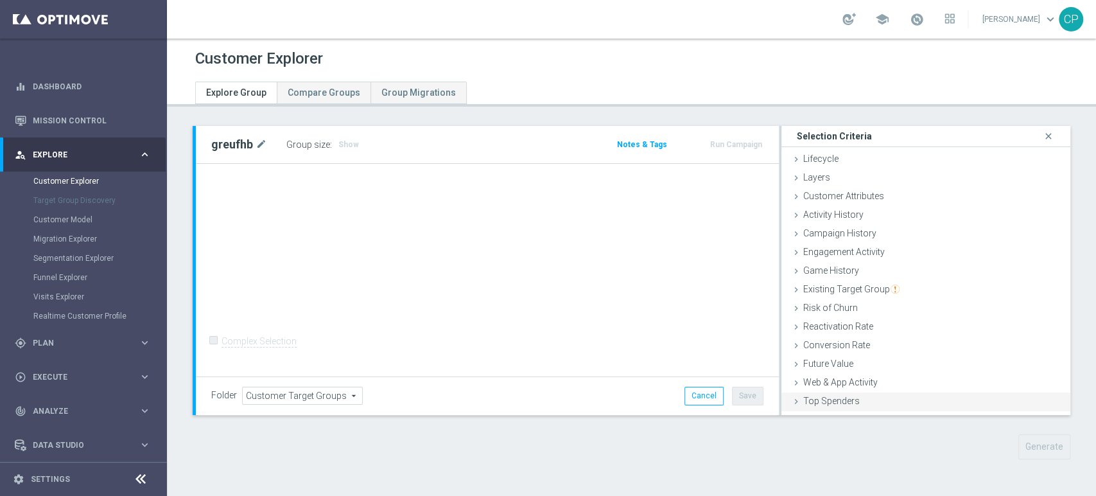
scroll to position [52, 0]
click at [782, 403] on span "Customer List" at bounding box center [832, 405] width 57 height 10
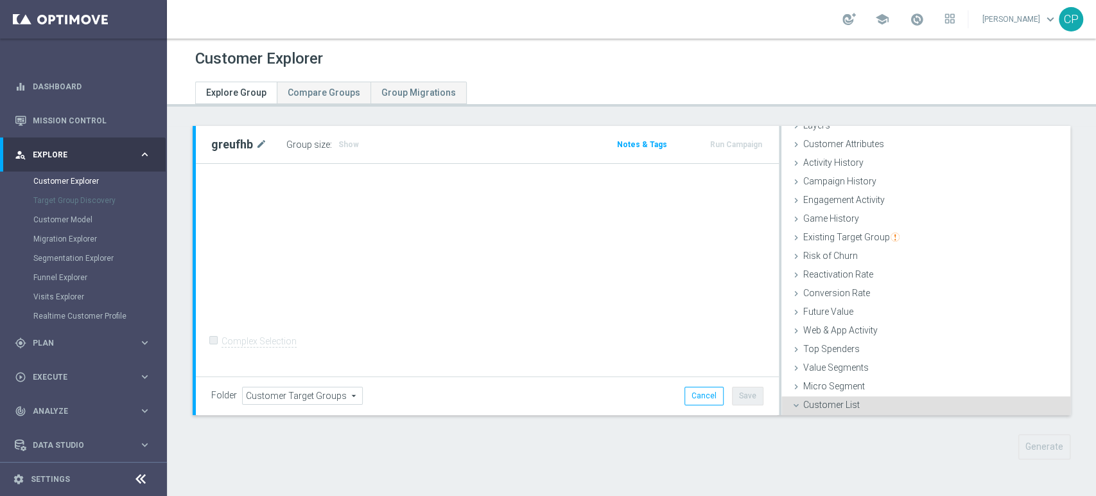
scroll to position [167, 0]
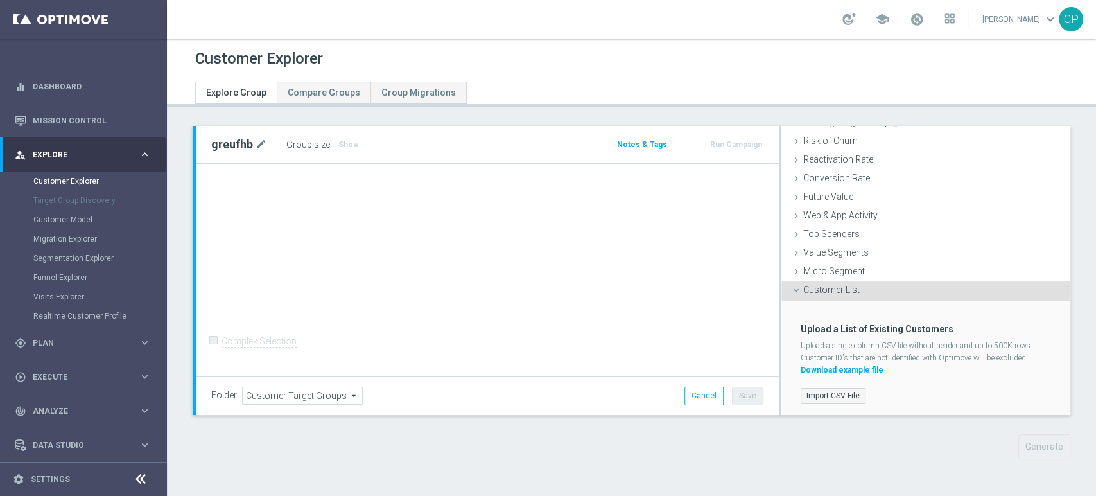
click at [782, 394] on label "Import CSV File" at bounding box center [833, 396] width 65 height 16
click at [0, 0] on input "Import CSV File" at bounding box center [0, 0] width 0 height 0
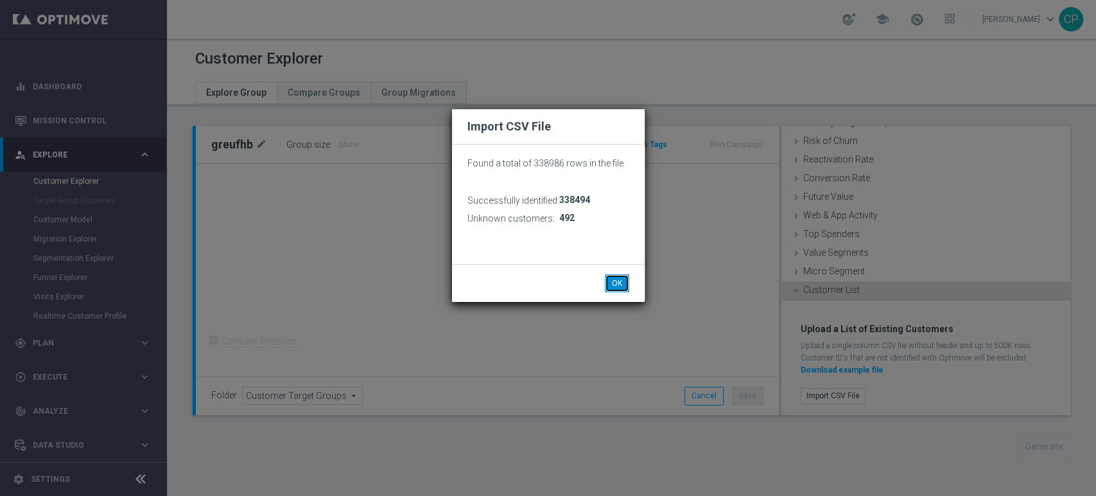
click at [617, 280] on button "OK" at bounding box center [617, 283] width 24 height 18
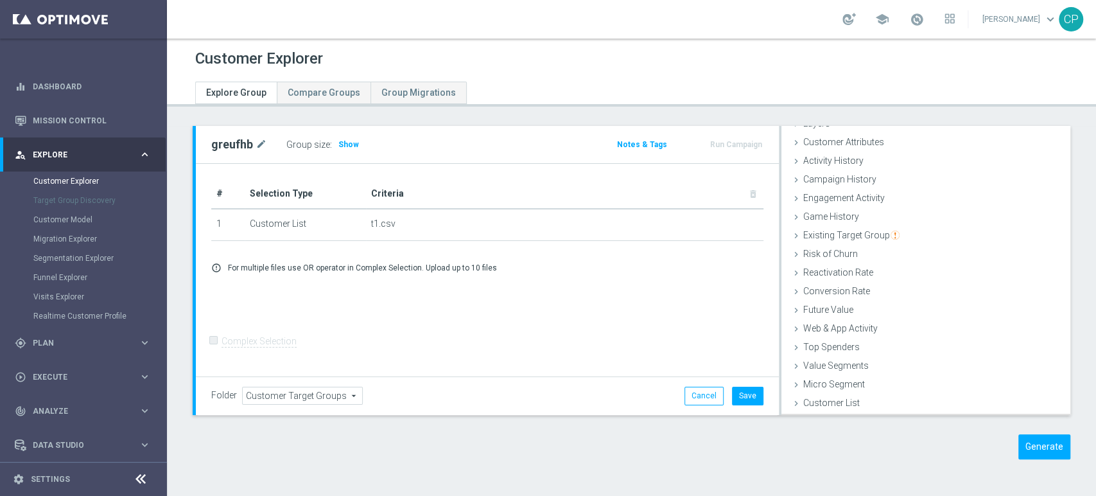
scroll to position [52, 0]
click at [782, 401] on span "Customer List" at bounding box center [832, 405] width 57 height 10
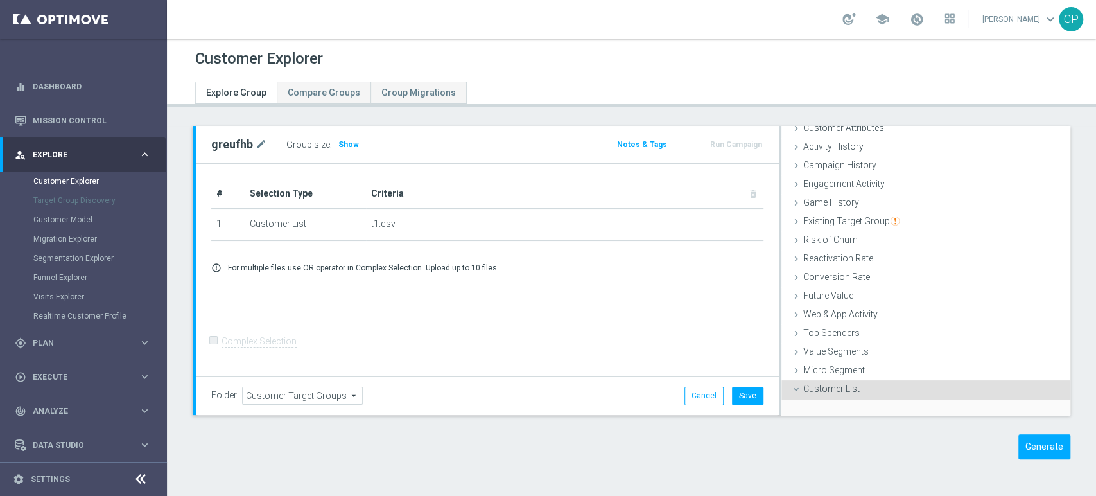
scroll to position [167, 0]
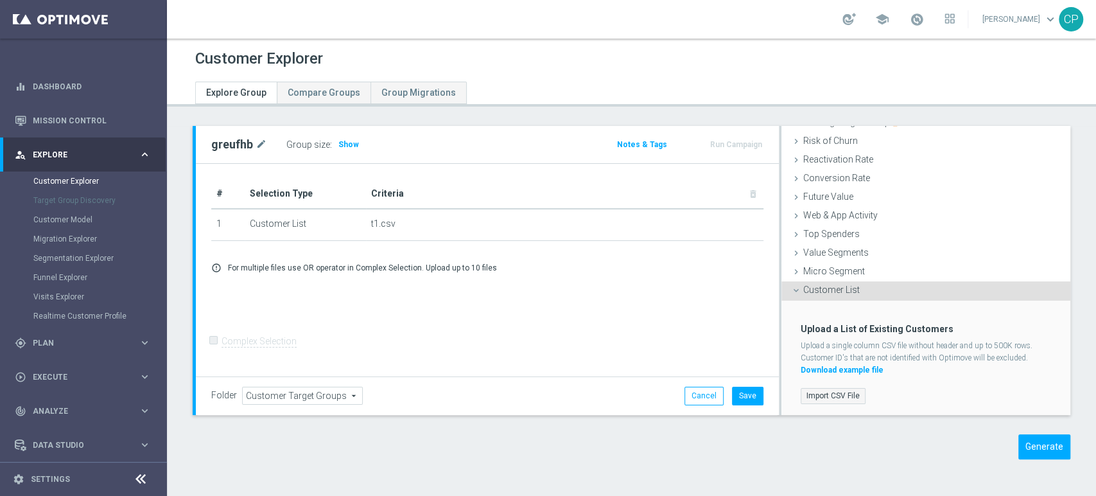
click at [782, 393] on label "Import CSV File" at bounding box center [833, 396] width 65 height 16
click at [0, 0] on input "Import CSV File" at bounding box center [0, 0] width 0 height 0
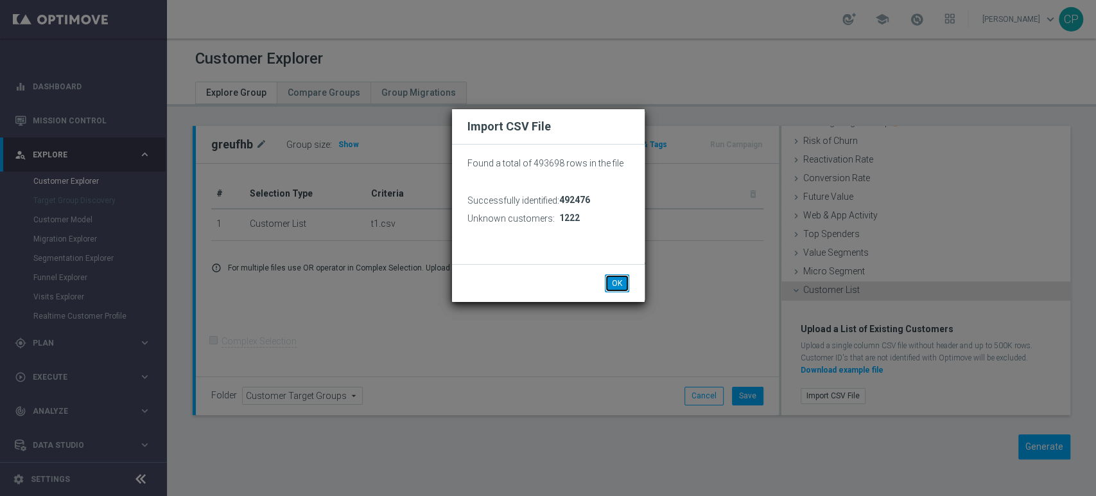
click at [615, 279] on button "OK" at bounding box center [617, 283] width 24 height 18
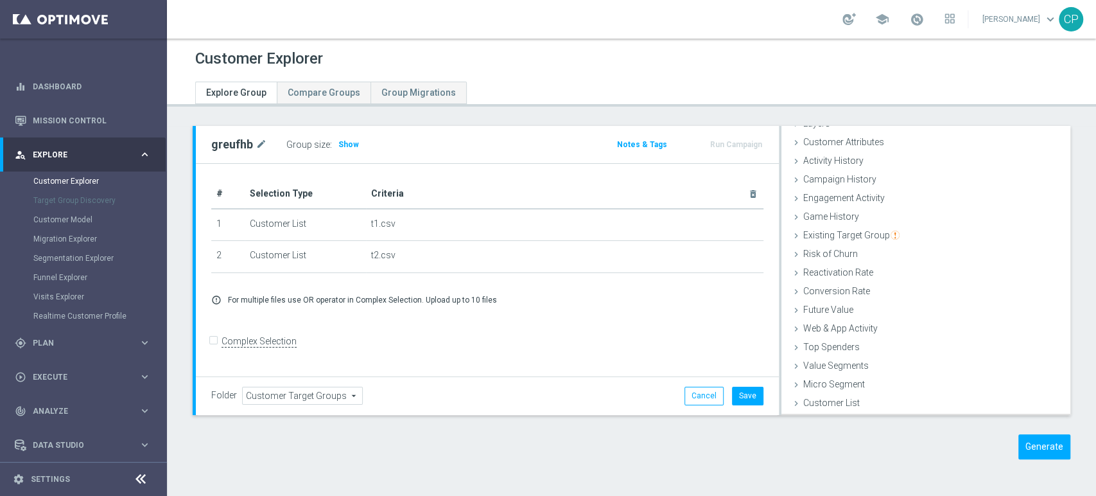
scroll to position [52, 0]
click at [741, 395] on button "Save" at bounding box center [747, 396] width 31 height 18
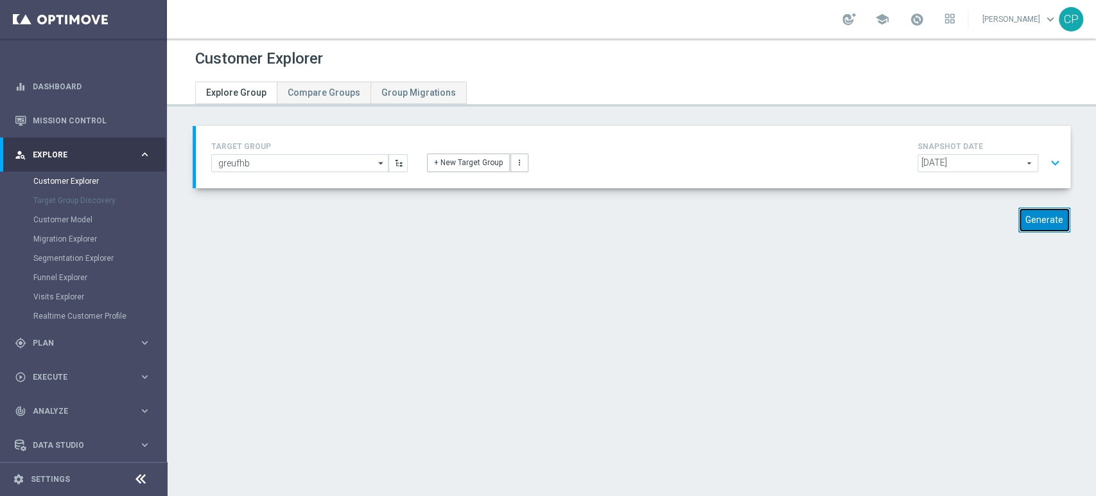
click at [782, 222] on button "Generate" at bounding box center [1045, 219] width 52 height 25
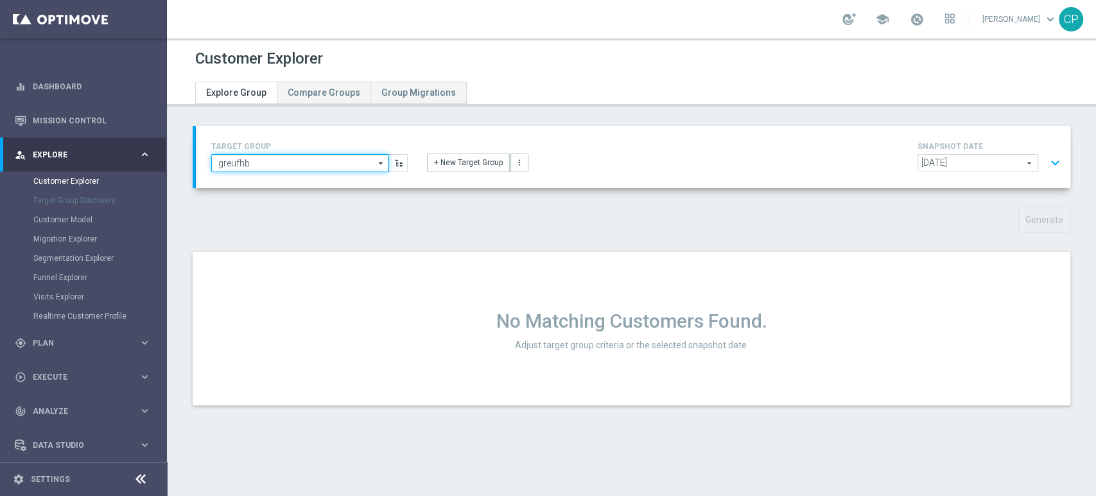
click at [324, 161] on input "greufhb" at bounding box center [299, 163] width 177 height 18
